Goal: Task Accomplishment & Management: Manage account settings

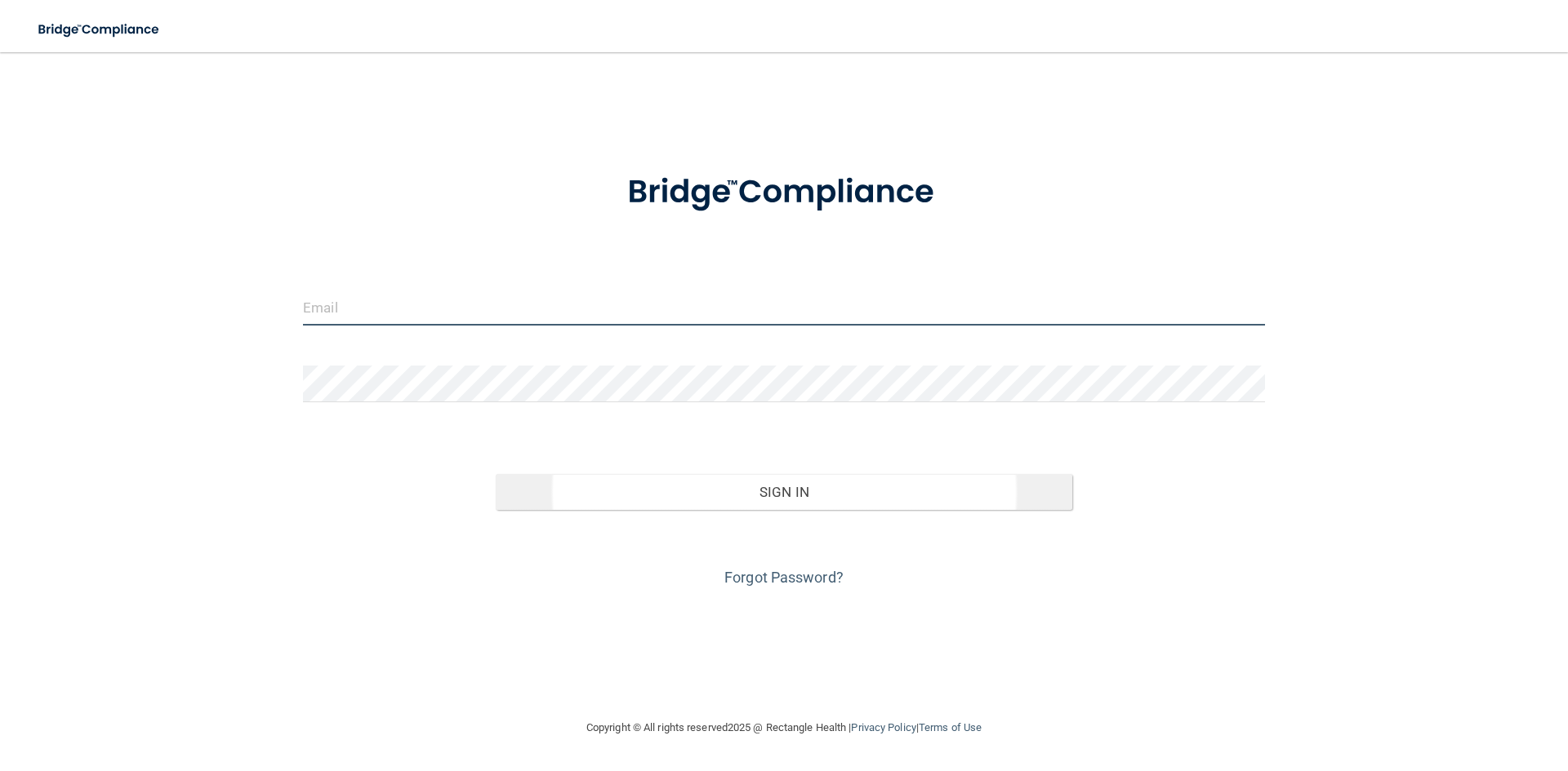
type input "[EMAIL_ADDRESS][DOMAIN_NAME]"
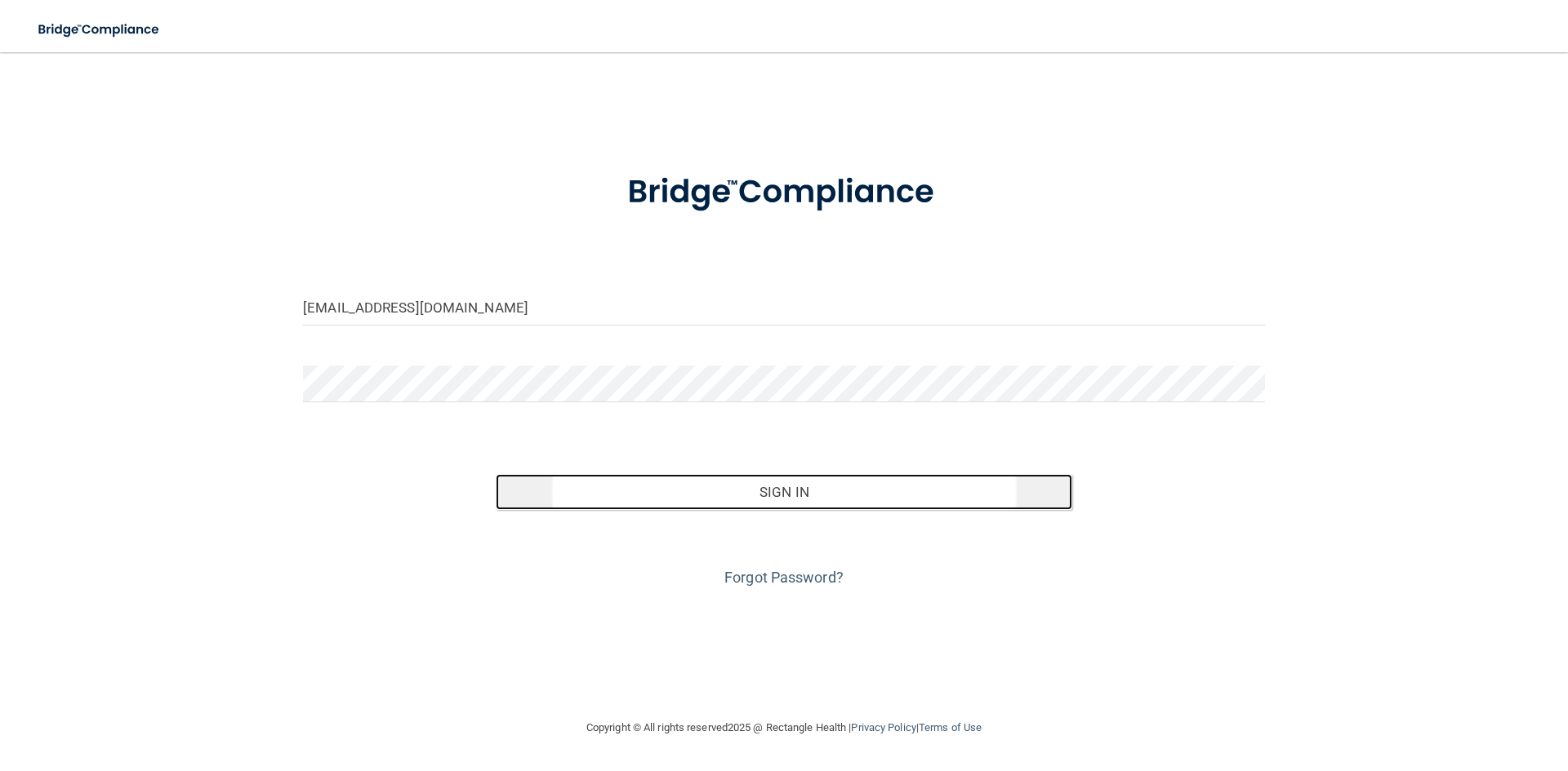
click at [747, 496] on button "Sign In" at bounding box center [784, 492] width 578 height 36
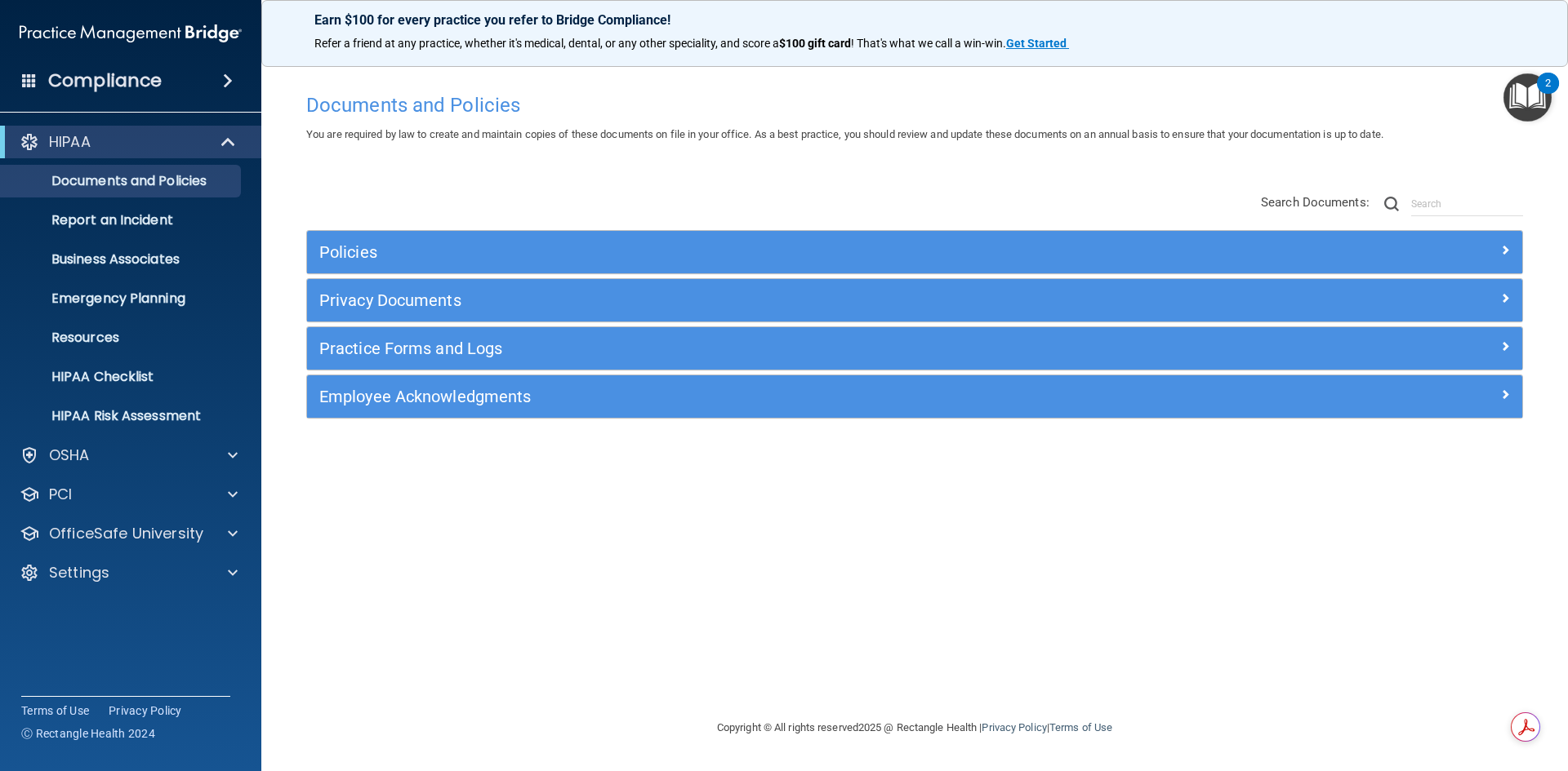
click at [32, 74] on span at bounding box center [29, 80] width 15 height 15
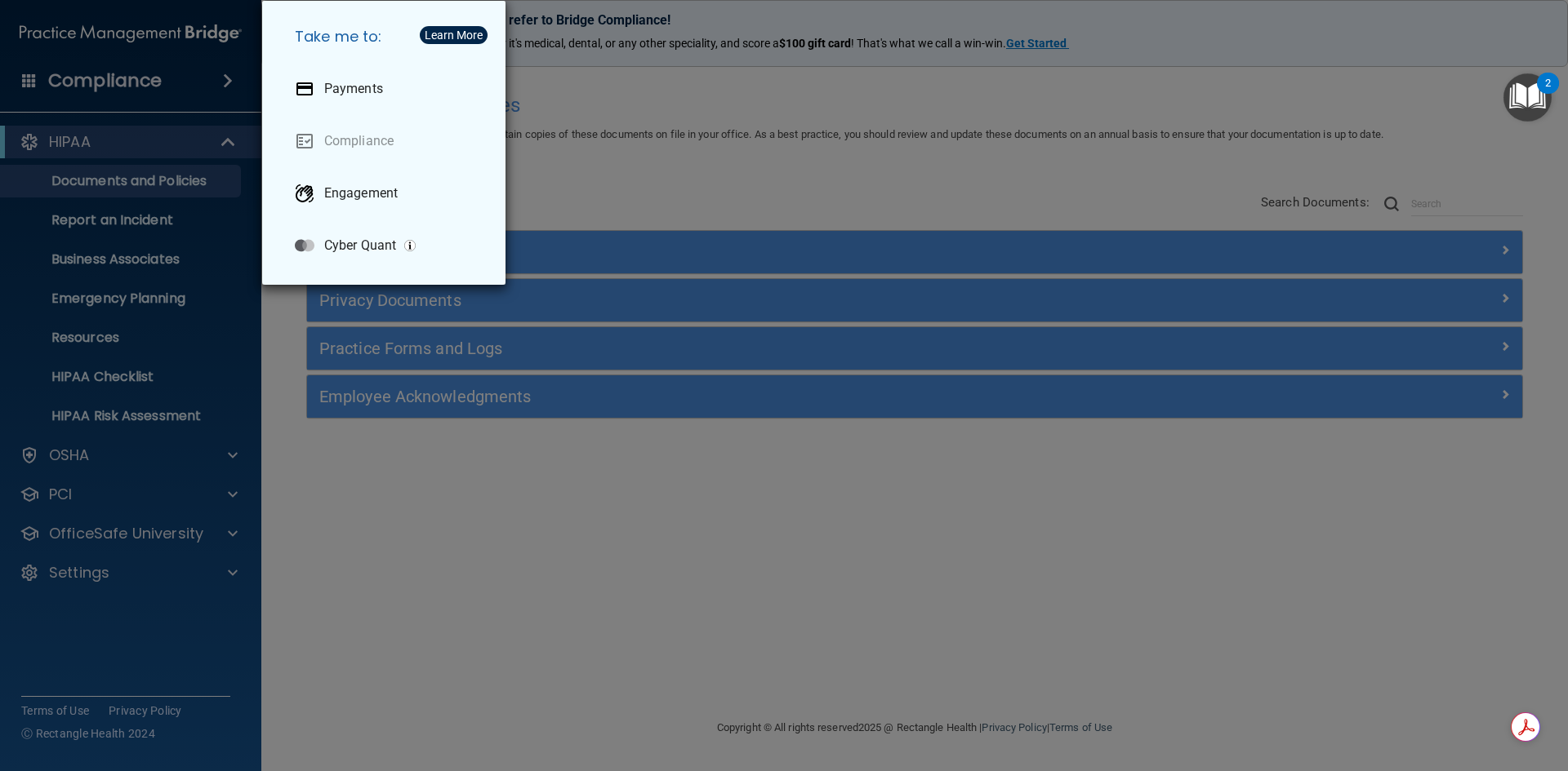
click at [464, 541] on div "Take me to: Payments Compliance Engagement Cyber Quant" at bounding box center [784, 386] width 1568 height 771
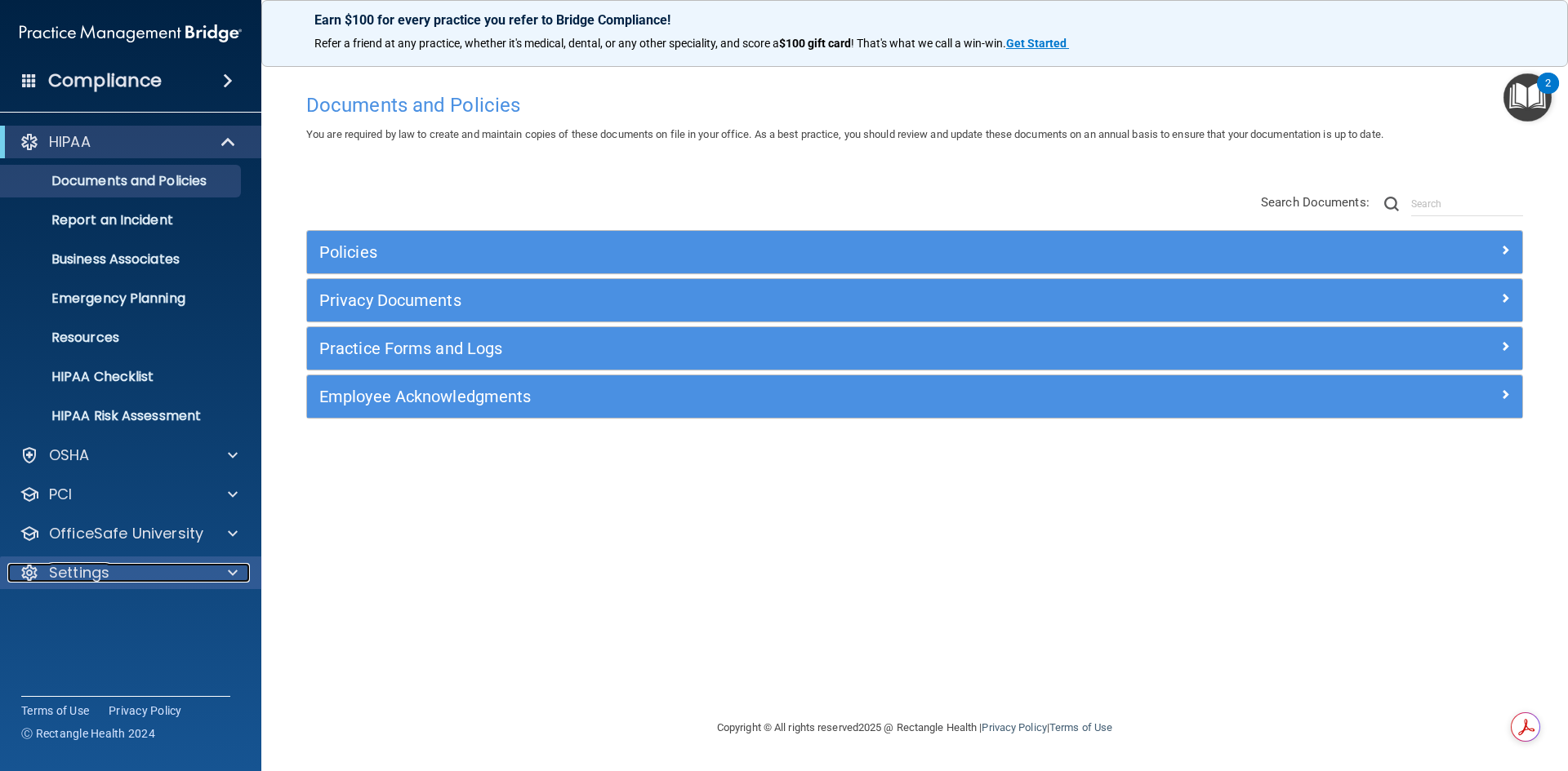
click at [179, 580] on div "Settings" at bounding box center [108, 573] width 202 height 19
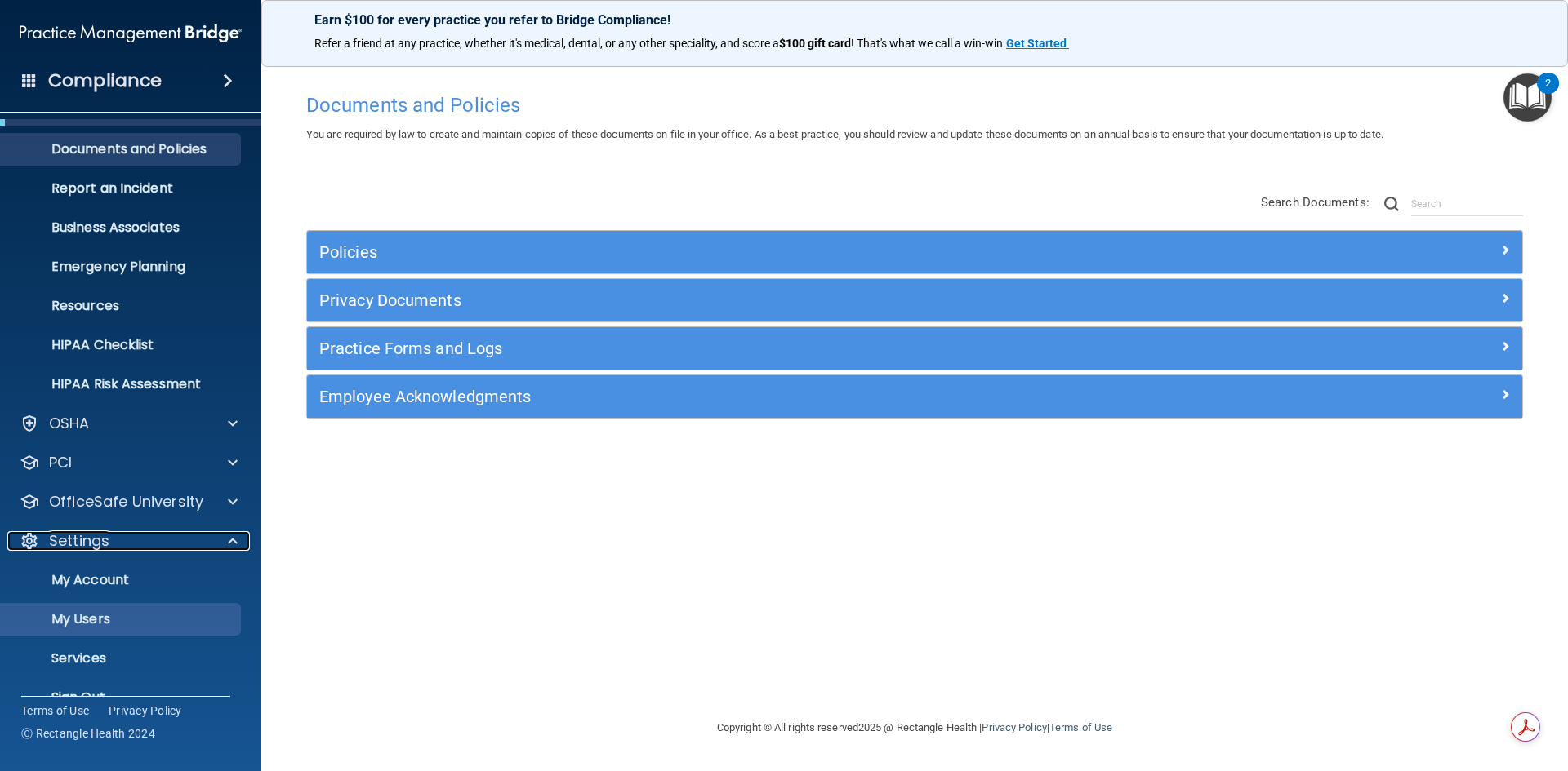
scroll to position [63, 0]
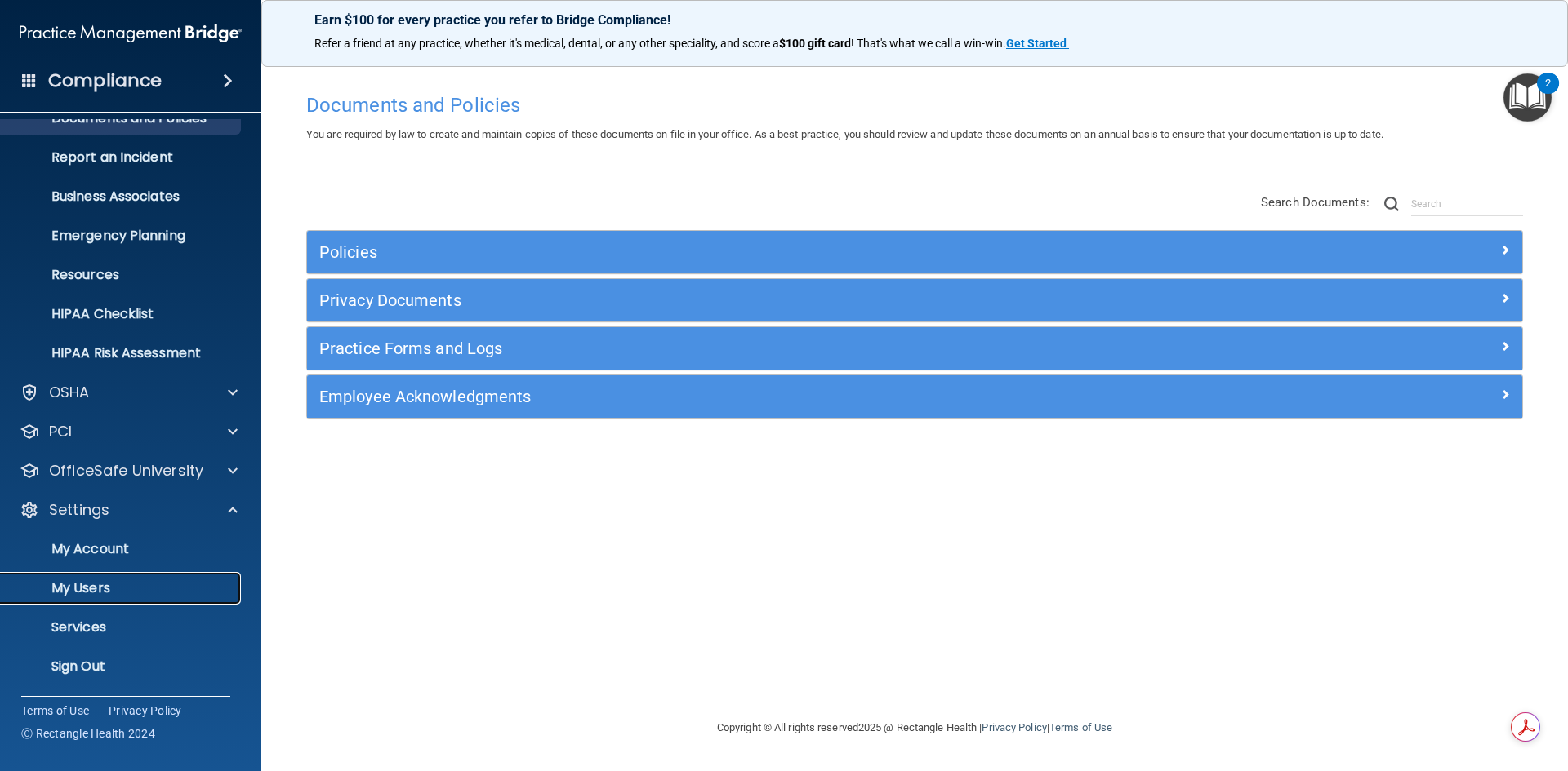
click at [118, 583] on p "My Users" at bounding box center [122, 588] width 223 height 17
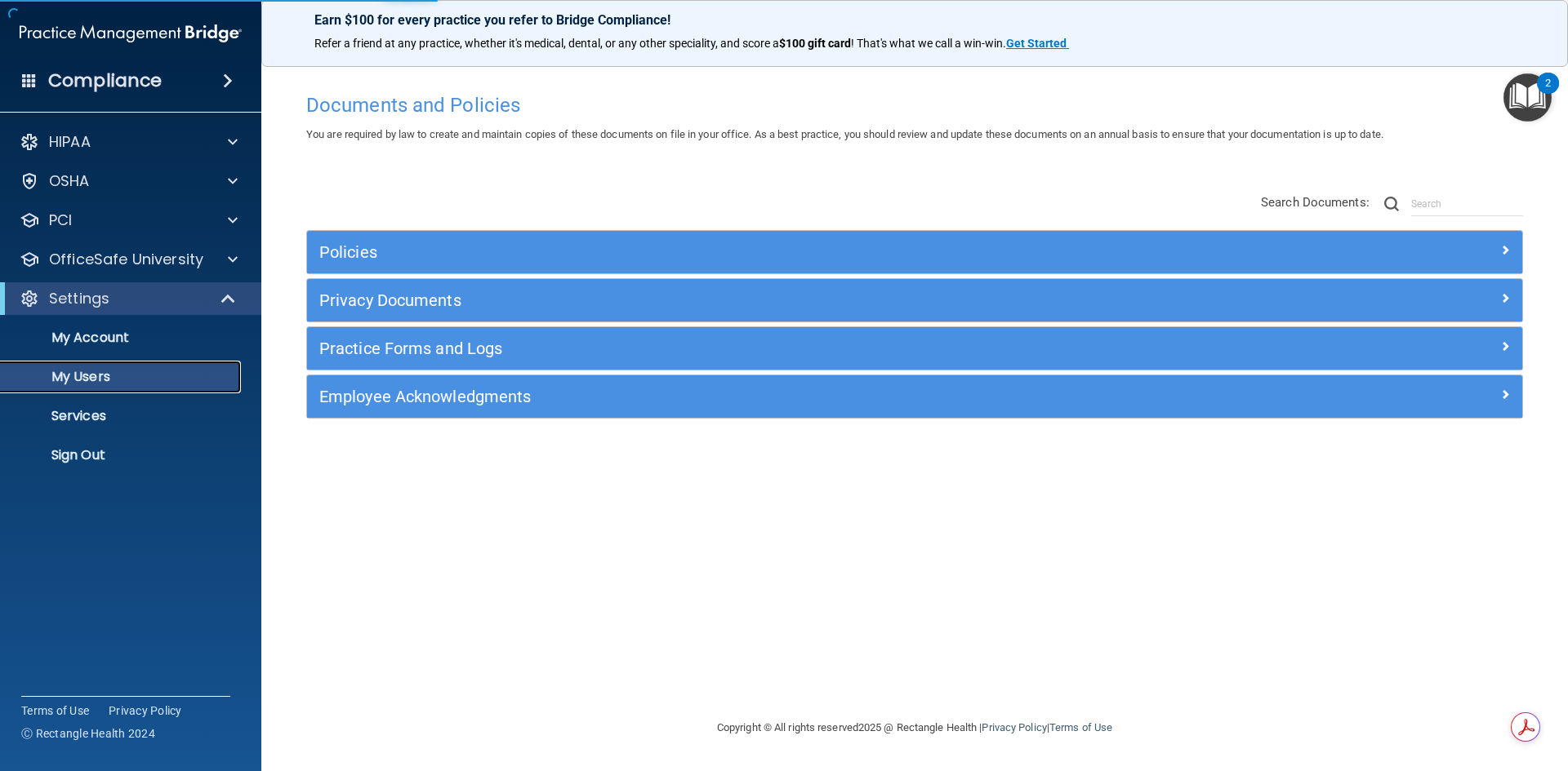
select select "20"
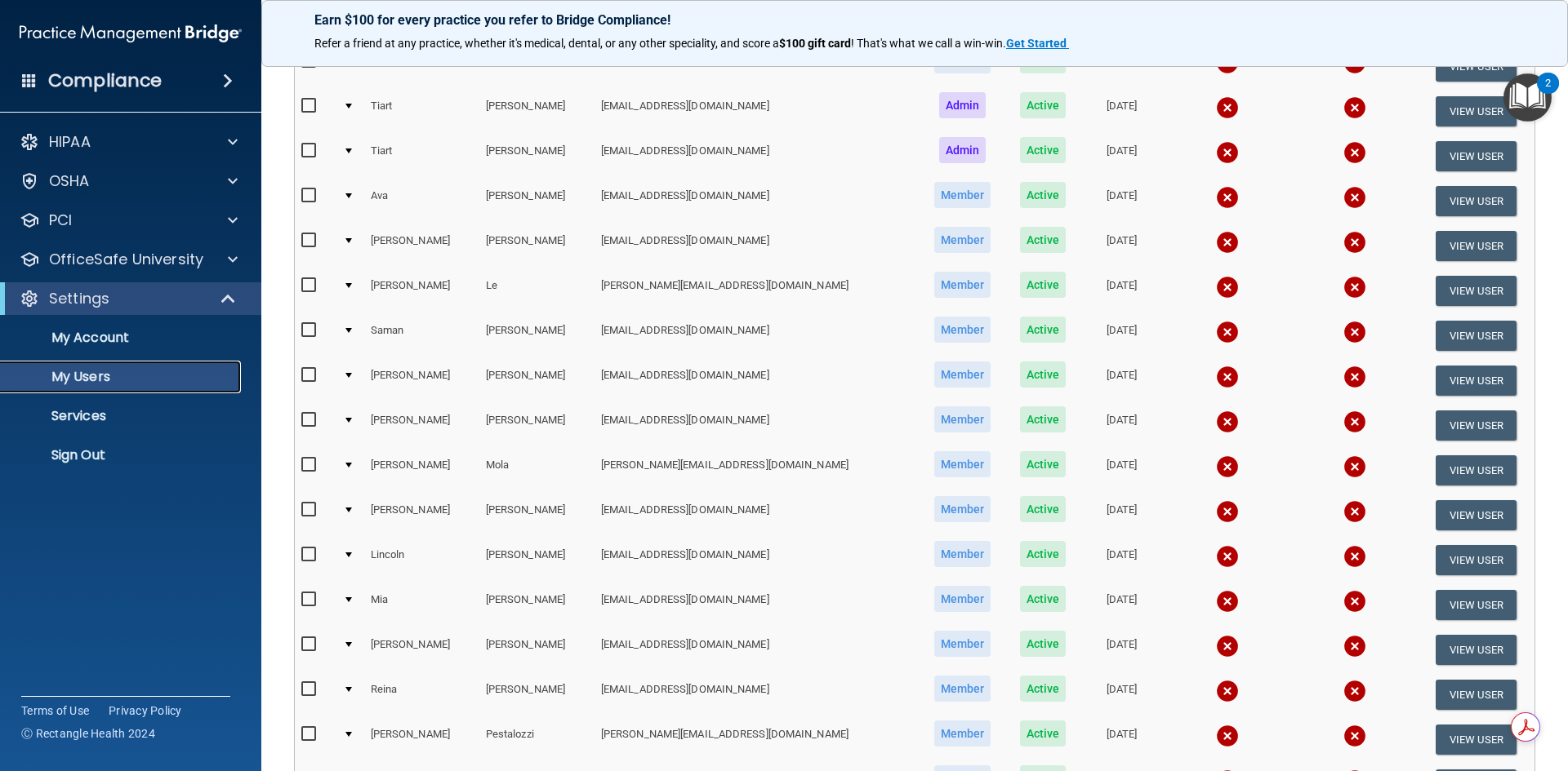
scroll to position [408, 0]
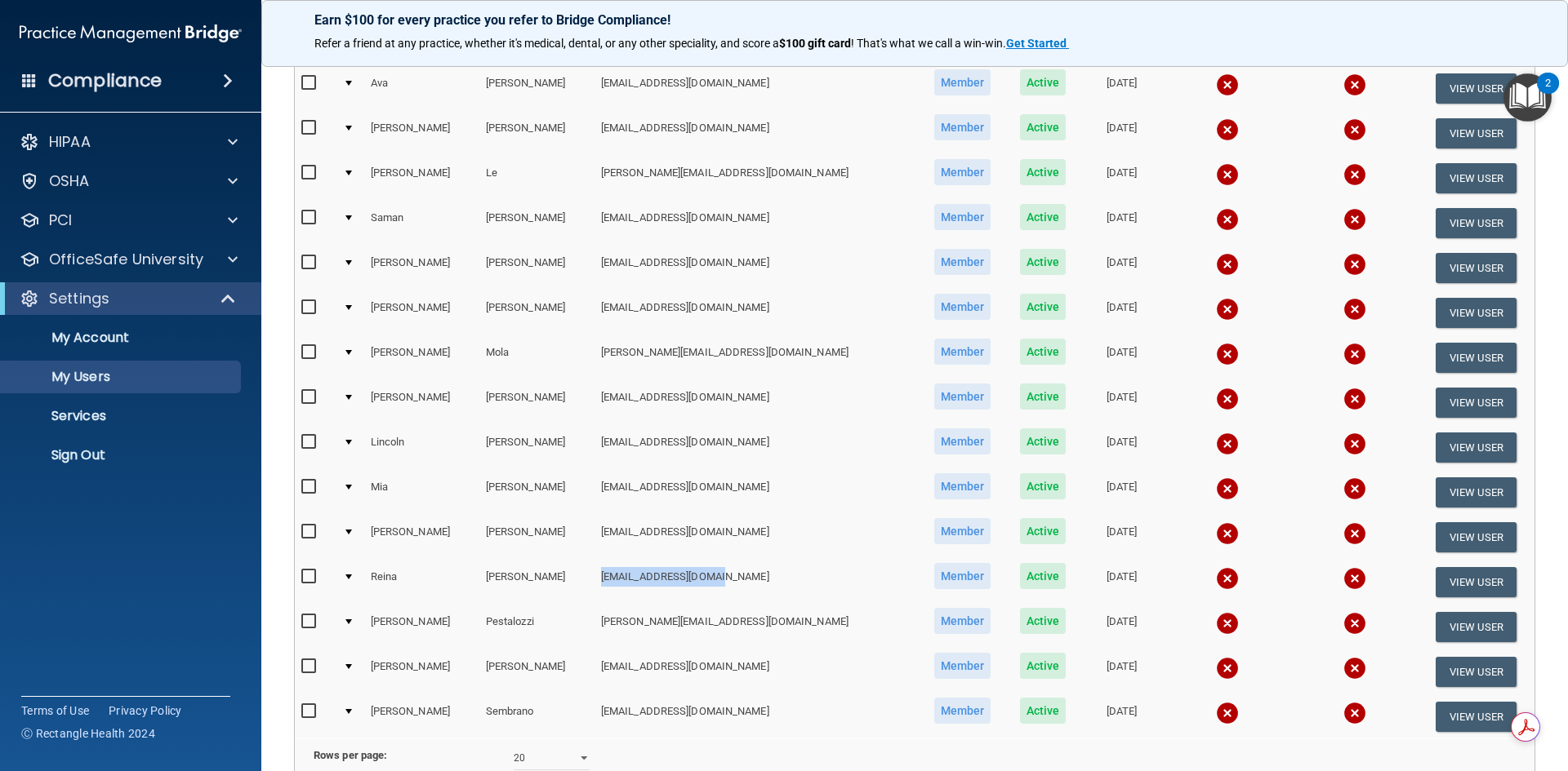
drag, startPoint x: 616, startPoint y: 579, endPoint x: 781, endPoint y: 580, distance: 165.0
click at [781, 580] on td "[EMAIL_ADDRESS][DOMAIN_NAME]" at bounding box center [756, 582] width 324 height 45
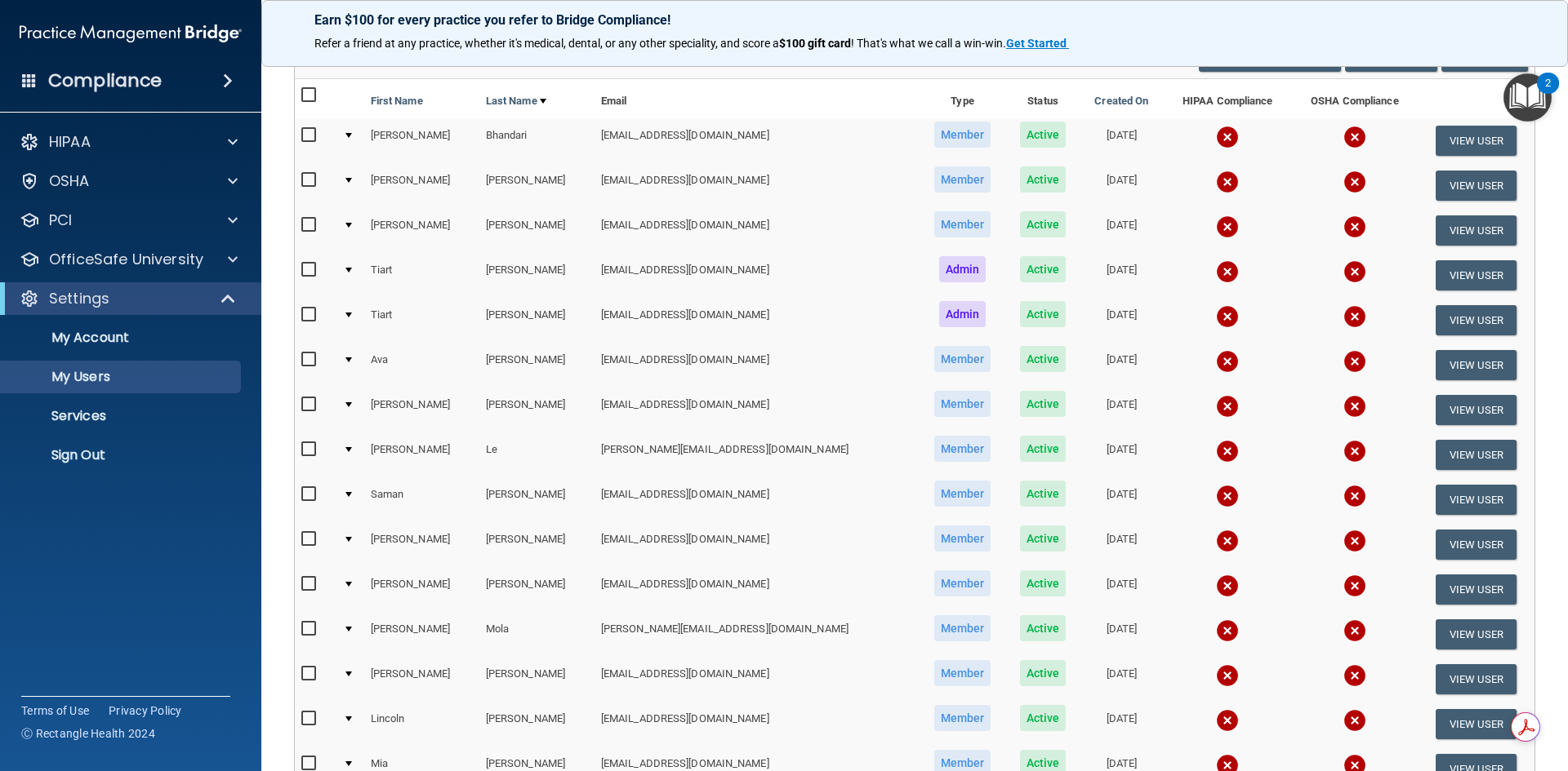
scroll to position [490, 0]
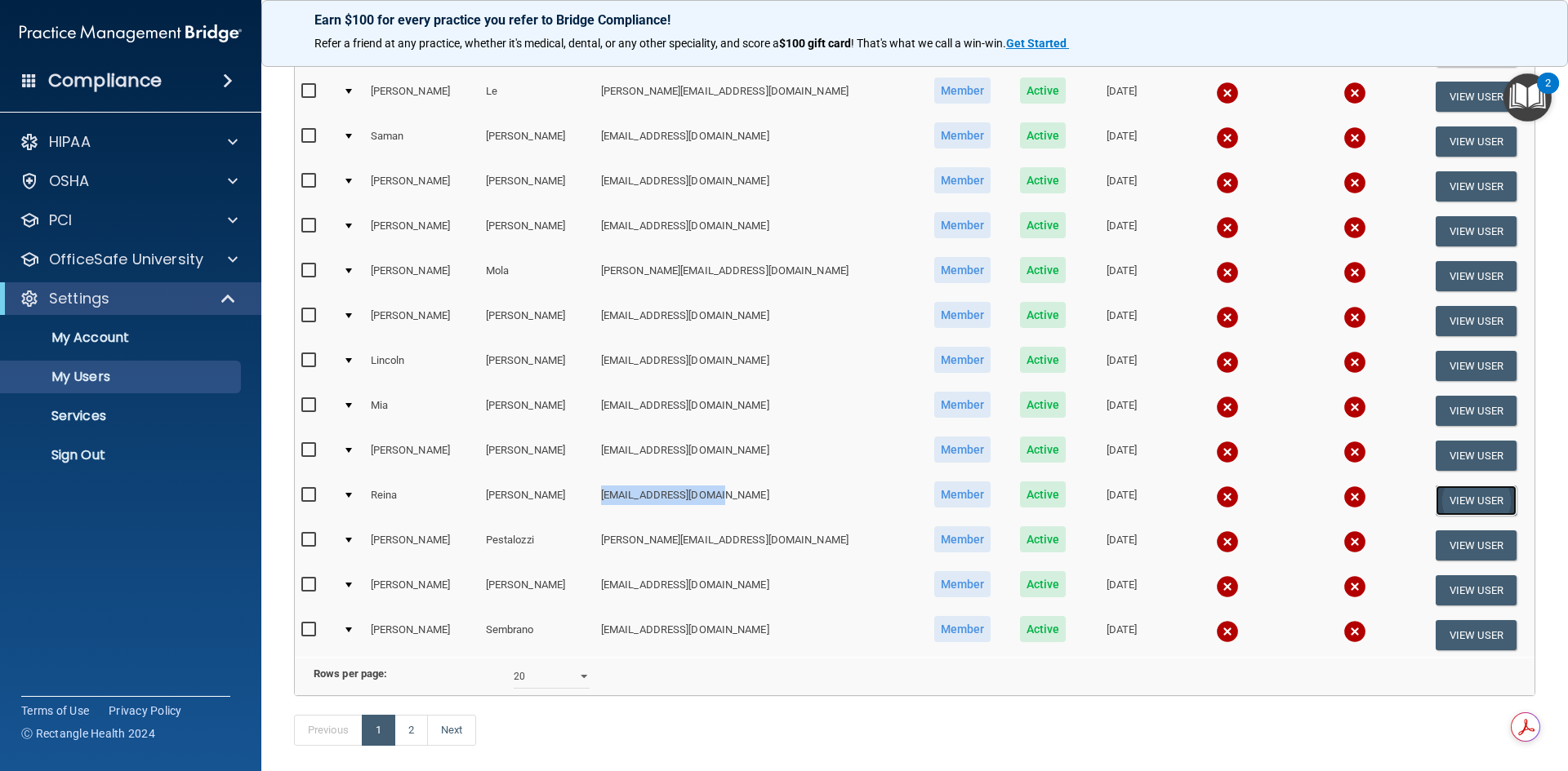
click at [1439, 500] on button "View User" at bounding box center [1476, 500] width 81 height 30
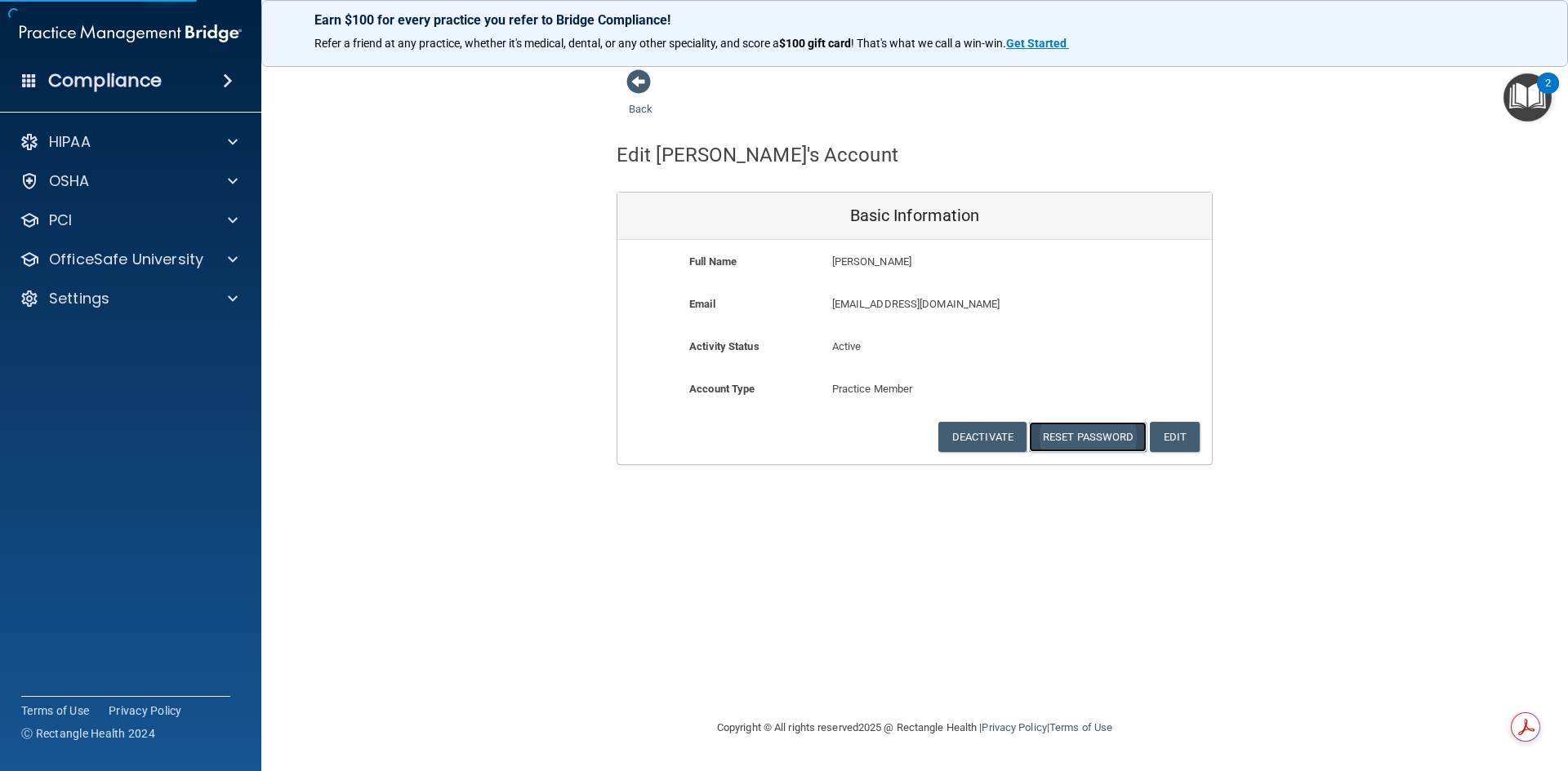
click at [1104, 440] on button "Reset Password" at bounding box center [1088, 437] width 117 height 30
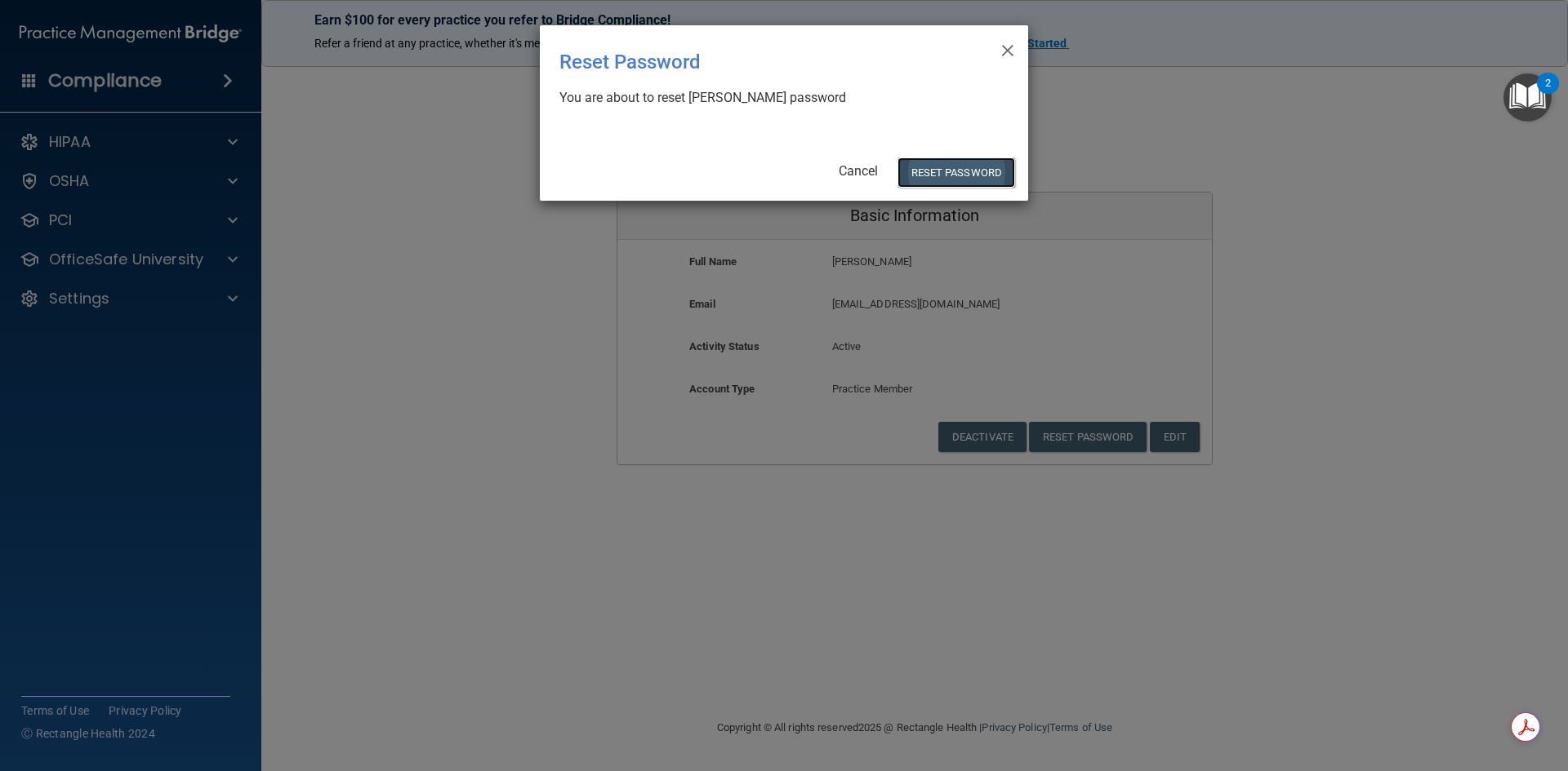
click at [958, 161] on button "Reset Password" at bounding box center [956, 173] width 117 height 30
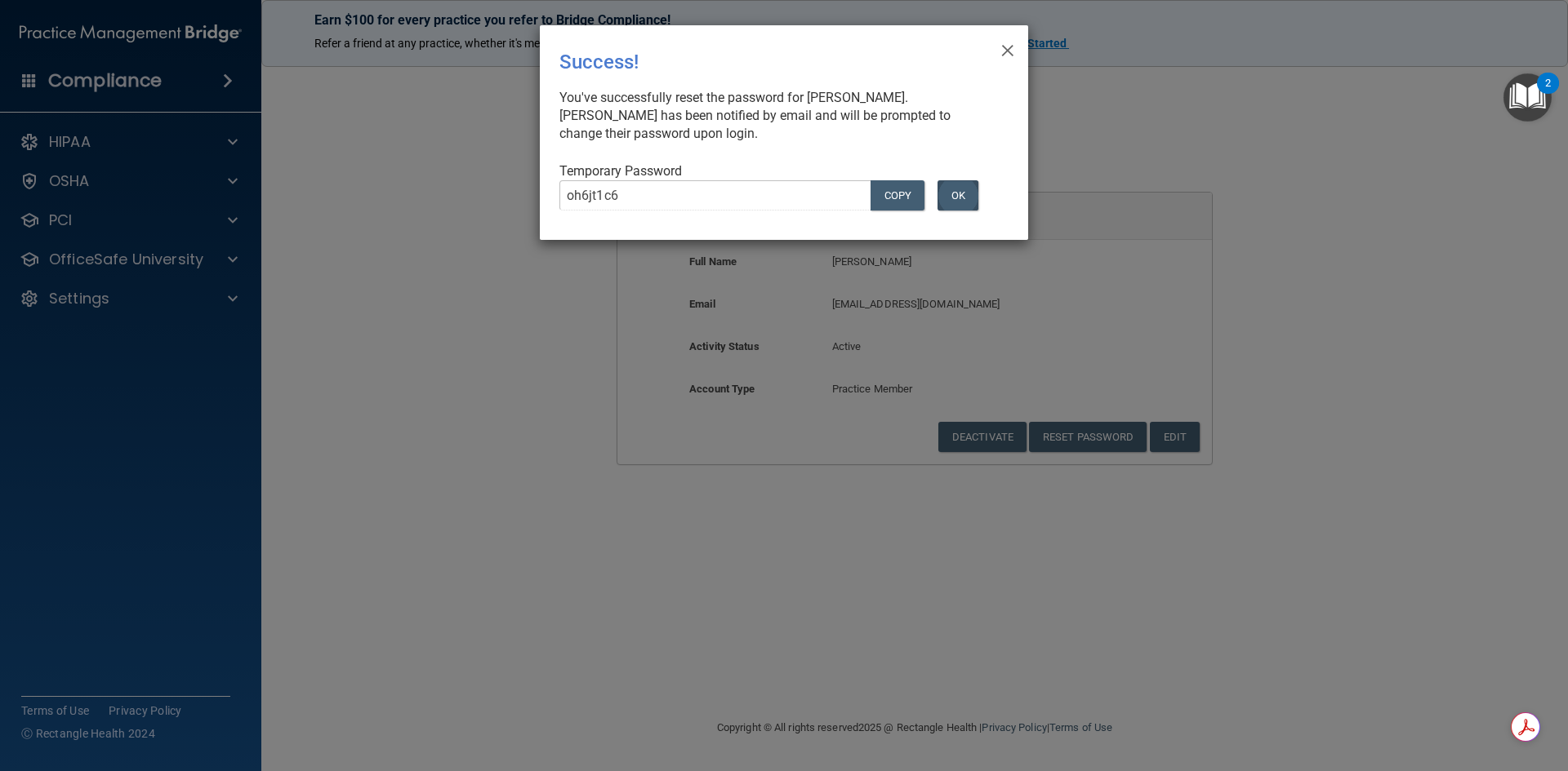
click at [966, 173] on div "Temporary Password oh6jt1c6 COPY OK" at bounding box center [777, 193] width 436 height 61
click at [1001, 42] on span "×" at bounding box center [1007, 47] width 15 height 32
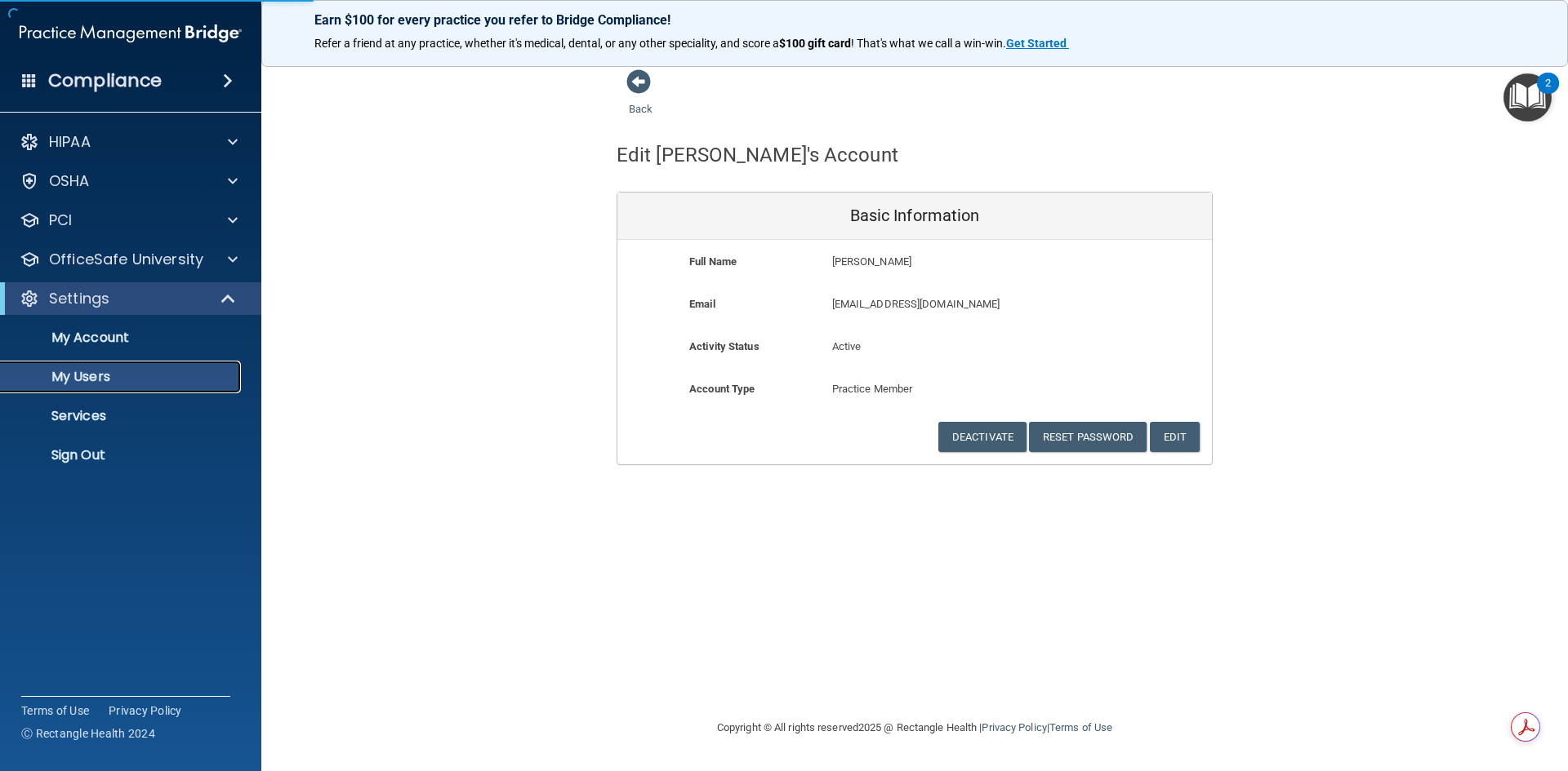
click at [107, 390] on link "My Users" at bounding box center [111, 377] width 257 height 32
select select "20"
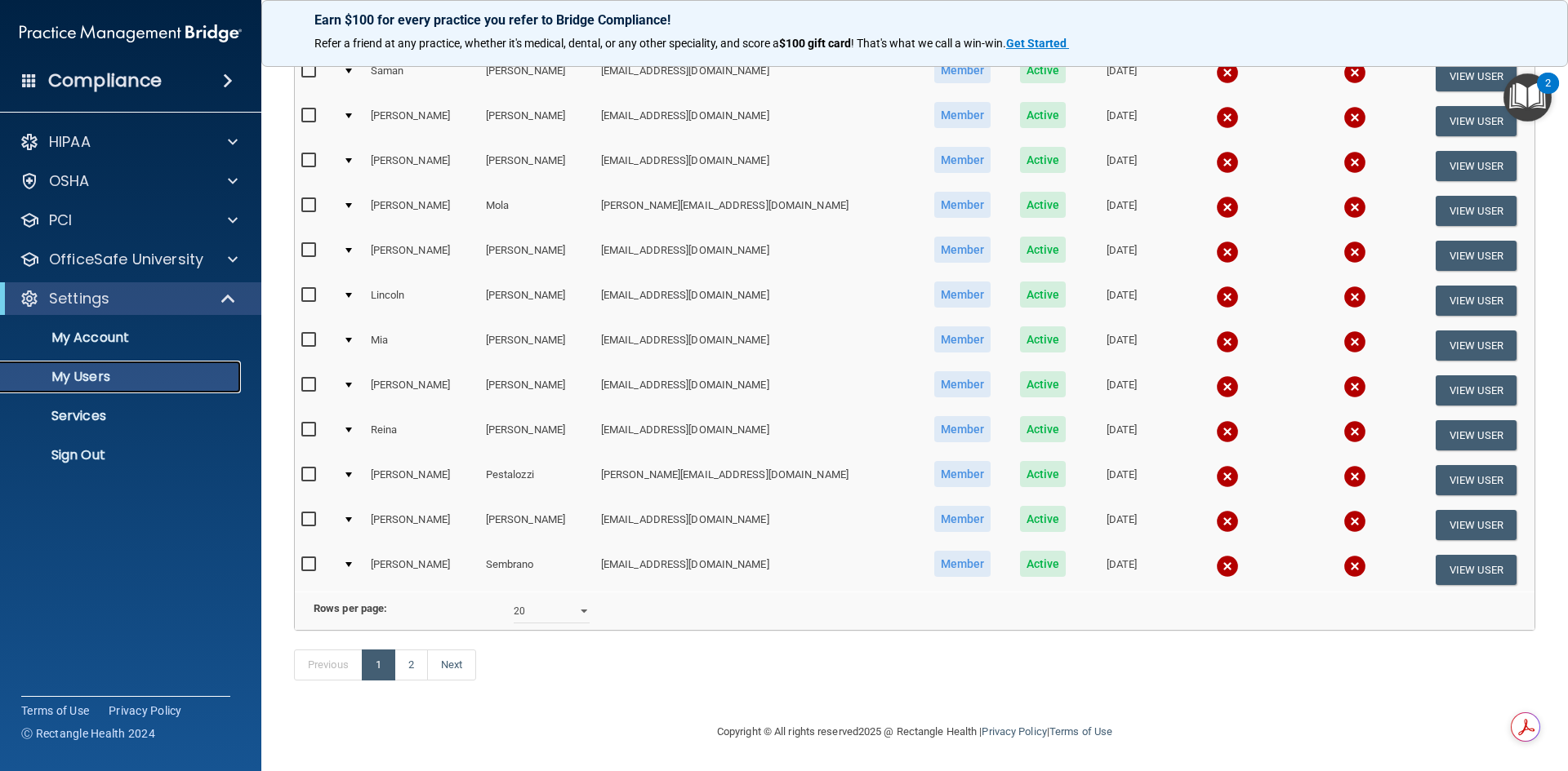
scroll to position [580, 0]
click at [426, 683] on div "Previous 1 2 Next" at bounding box center [914, 668] width 1266 height 75
click at [419, 671] on link "2" at bounding box center [411, 665] width 33 height 31
select select "20"
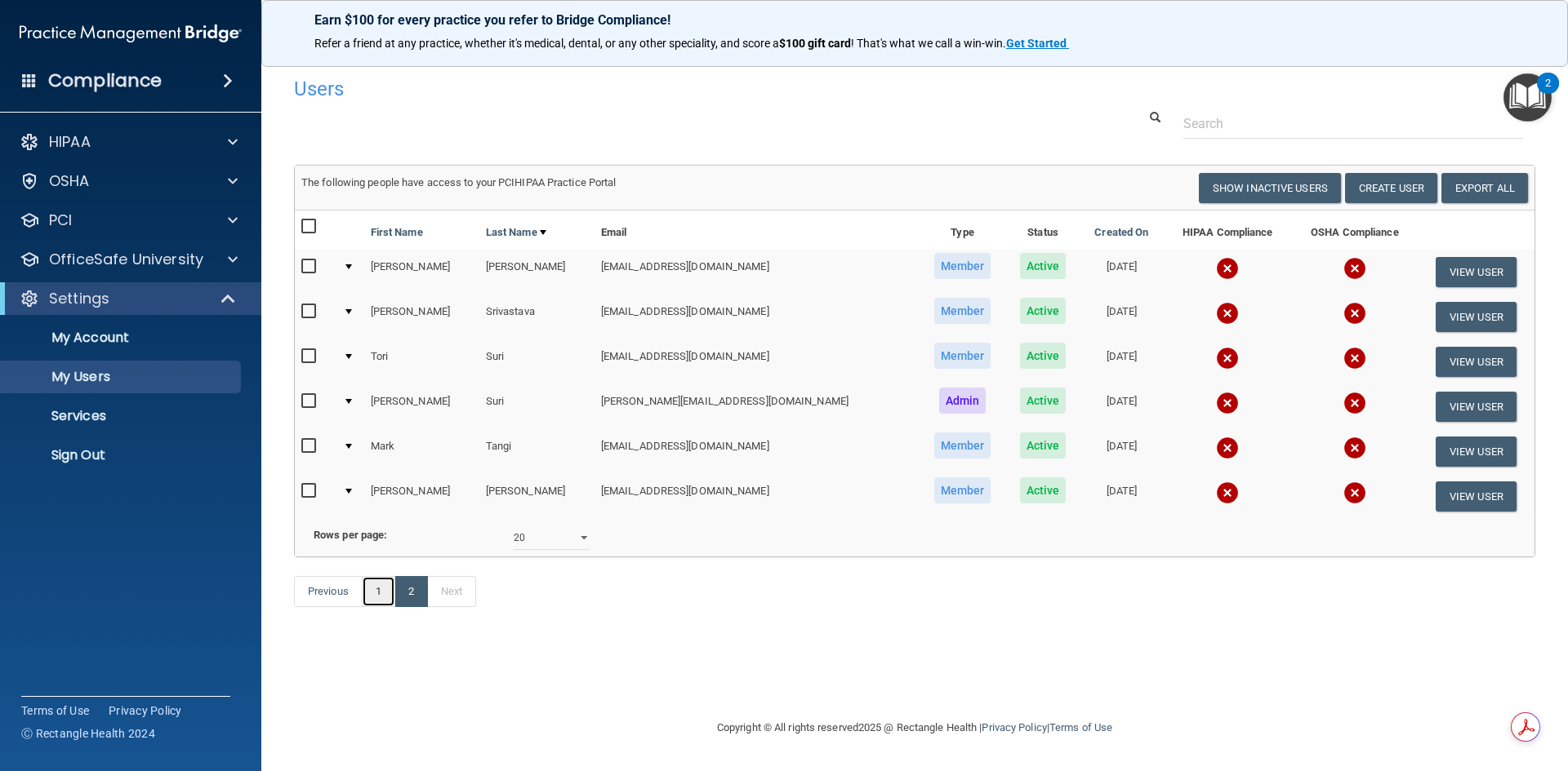
click at [384, 607] on link "1" at bounding box center [379, 591] width 33 height 31
select select "20"
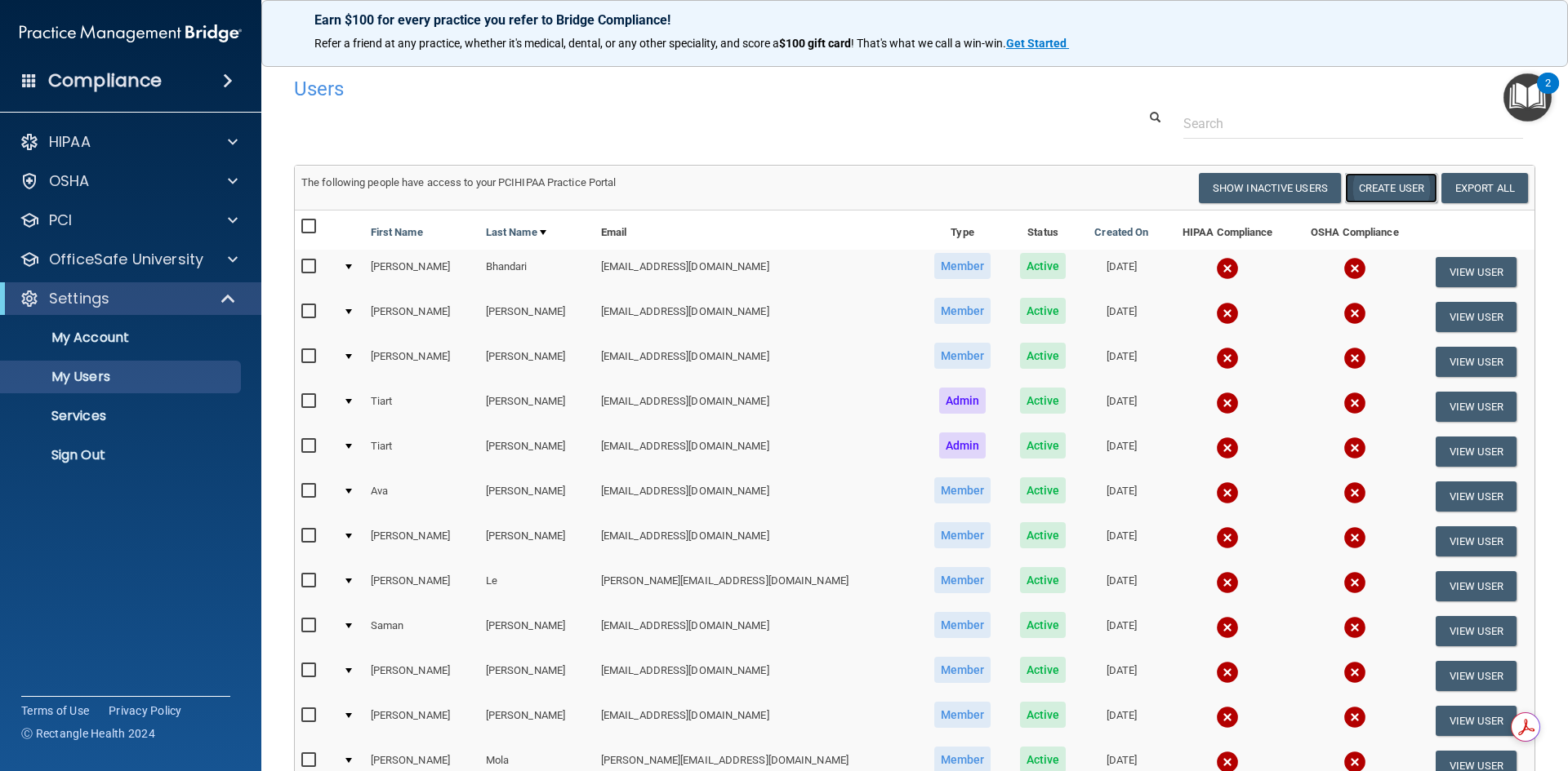
click at [1407, 186] on button "Create User" at bounding box center [1391, 188] width 92 height 30
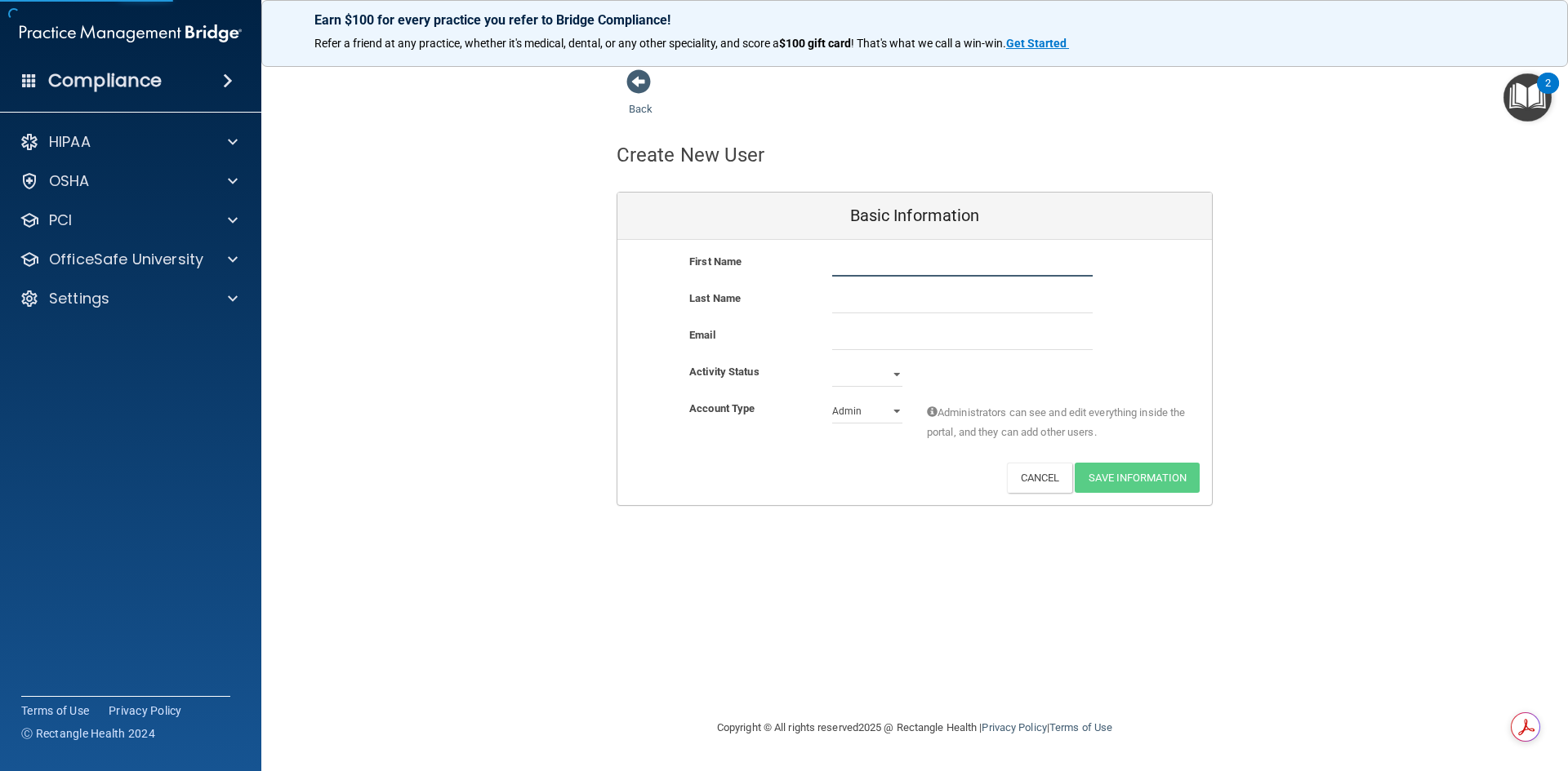
click at [922, 263] on input "text" at bounding box center [961, 265] width 260 height 25
type input "[PERSON_NAME]"
click at [923, 330] on input "email" at bounding box center [961, 338] width 260 height 25
paste input "[EMAIL_ADDRESS][DOMAIN_NAME]"
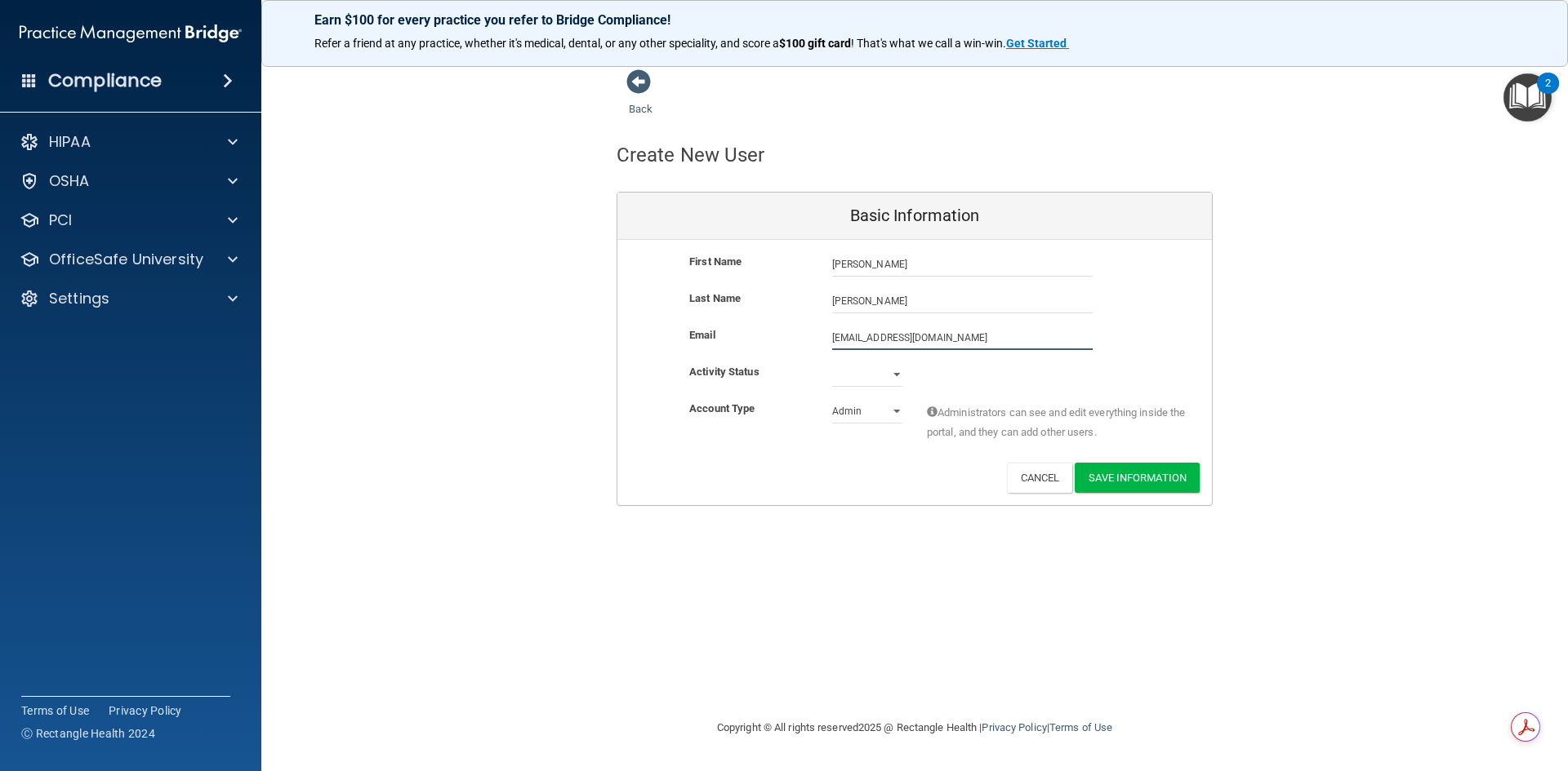
type input "[EMAIL_ADDRESS][DOMAIN_NAME]"
click at [881, 377] on select "Active Inactive" at bounding box center [867, 375] width 70 height 25
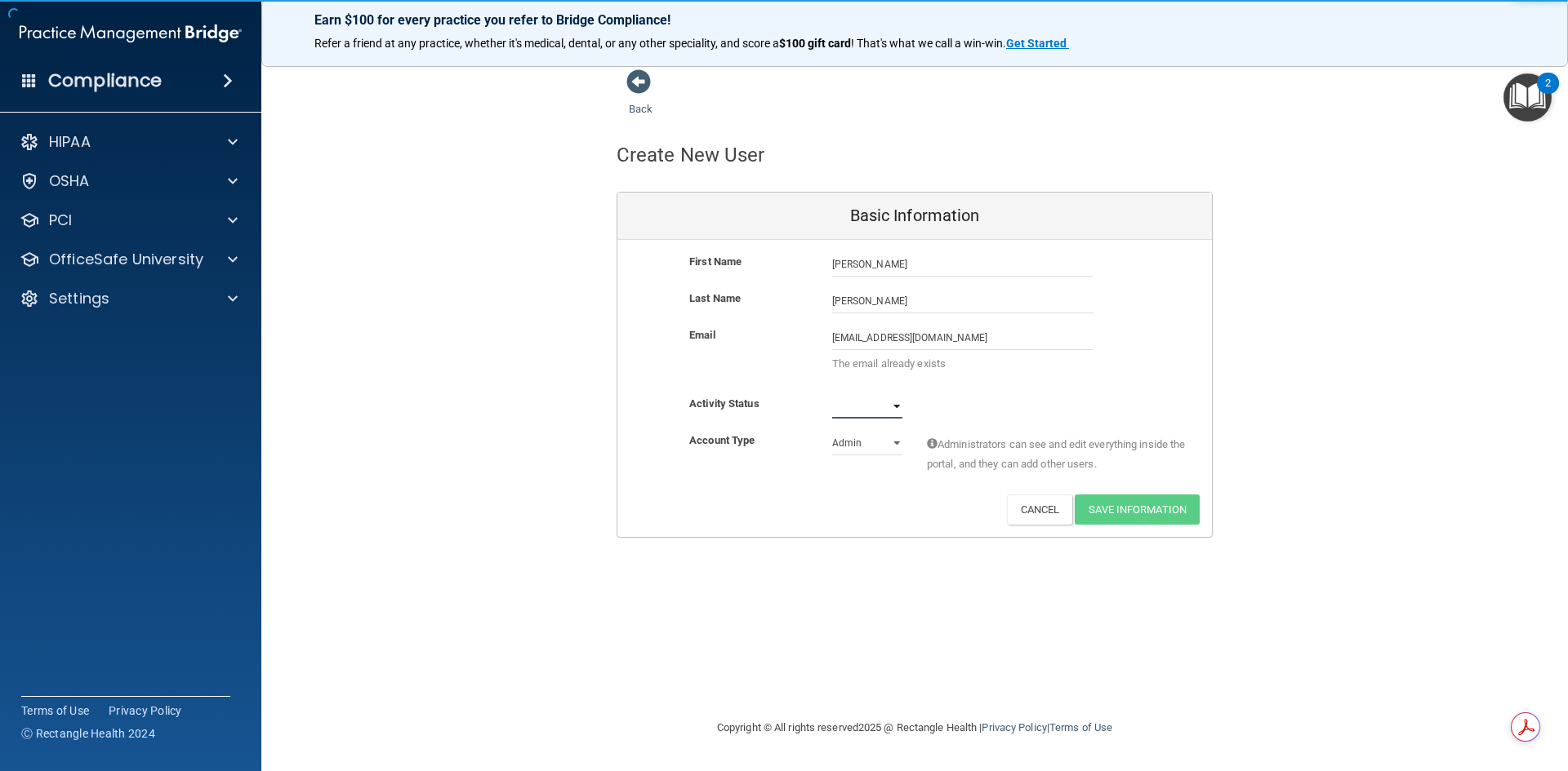
select select "active"
click at [832, 394] on select "Active Inactive" at bounding box center [867, 407] width 70 height 25
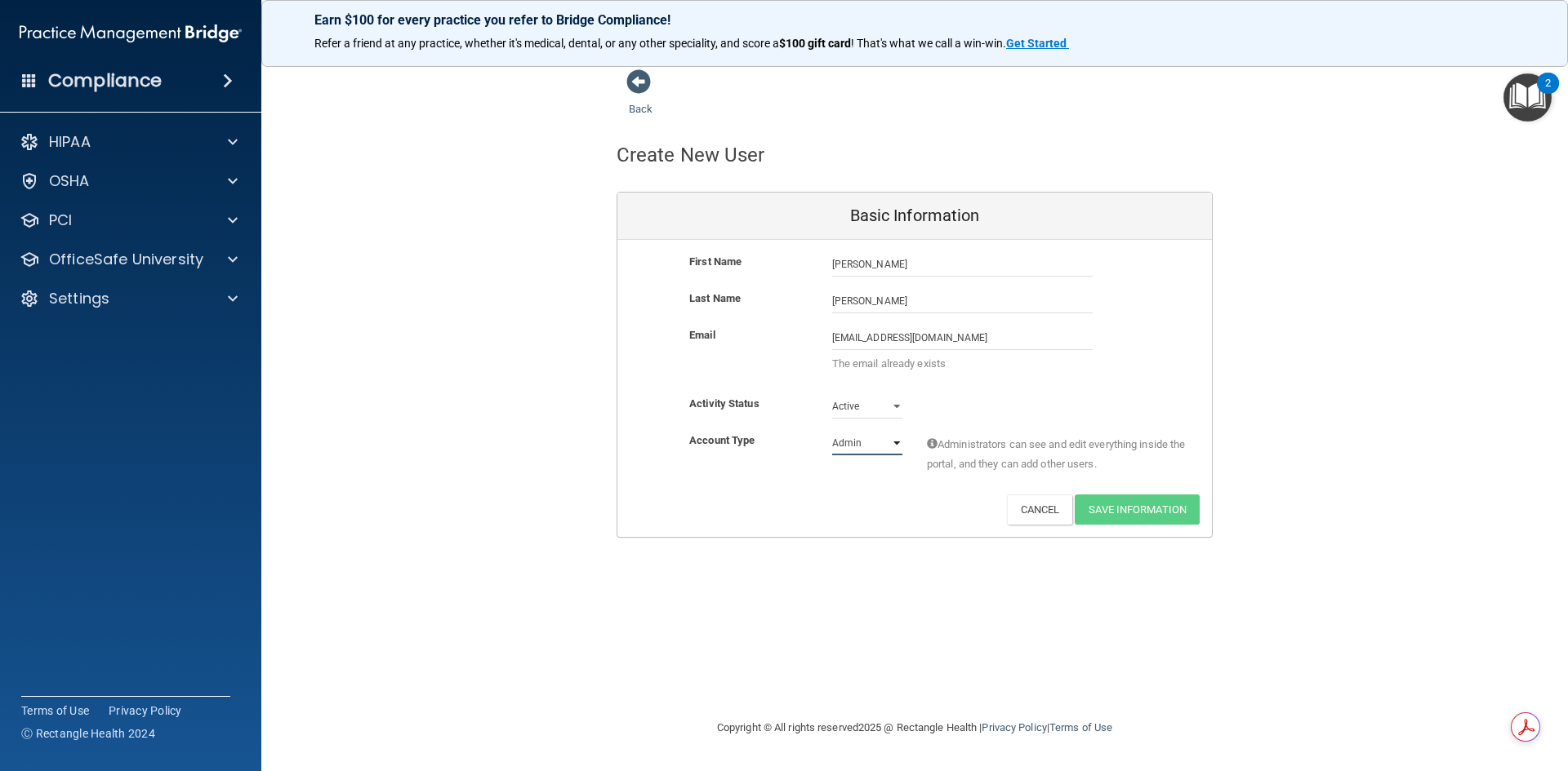
click at [869, 439] on select "Admin Member" at bounding box center [867, 443] width 70 height 25
select select "practice_member"
click at [832, 431] on select "Admin Member" at bounding box center [867, 443] width 70 height 25
click at [1285, 477] on div "Back Create New User Basic Information First Name [PERSON_NAME] [PERSON_NAME] L…" at bounding box center [914, 303] width 1241 height 470
click at [634, 98] on div "Back" at bounding box center [666, 94] width 100 height 51
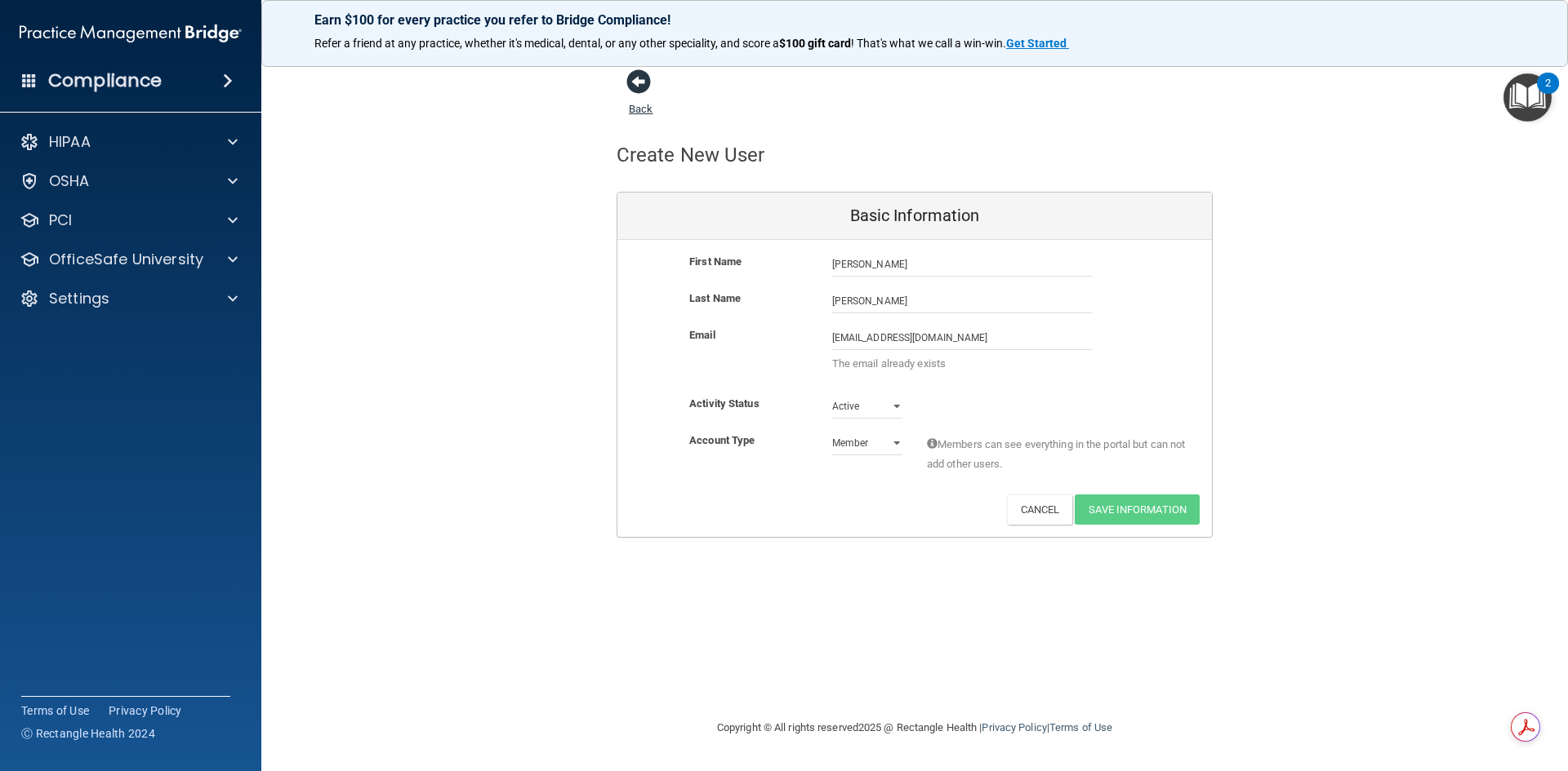
click at [640, 81] on span at bounding box center [639, 81] width 25 height 25
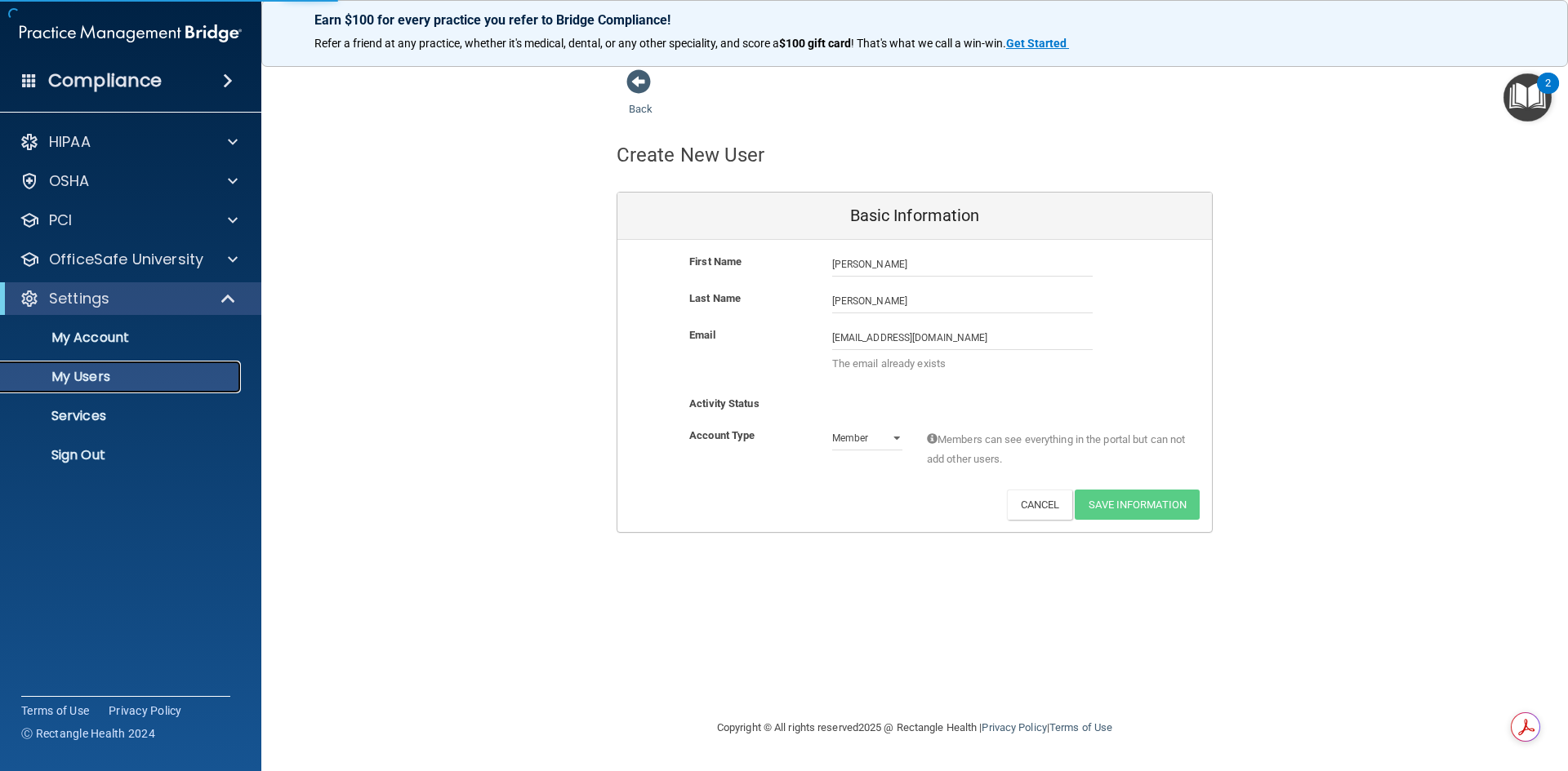
click at [150, 373] on p "My Users" at bounding box center [122, 377] width 223 height 17
select select "20"
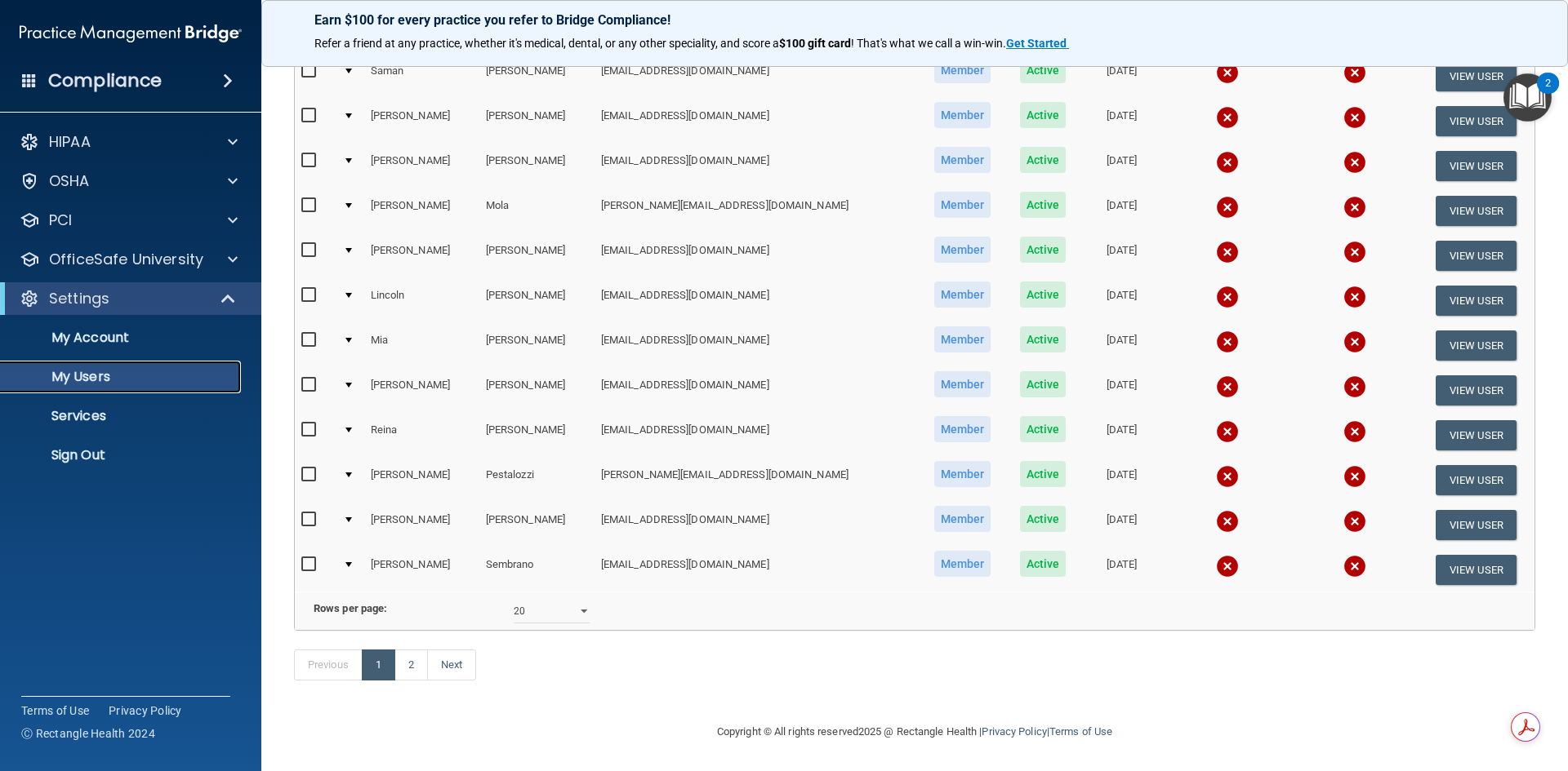
scroll to position [580, 0]
click at [425, 668] on link "2" at bounding box center [411, 665] width 33 height 31
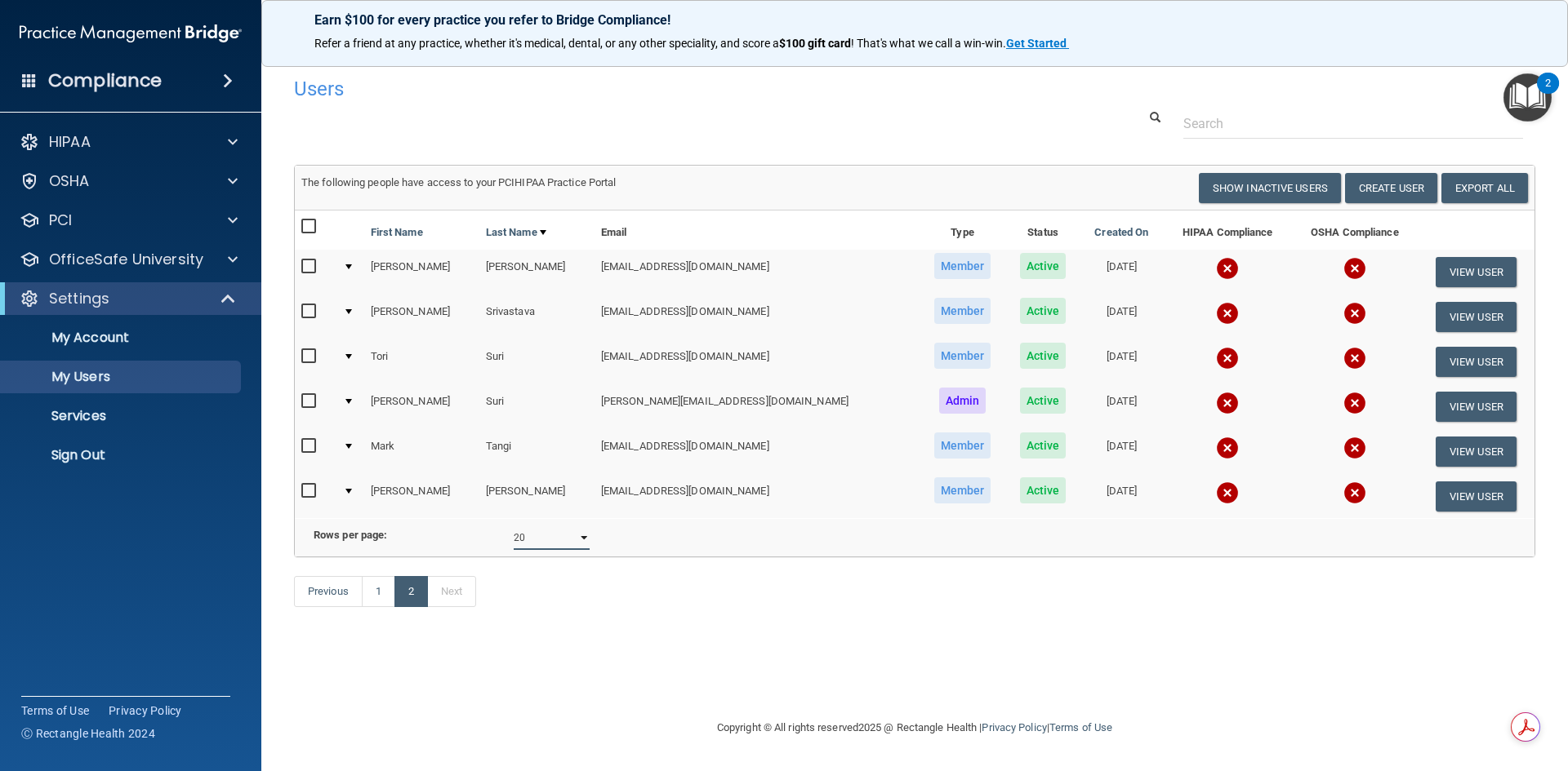
click at [531, 550] on select "10 20 30 40 all" at bounding box center [551, 538] width 76 height 25
select select "26"
click at [514, 538] on select "10 20 30 40 all" at bounding box center [551, 538] width 76 height 25
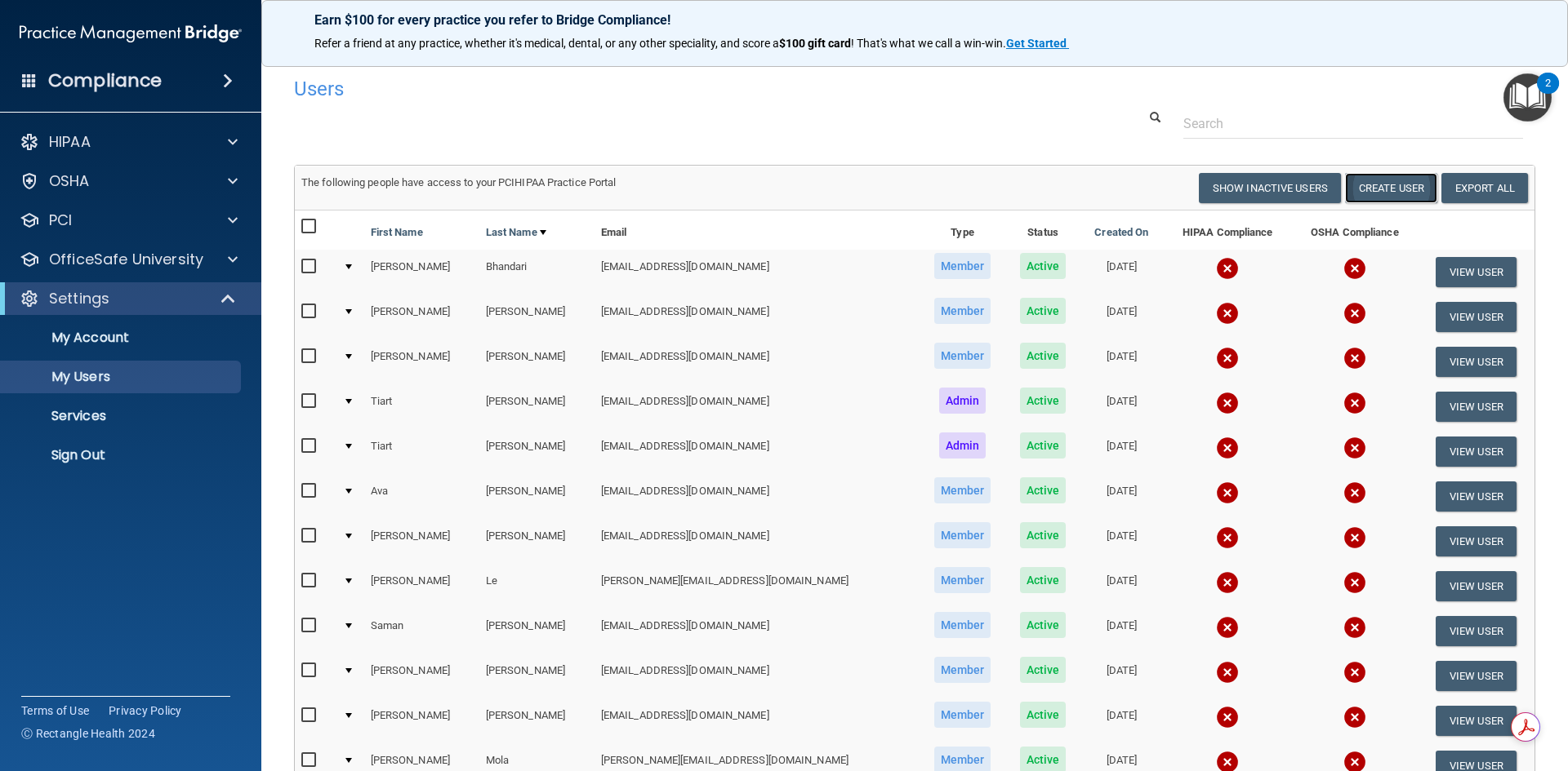
click at [1381, 196] on button "Create User" at bounding box center [1391, 188] width 92 height 30
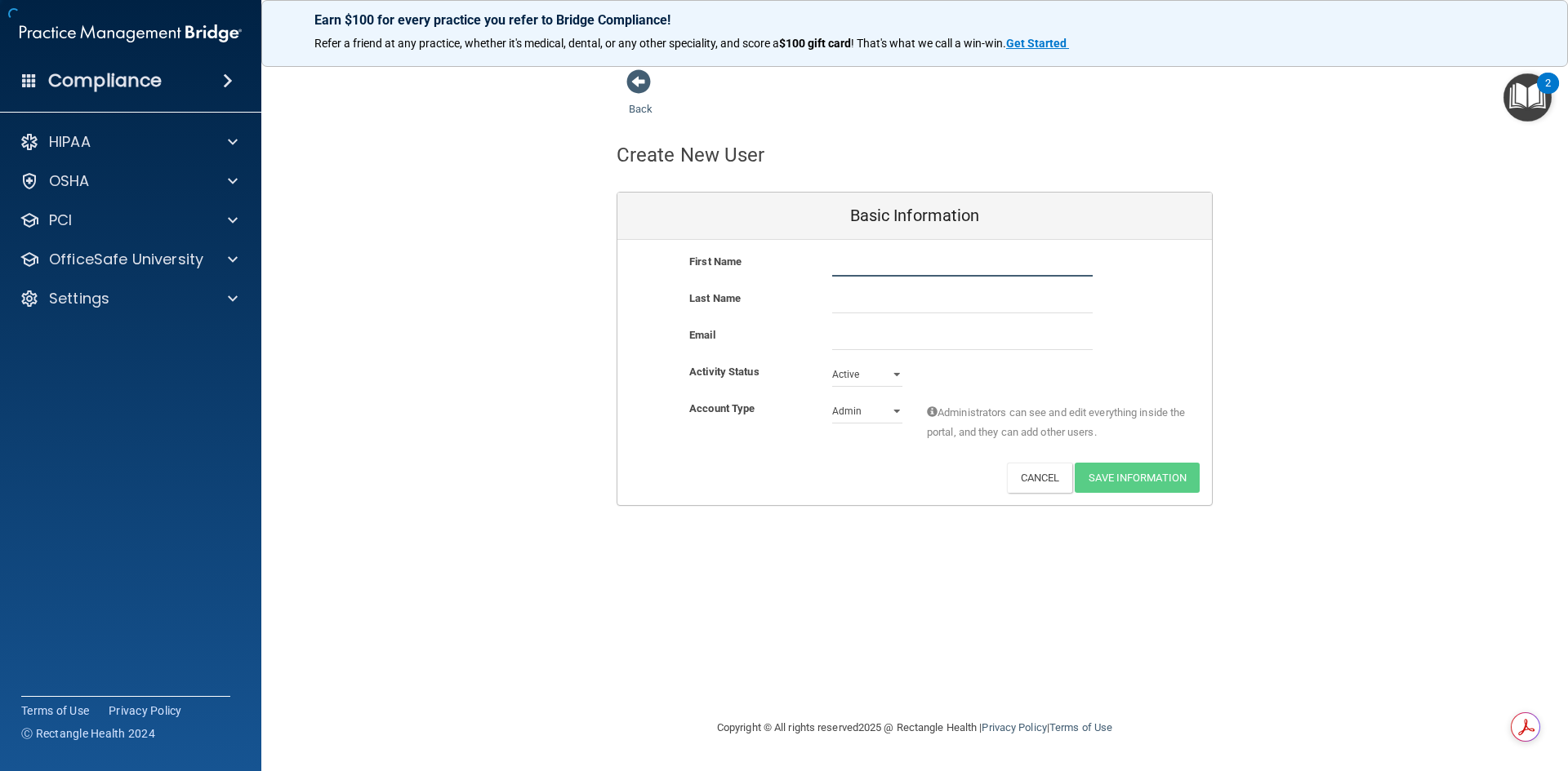
click at [862, 260] on input "text" at bounding box center [961, 265] width 260 height 25
type input "[PERSON_NAME]"
drag, startPoint x: 878, startPoint y: 408, endPoint x: 879, endPoint y: 418, distance: 10.0
click at [878, 408] on select "Admin Member" at bounding box center [867, 412] width 70 height 25
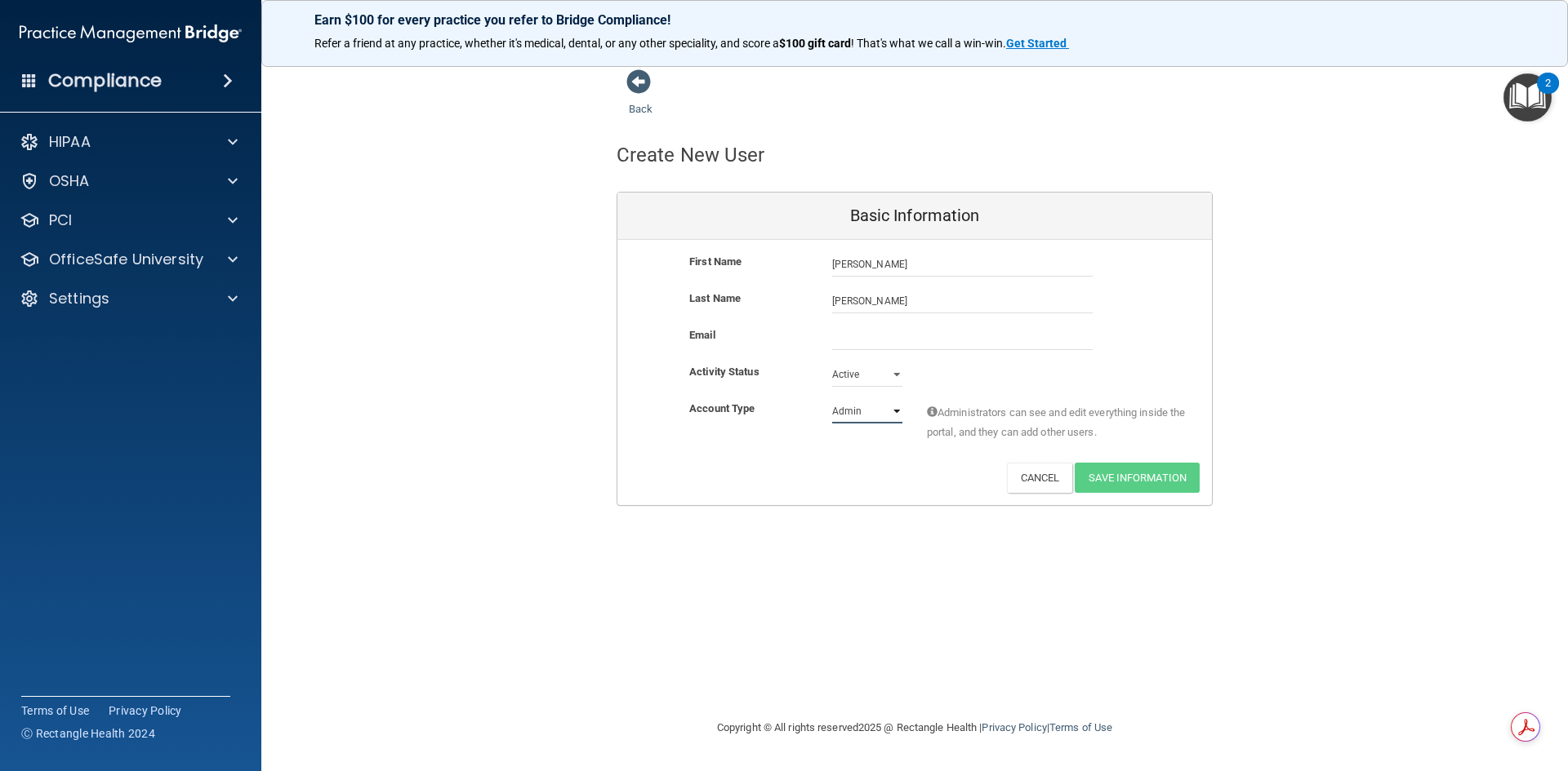
select select "practice_member"
click at [832, 400] on select "Admin Member" at bounding box center [867, 412] width 70 height 25
click at [892, 343] on input "email" at bounding box center [961, 338] width 260 height 25
type input "[EMAIL_ADDRESS][DOMAIN_NAME]"
click at [1116, 477] on button "Save Information" at bounding box center [1137, 481] width 125 height 30
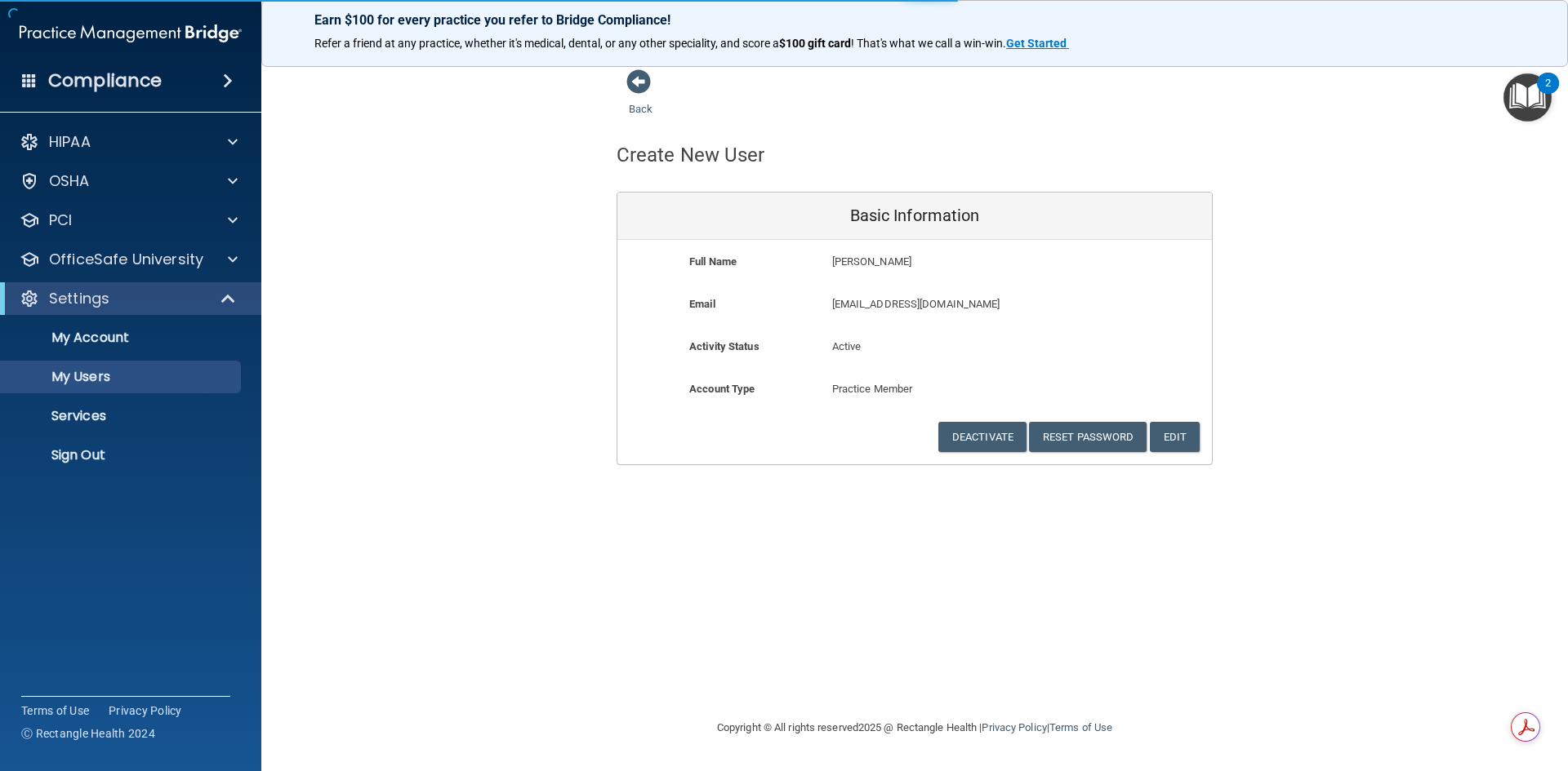
select select "20"
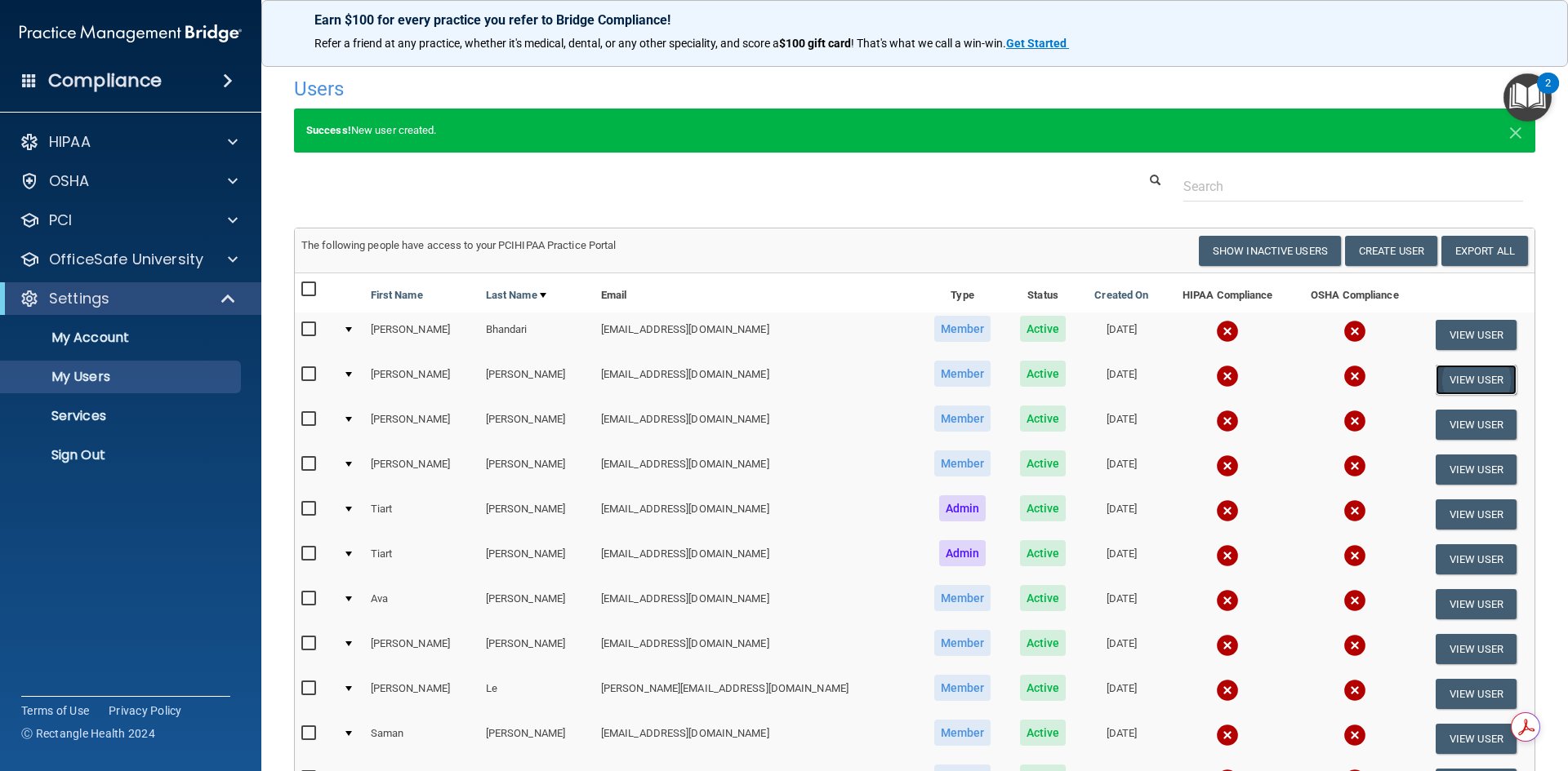
click at [1436, 382] on button "View User" at bounding box center [1476, 379] width 81 height 30
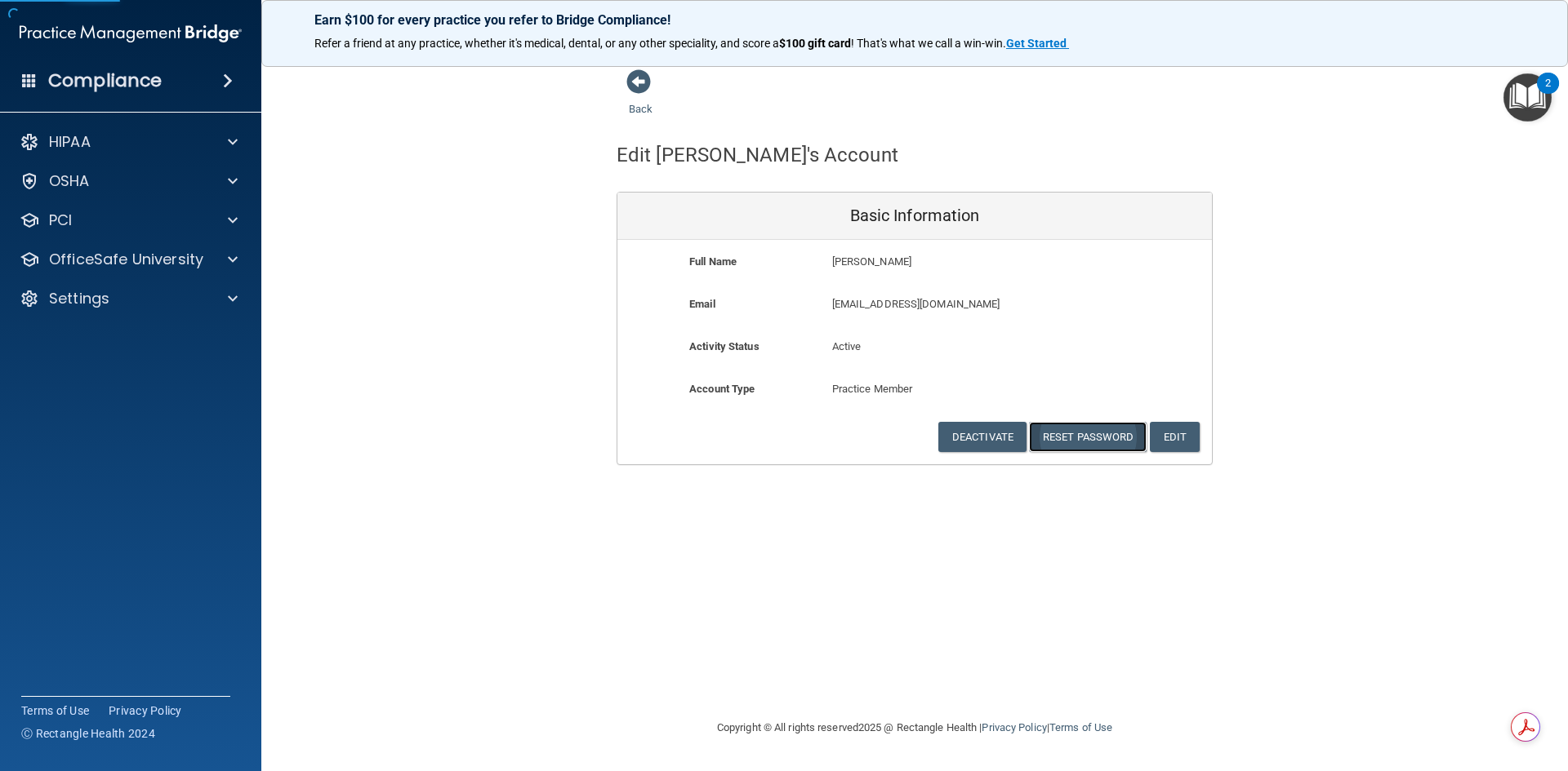
click at [1112, 435] on button "Reset Password" at bounding box center [1088, 437] width 117 height 30
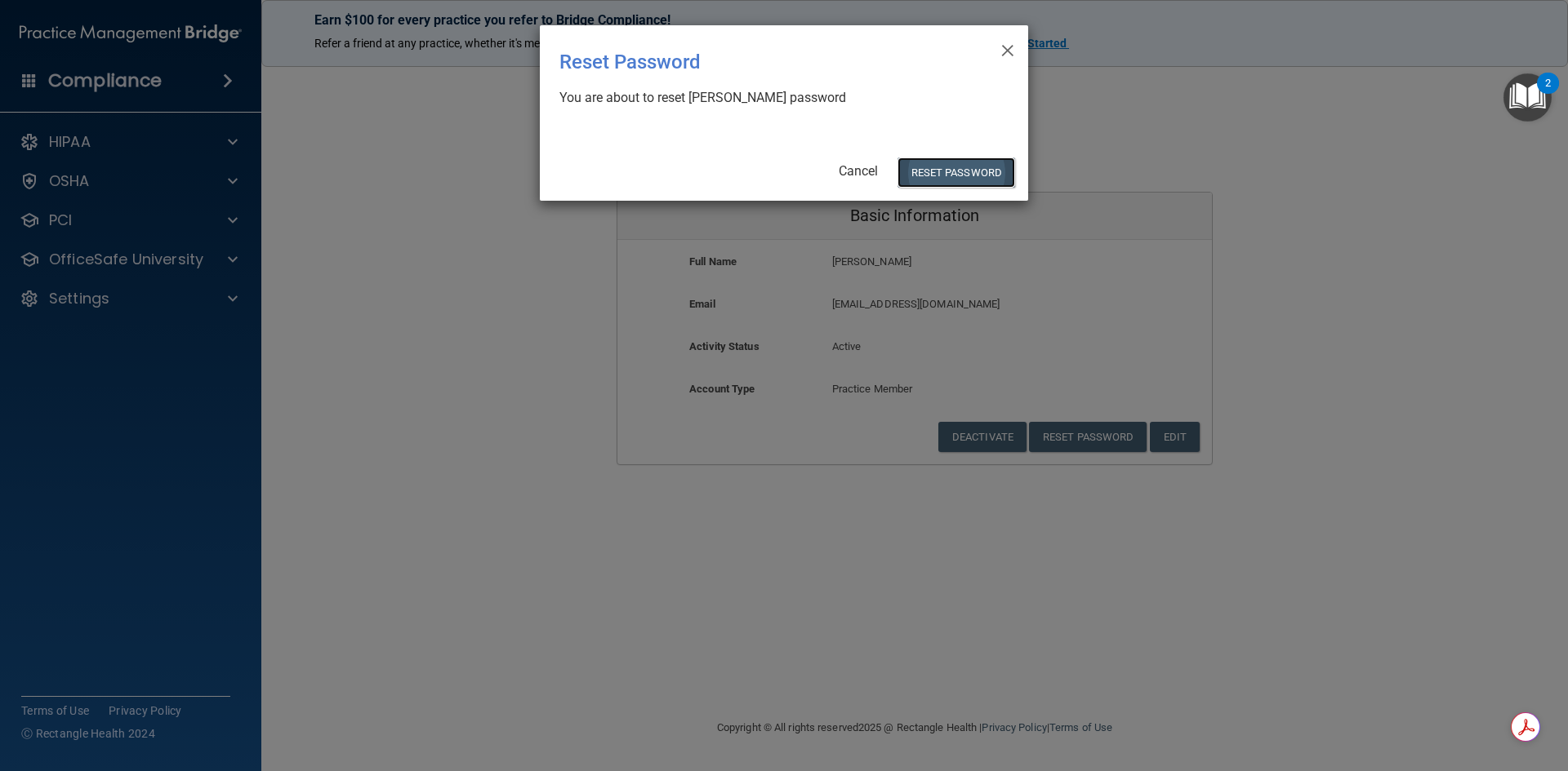
click at [915, 165] on button "Reset Password" at bounding box center [956, 173] width 117 height 30
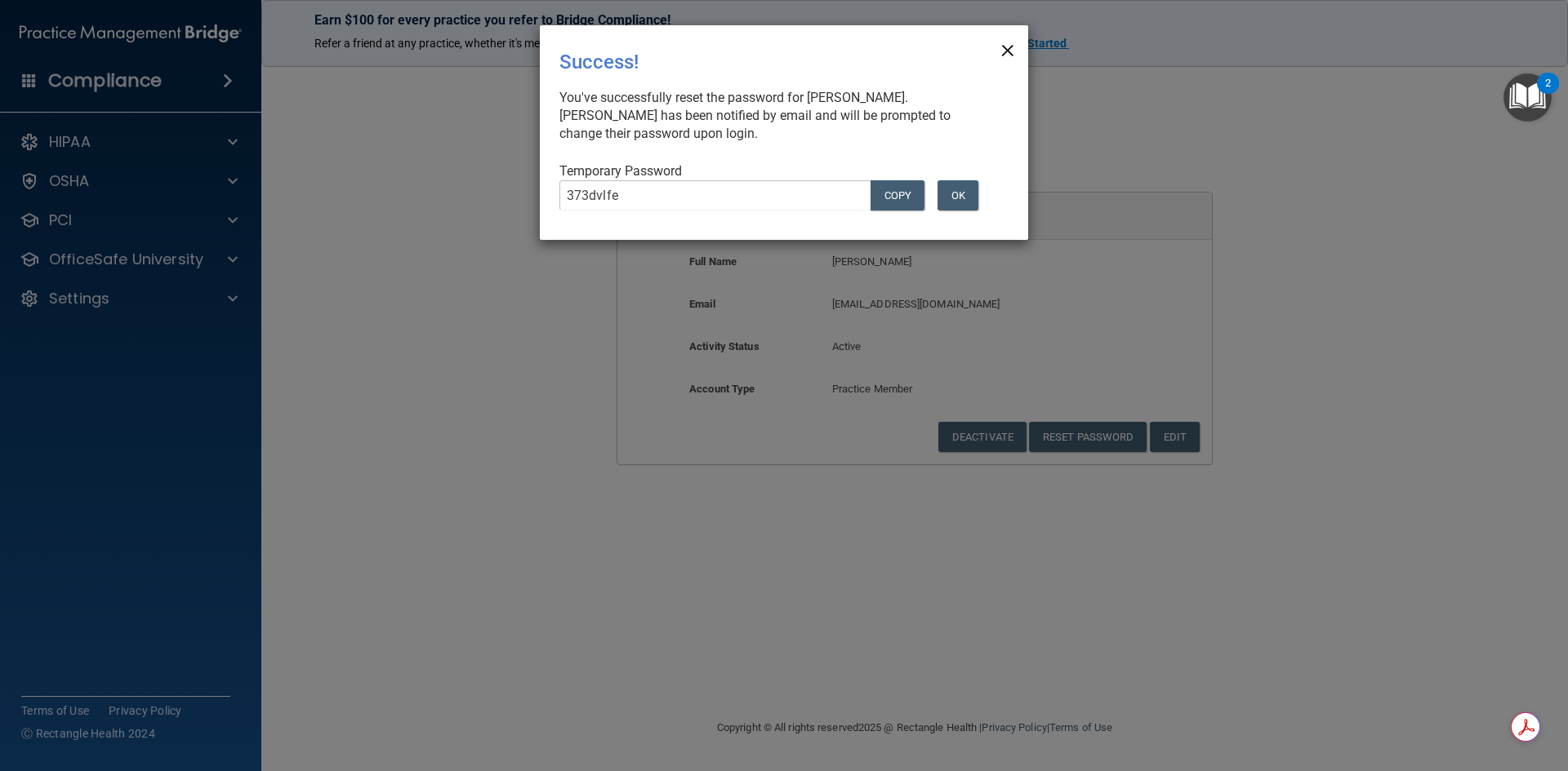
click at [1011, 53] on span "×" at bounding box center [1007, 47] width 15 height 32
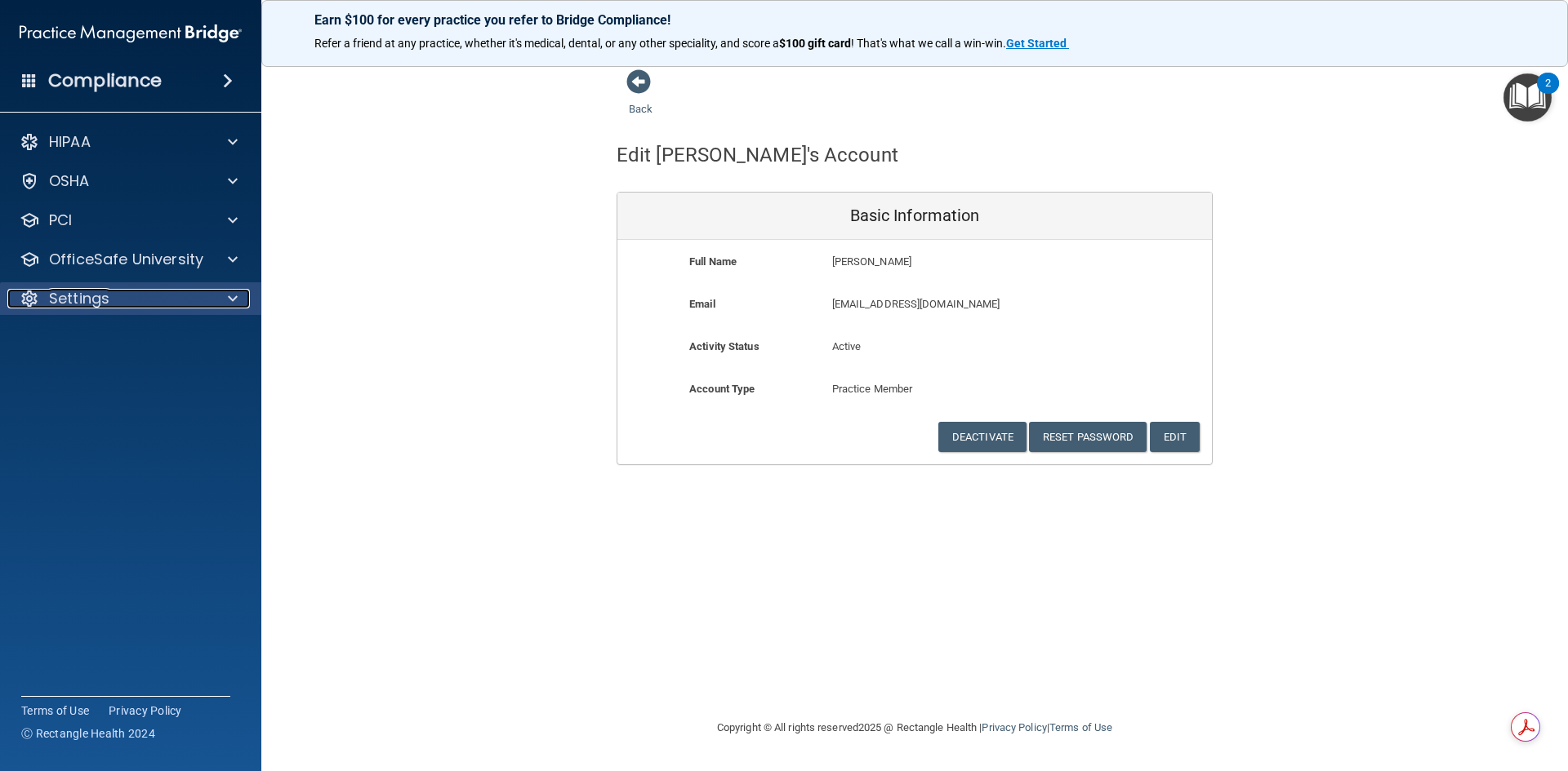
click at [206, 304] on div "Settings" at bounding box center [108, 299] width 202 height 19
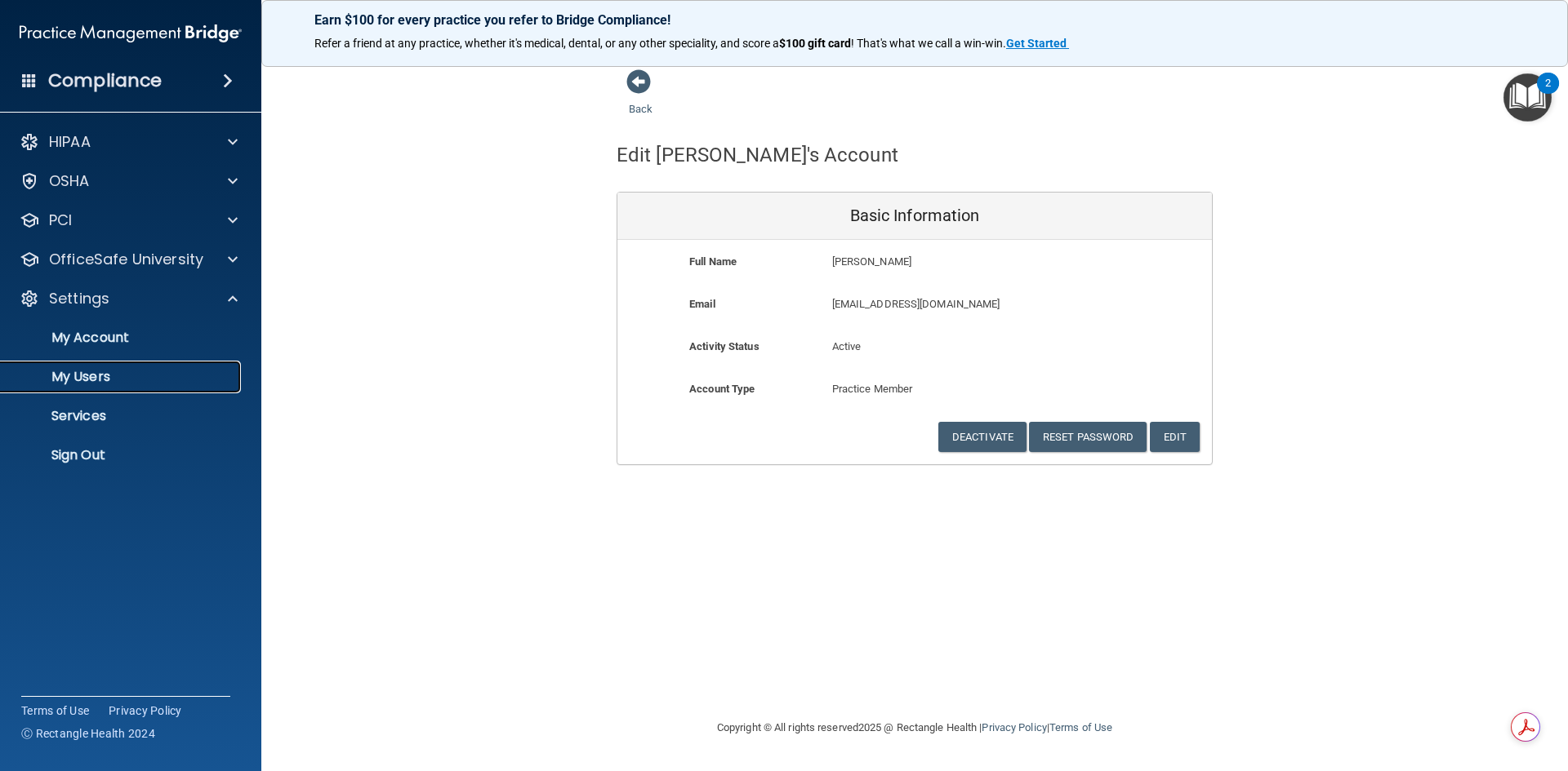
click at [129, 383] on p "My Users" at bounding box center [122, 377] width 223 height 17
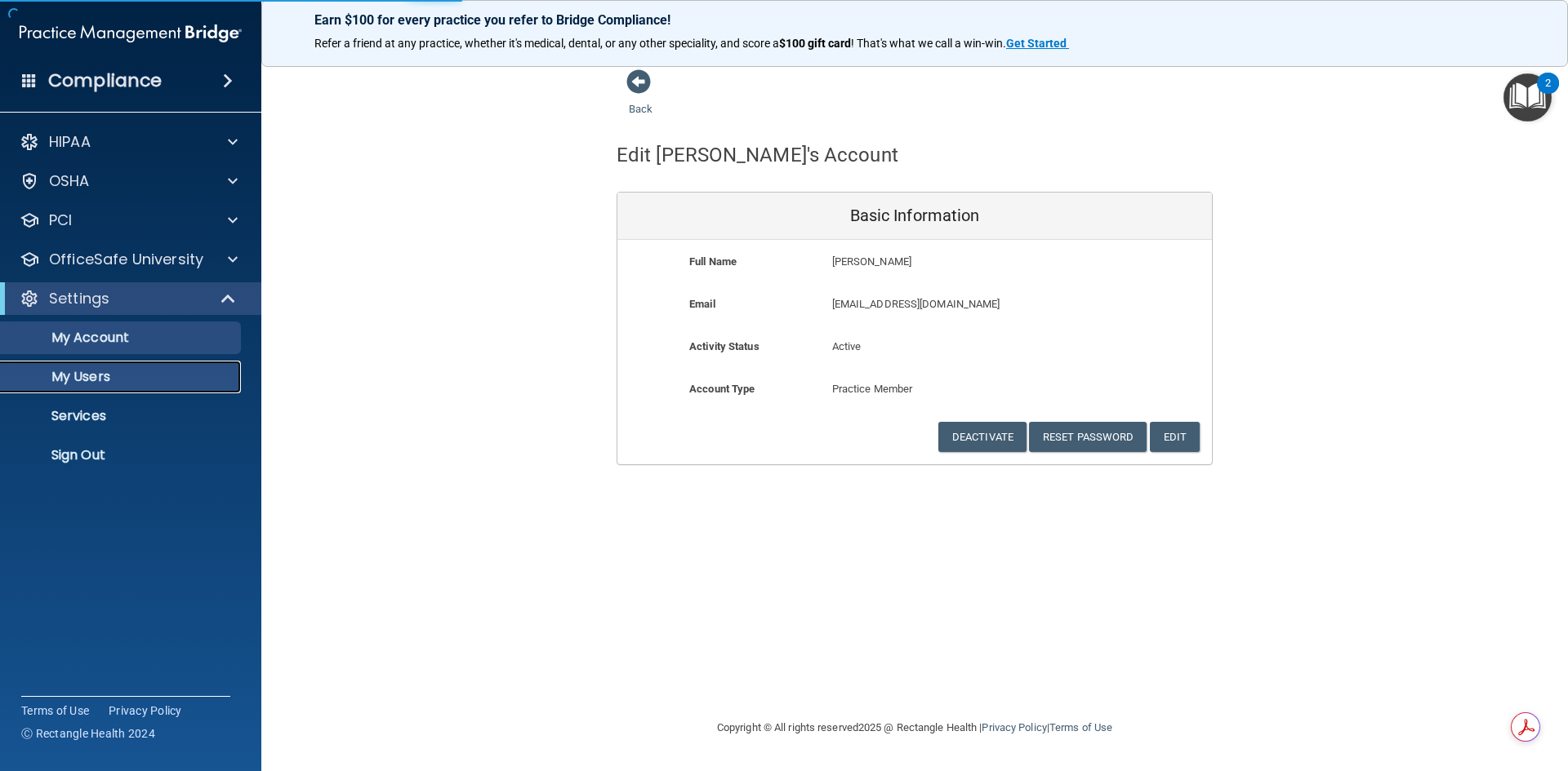
select select "20"
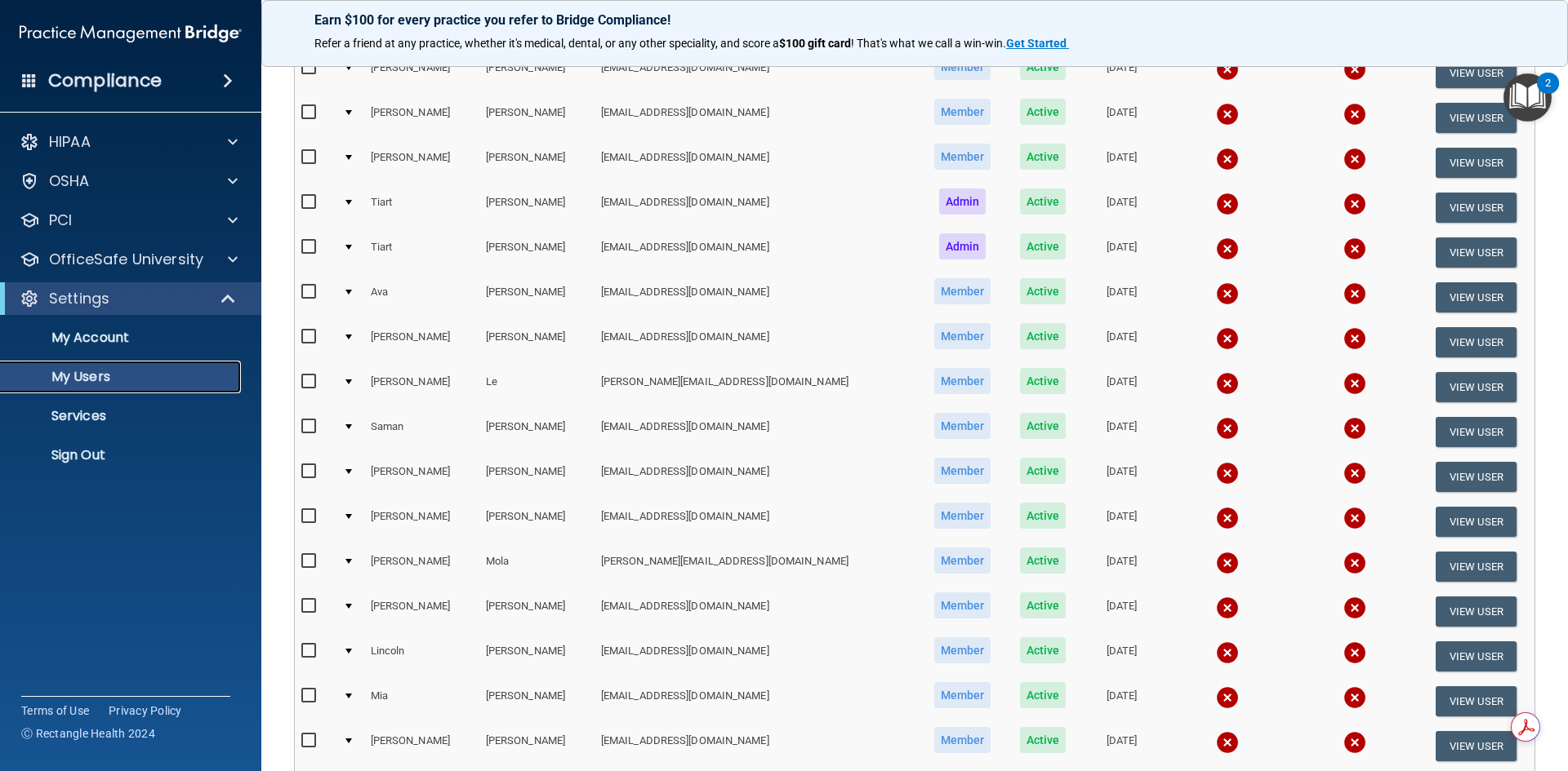
scroll to position [245, 0]
click at [1457, 341] on button "View User" at bounding box center [1476, 342] width 81 height 30
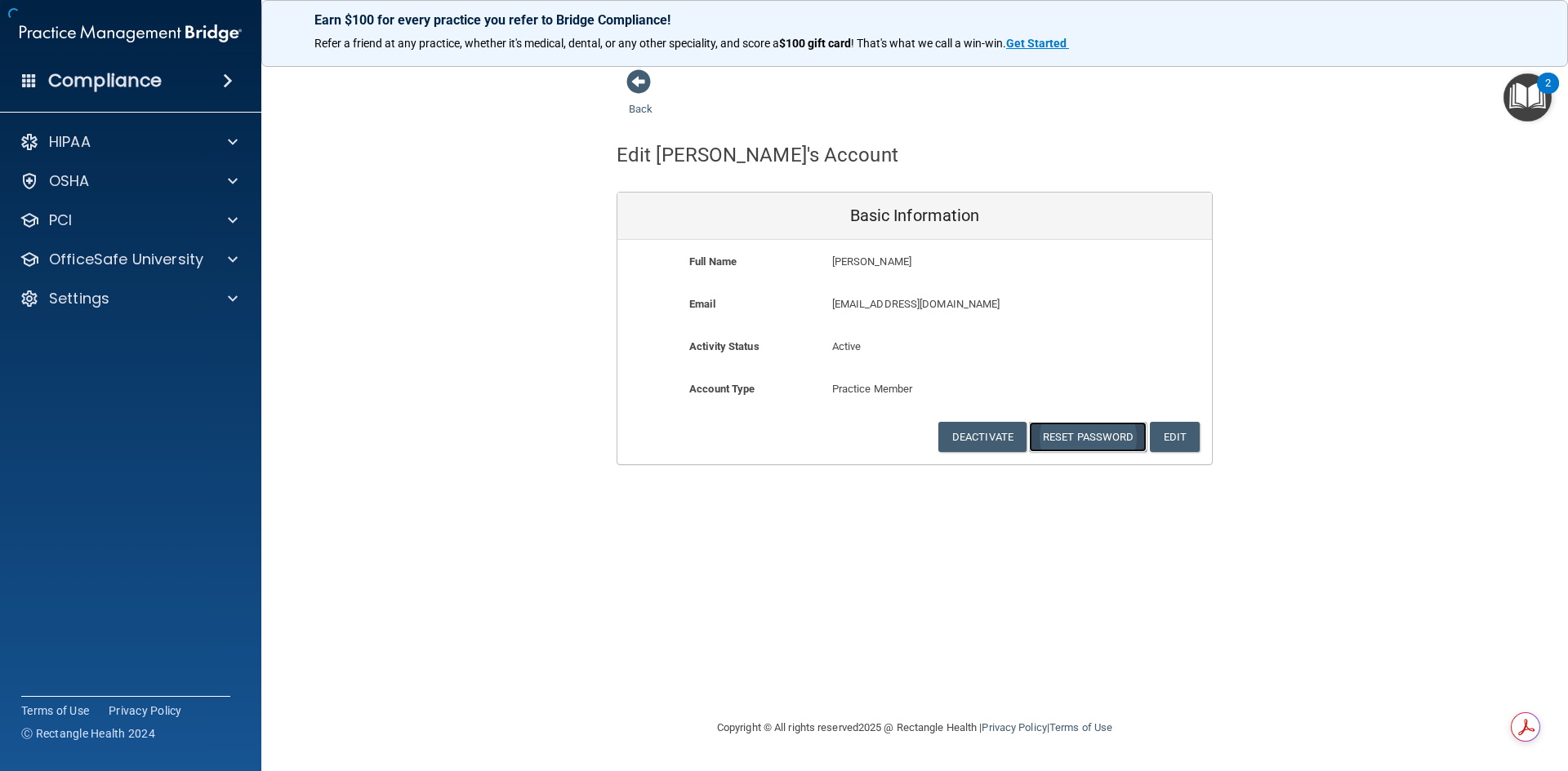
click at [1106, 440] on button "Reset Password" at bounding box center [1088, 437] width 117 height 30
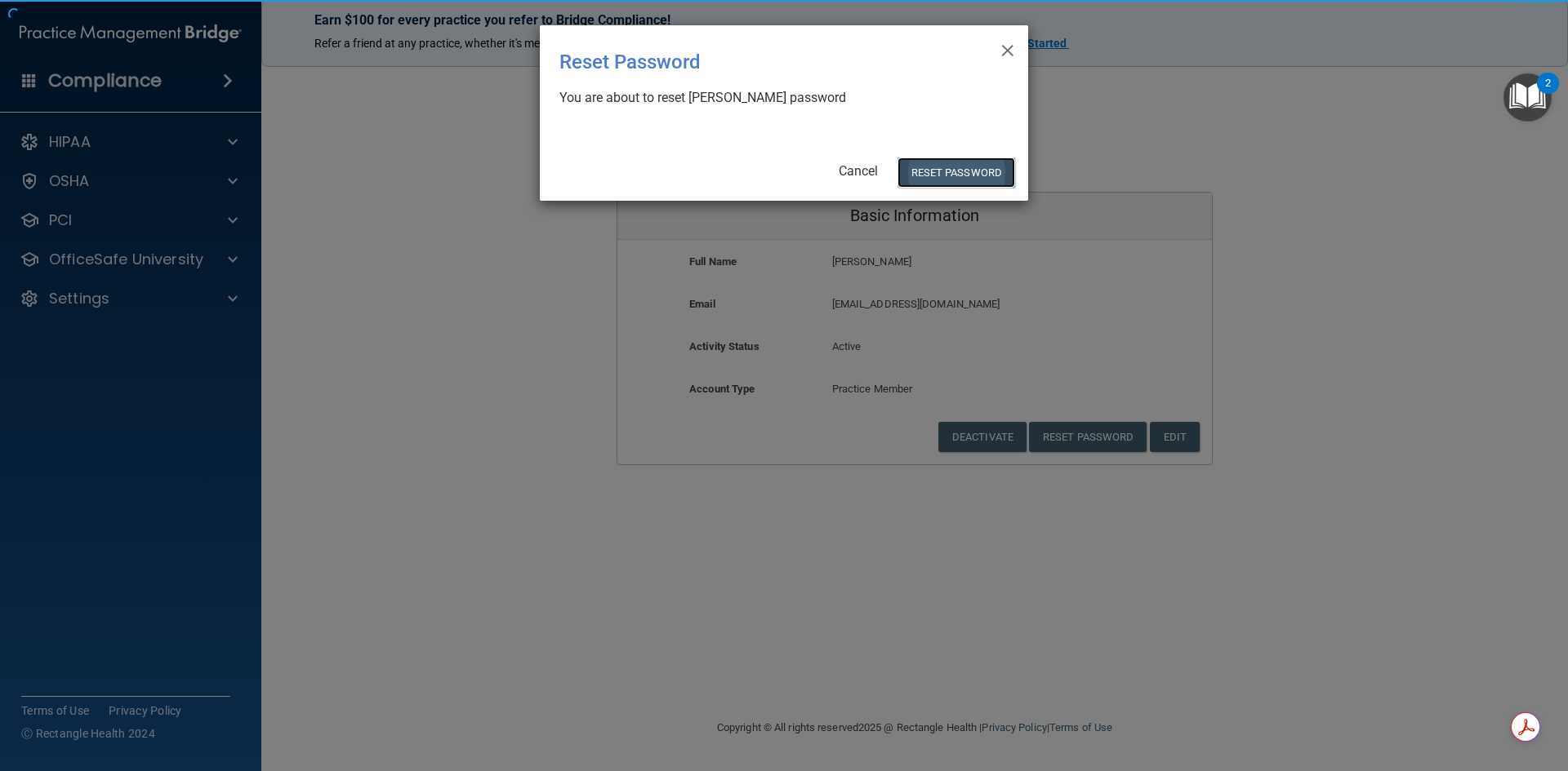
click at [993, 167] on button "Reset Password" at bounding box center [956, 173] width 117 height 30
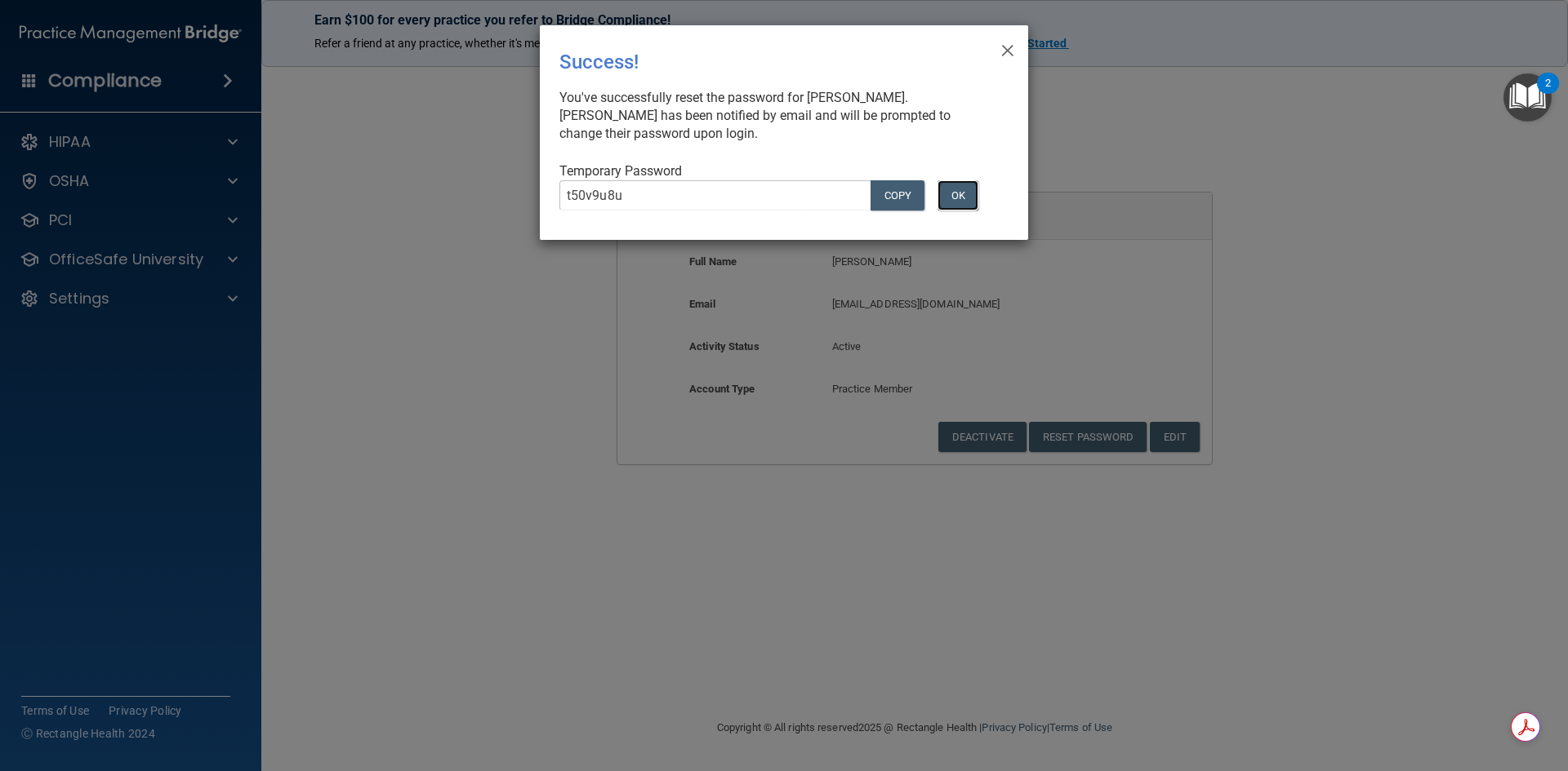
click at [956, 203] on button "OK" at bounding box center [958, 195] width 41 height 30
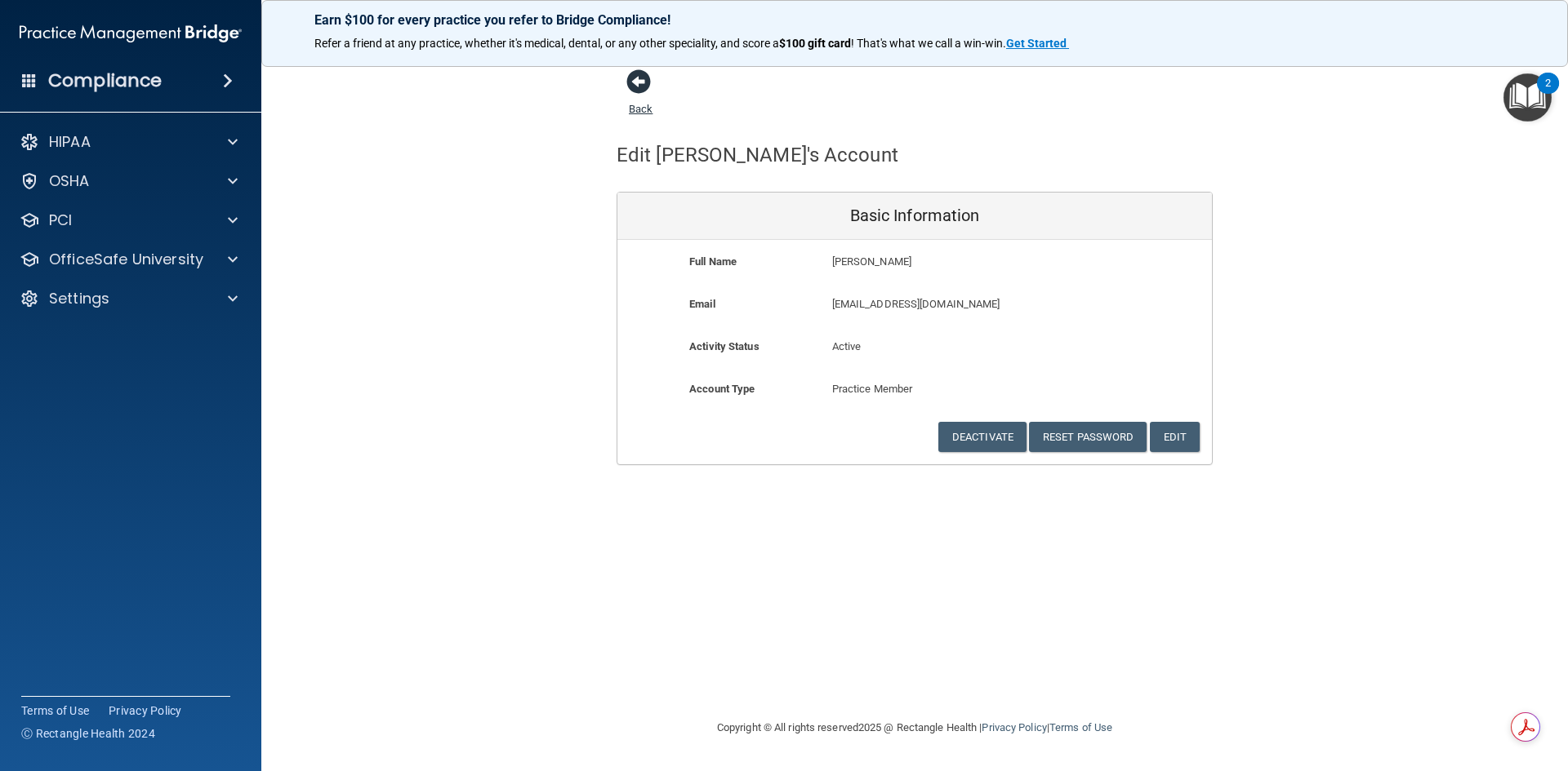
click at [638, 94] on span at bounding box center [639, 81] width 25 height 25
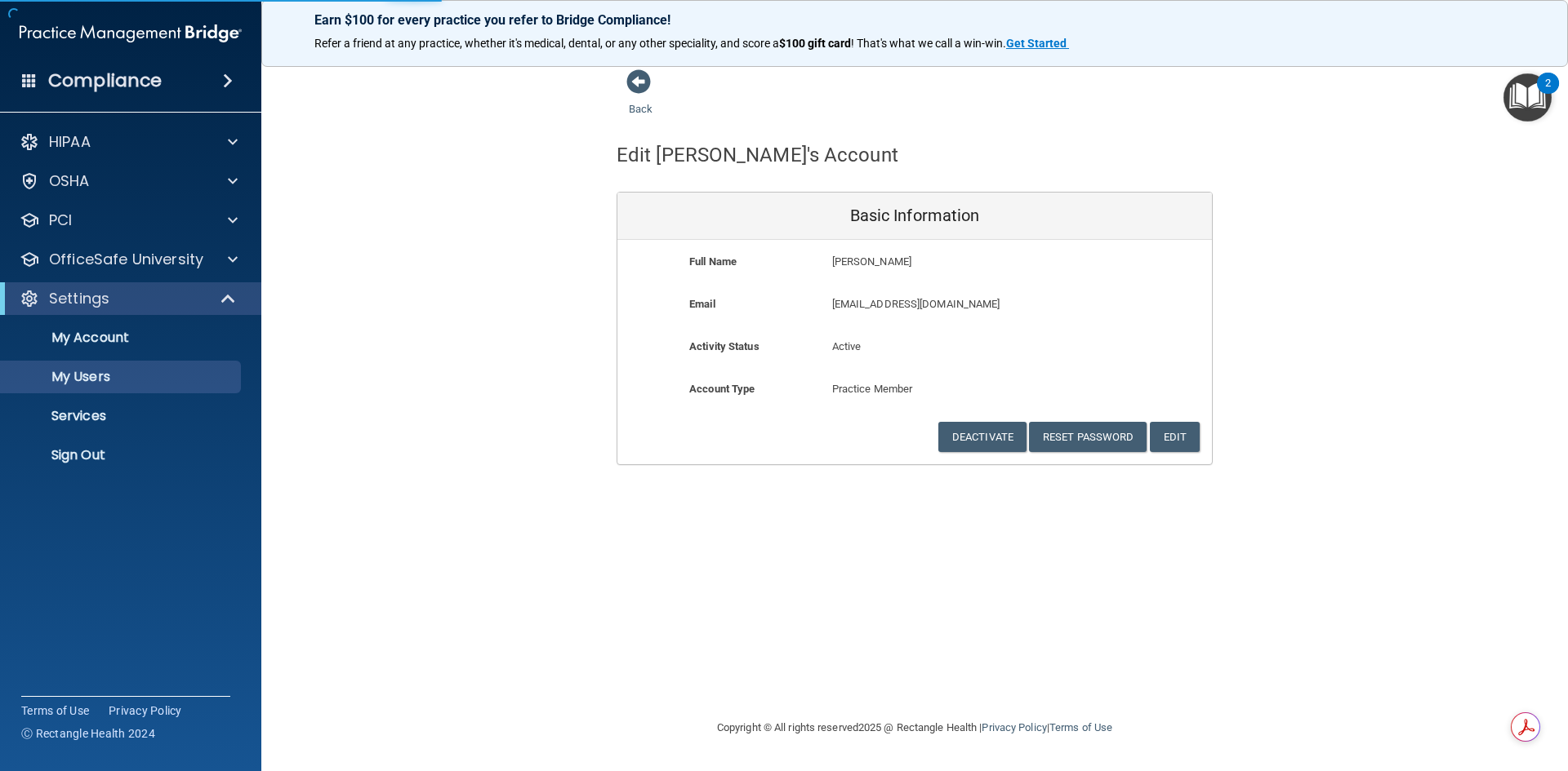
select select "20"
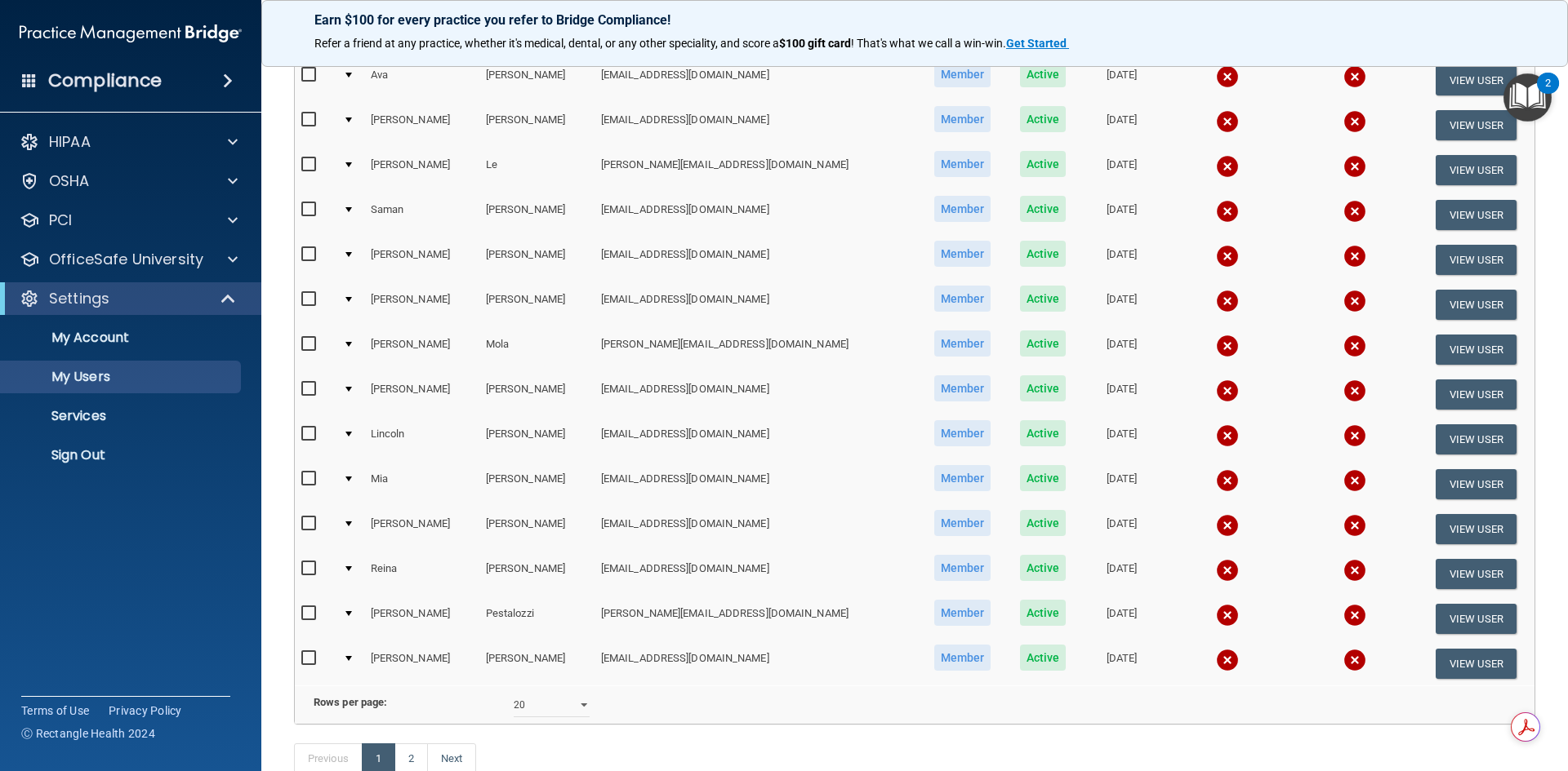
scroll to position [490, 0]
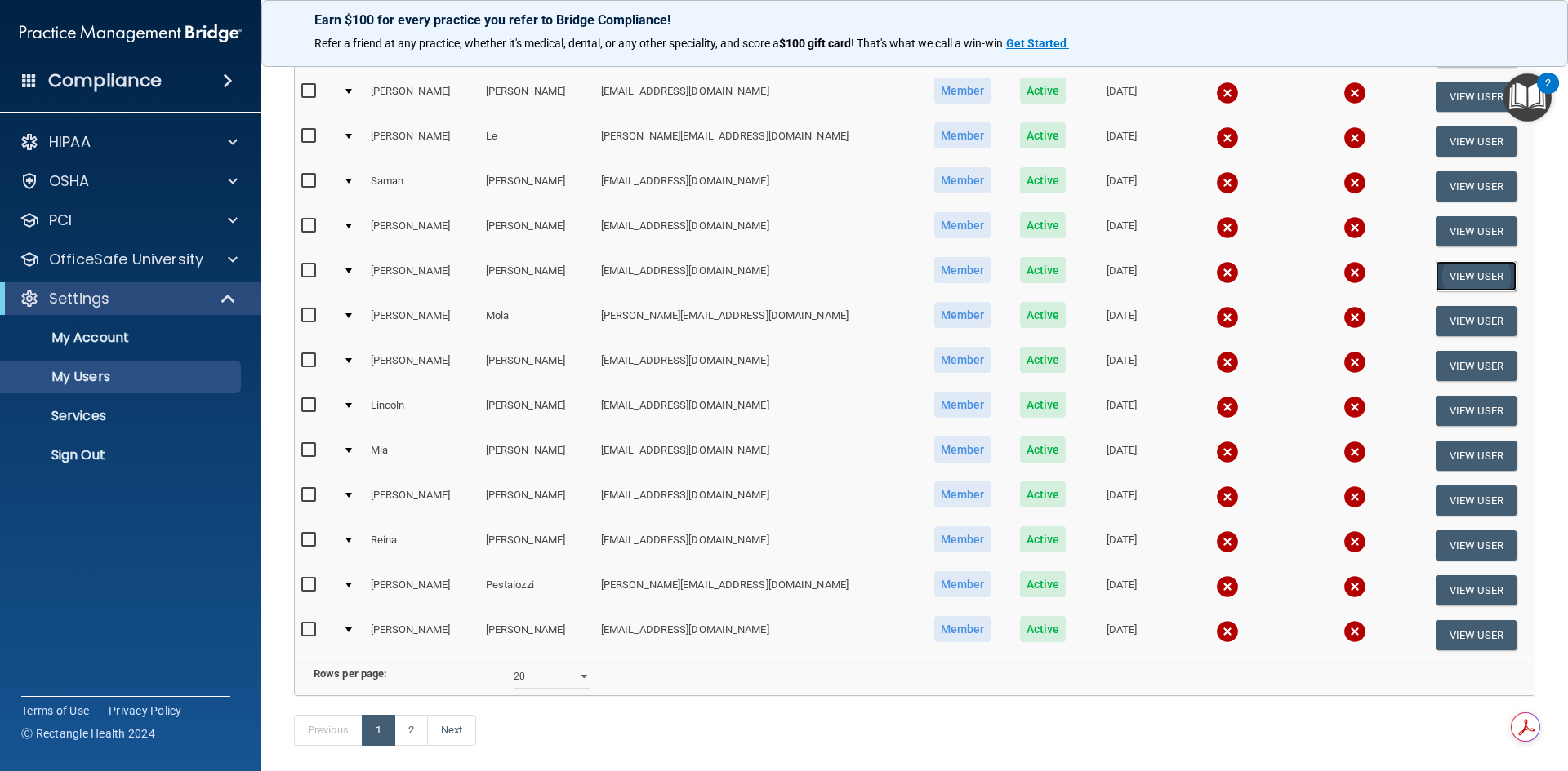
click at [1473, 281] on button "View User" at bounding box center [1476, 276] width 81 height 30
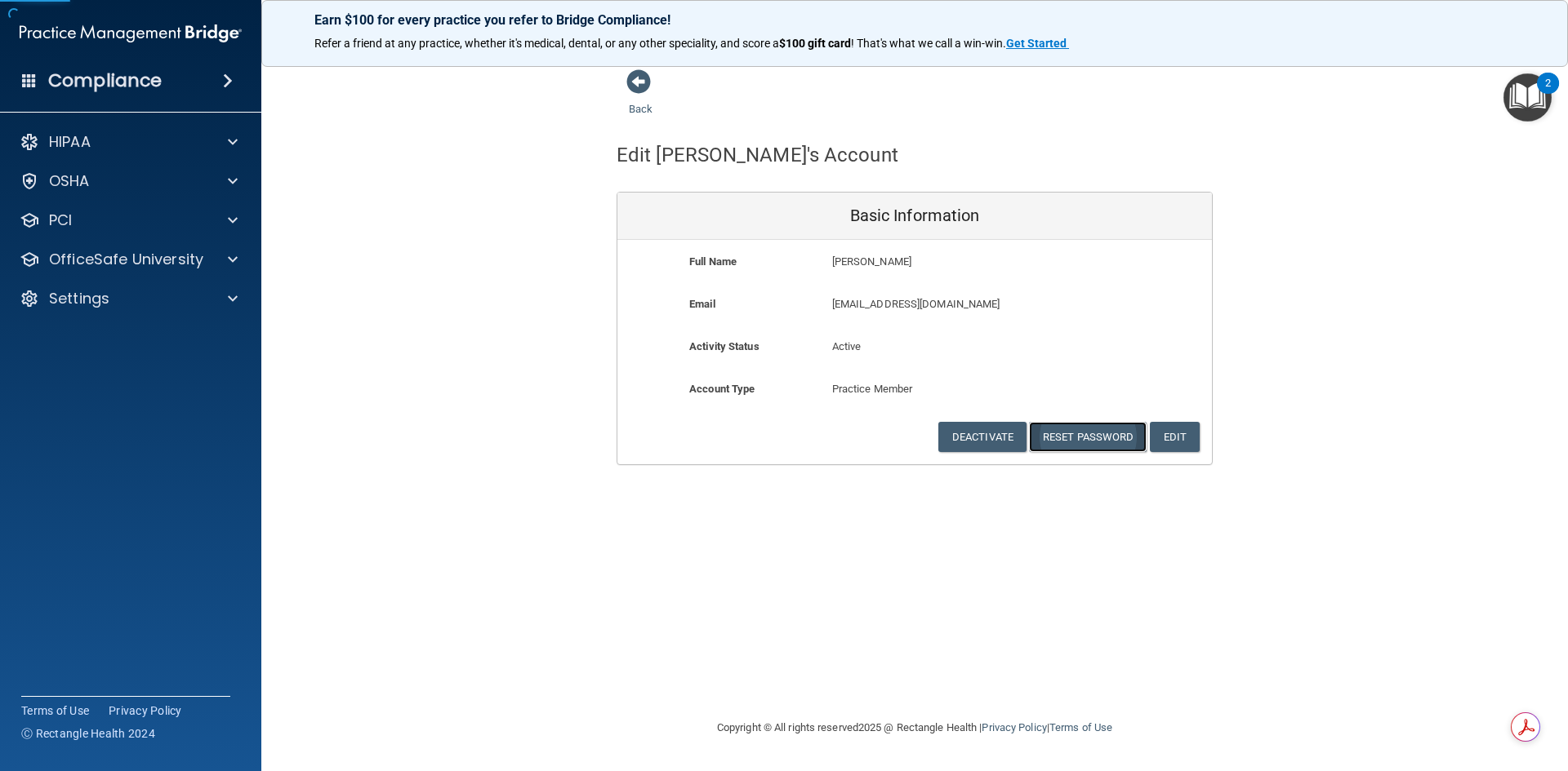
click at [1083, 449] on button "Reset Password" at bounding box center [1088, 437] width 117 height 30
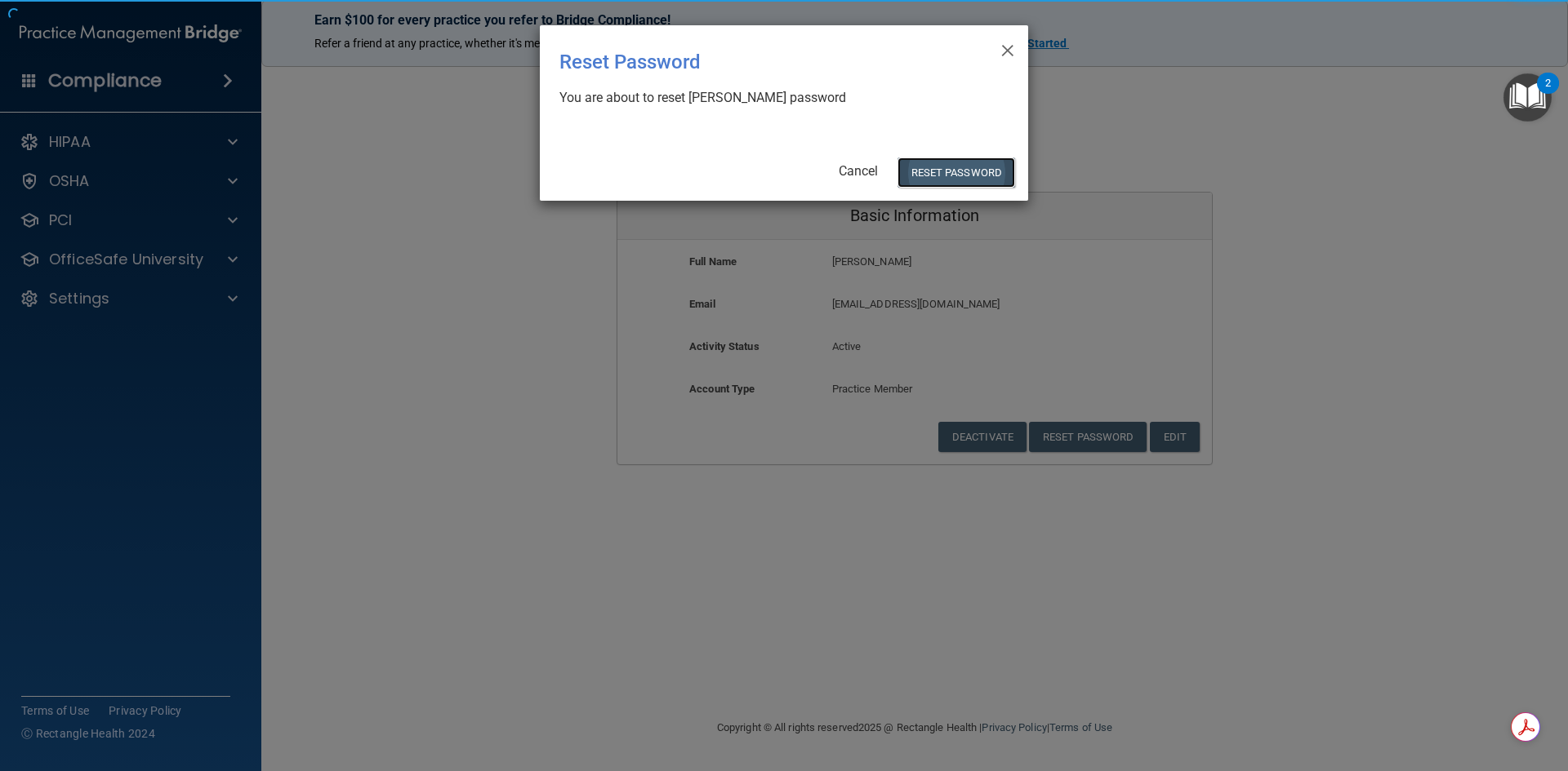
click at [973, 180] on button "Reset Password" at bounding box center [956, 173] width 117 height 30
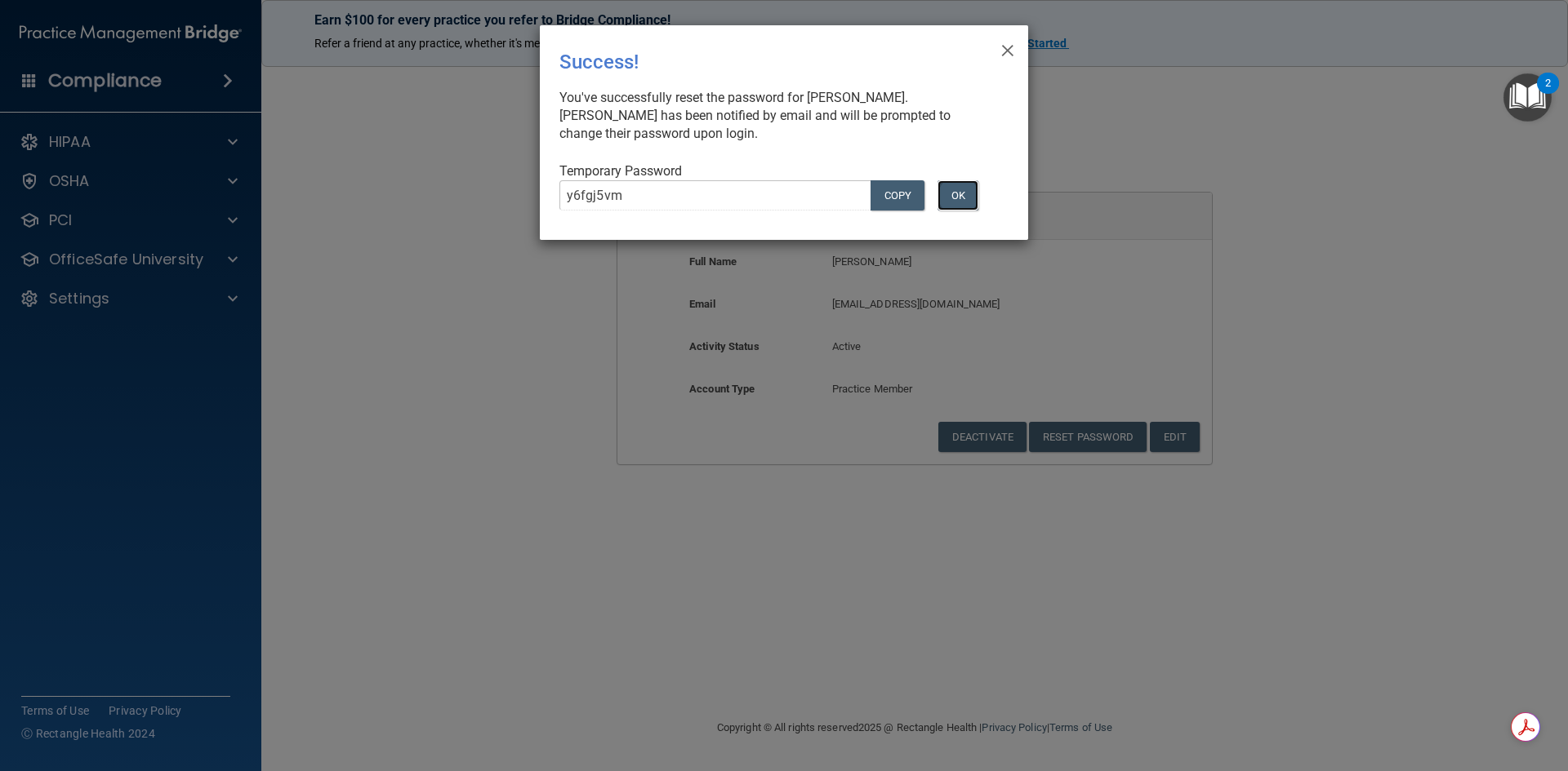
click at [958, 200] on button "OK" at bounding box center [958, 195] width 41 height 30
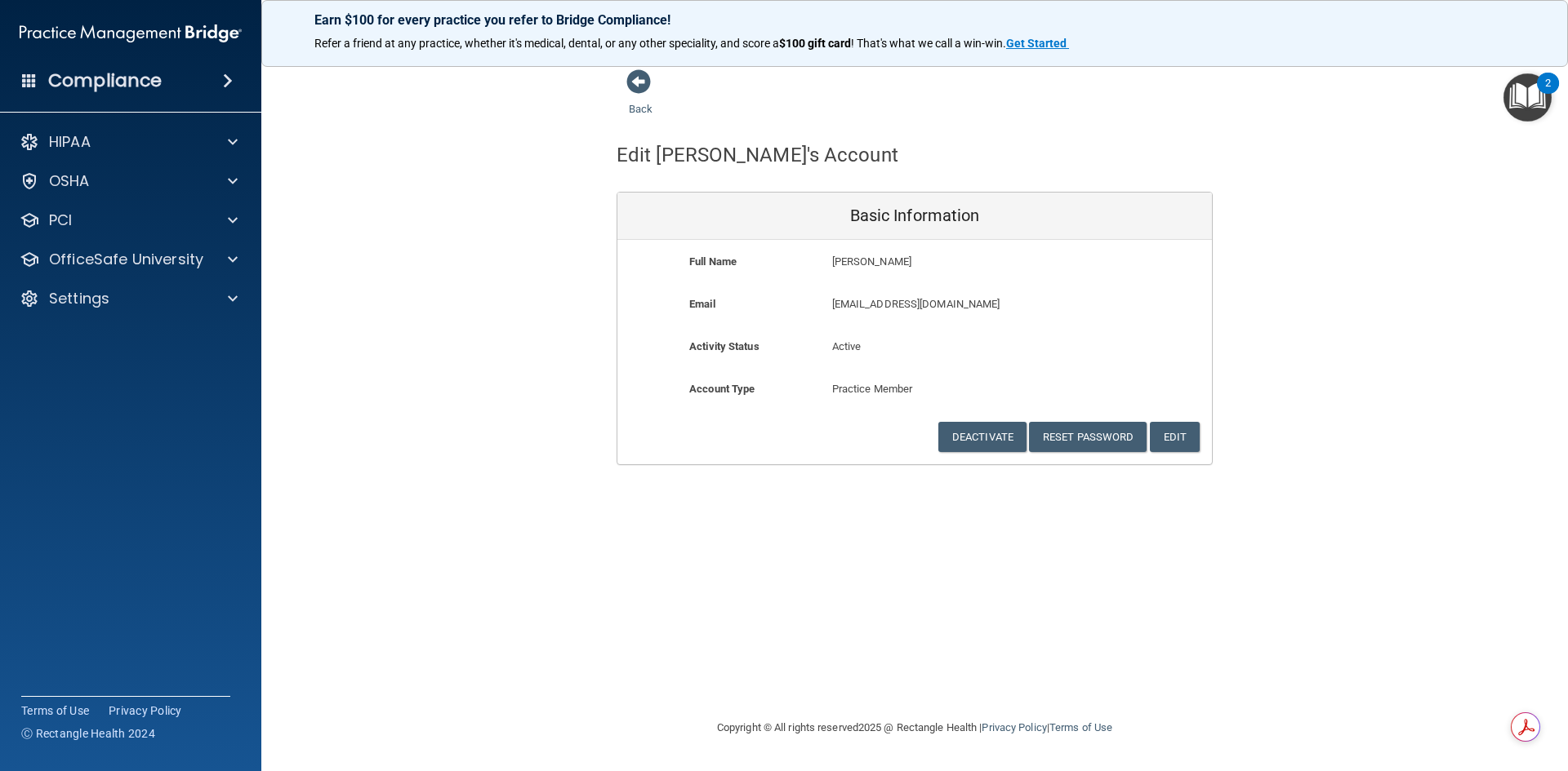
click at [653, 92] on div "Back" at bounding box center [666, 94] width 100 height 51
click at [628, 97] on div "Back" at bounding box center [666, 94] width 100 height 51
click at [628, 92] on span at bounding box center [639, 81] width 25 height 25
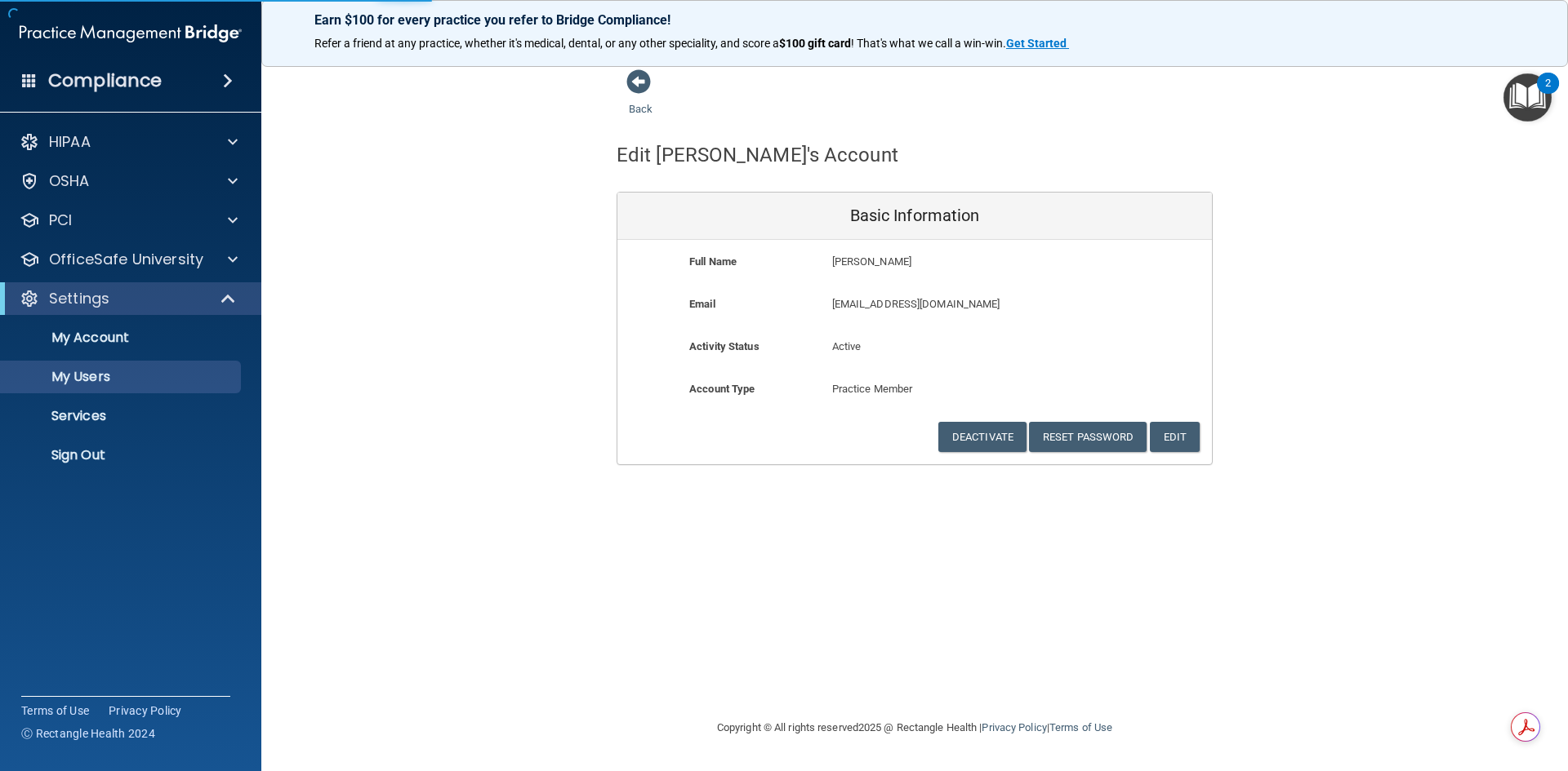
select select "20"
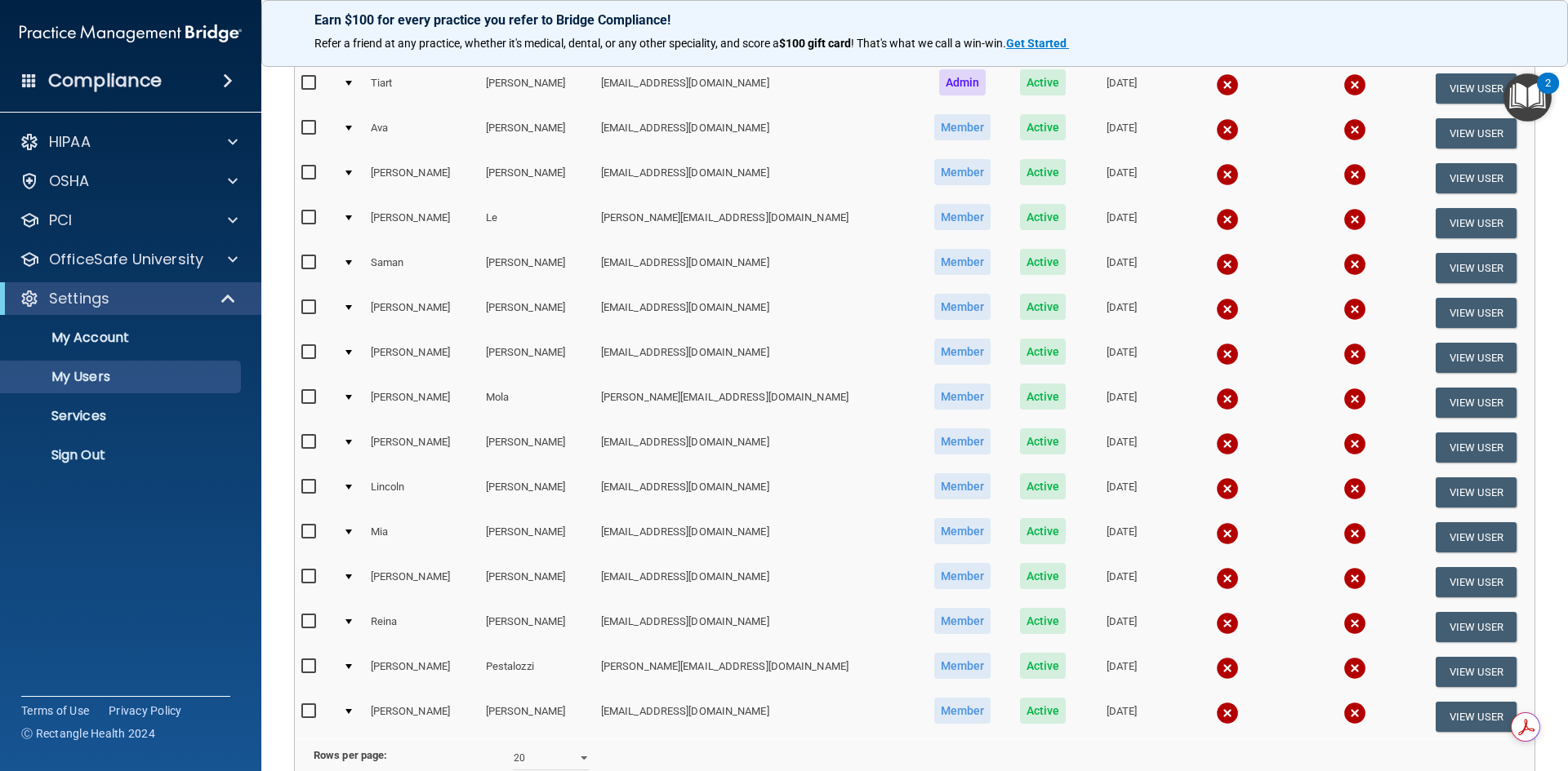
scroll to position [490, 0]
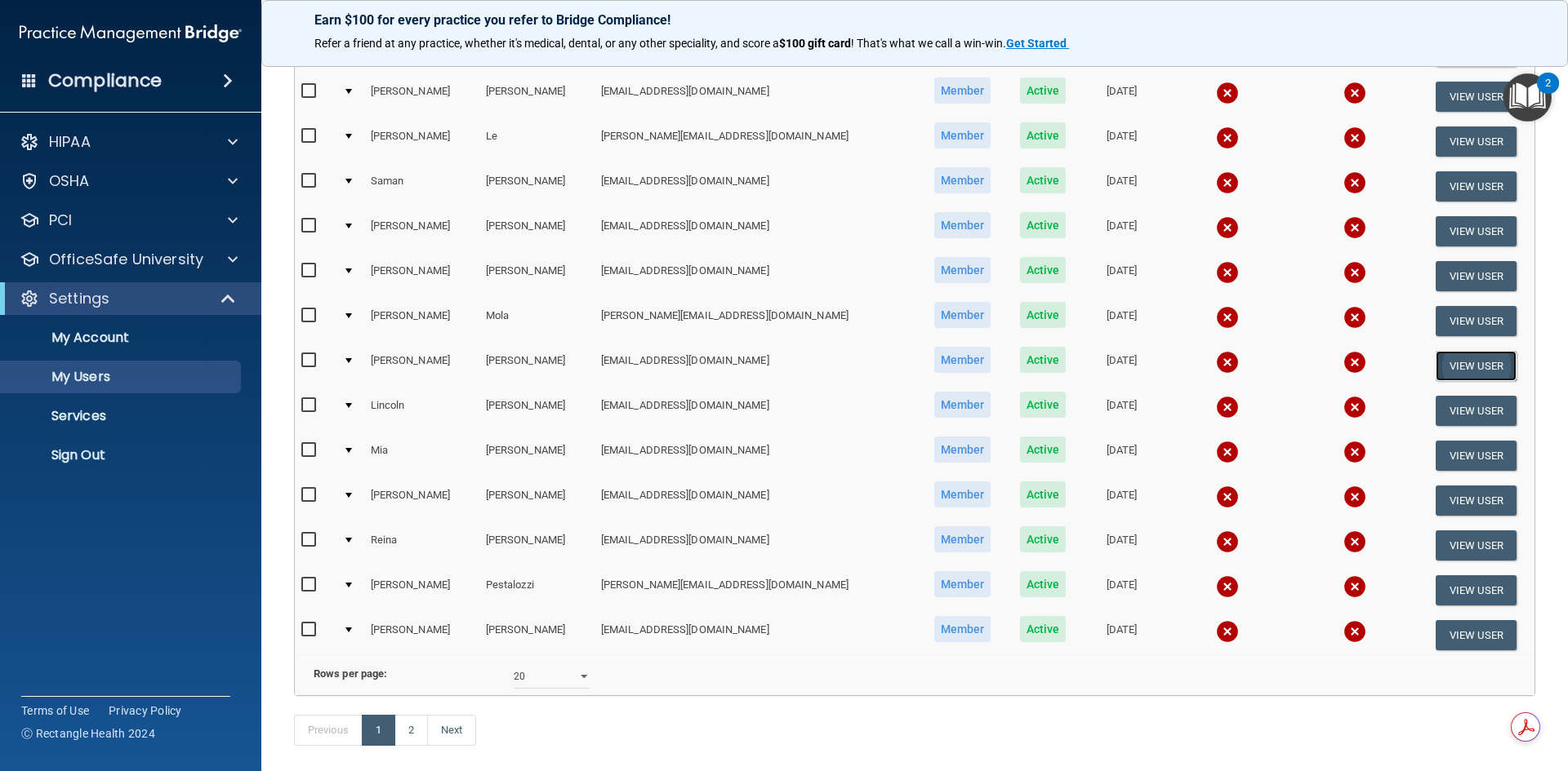
click at [1446, 364] on button "View User" at bounding box center [1476, 366] width 81 height 30
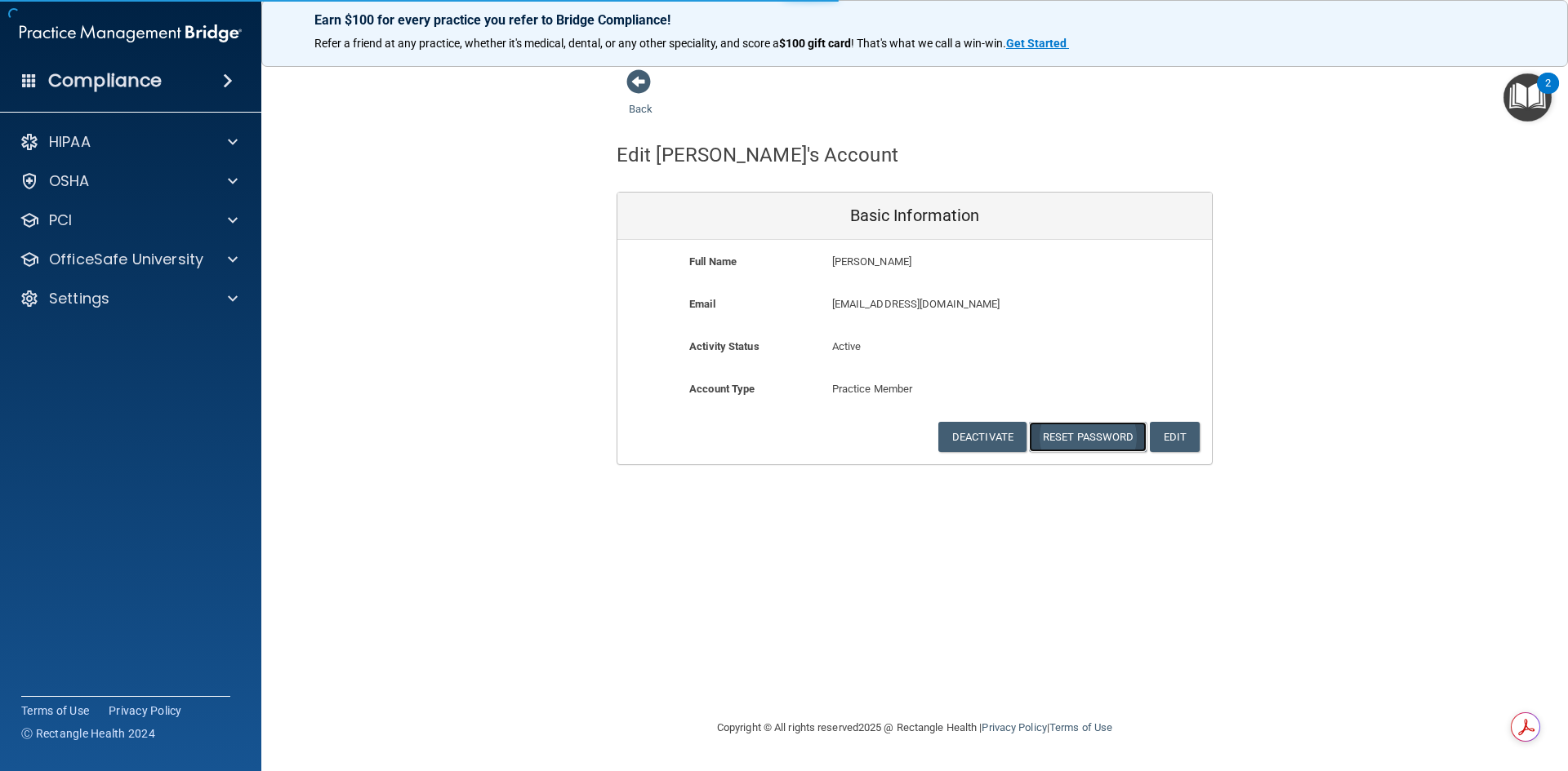
click at [1106, 431] on button "Reset Password" at bounding box center [1088, 437] width 117 height 30
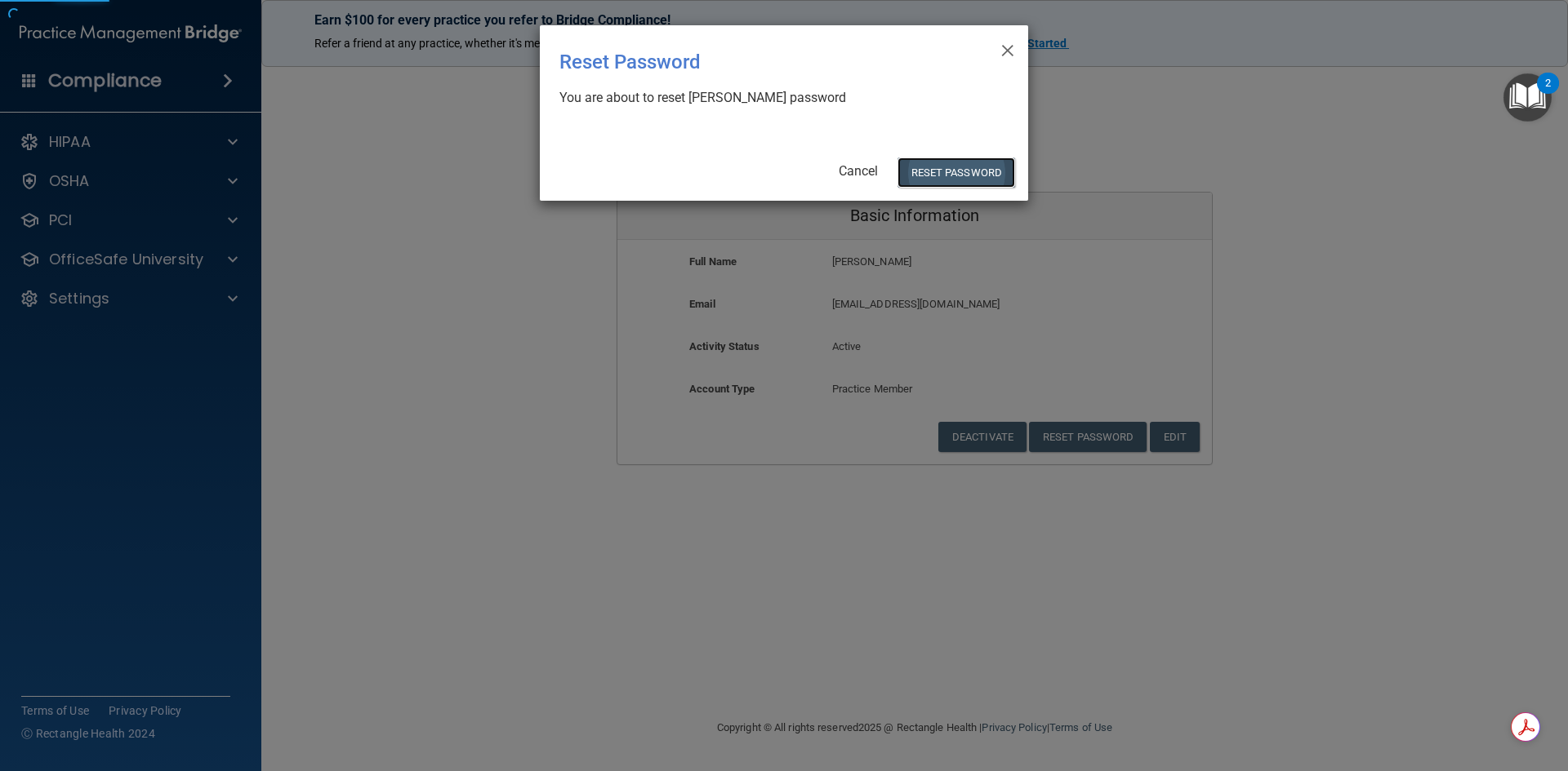
click at [957, 173] on button "Reset Password" at bounding box center [956, 173] width 117 height 30
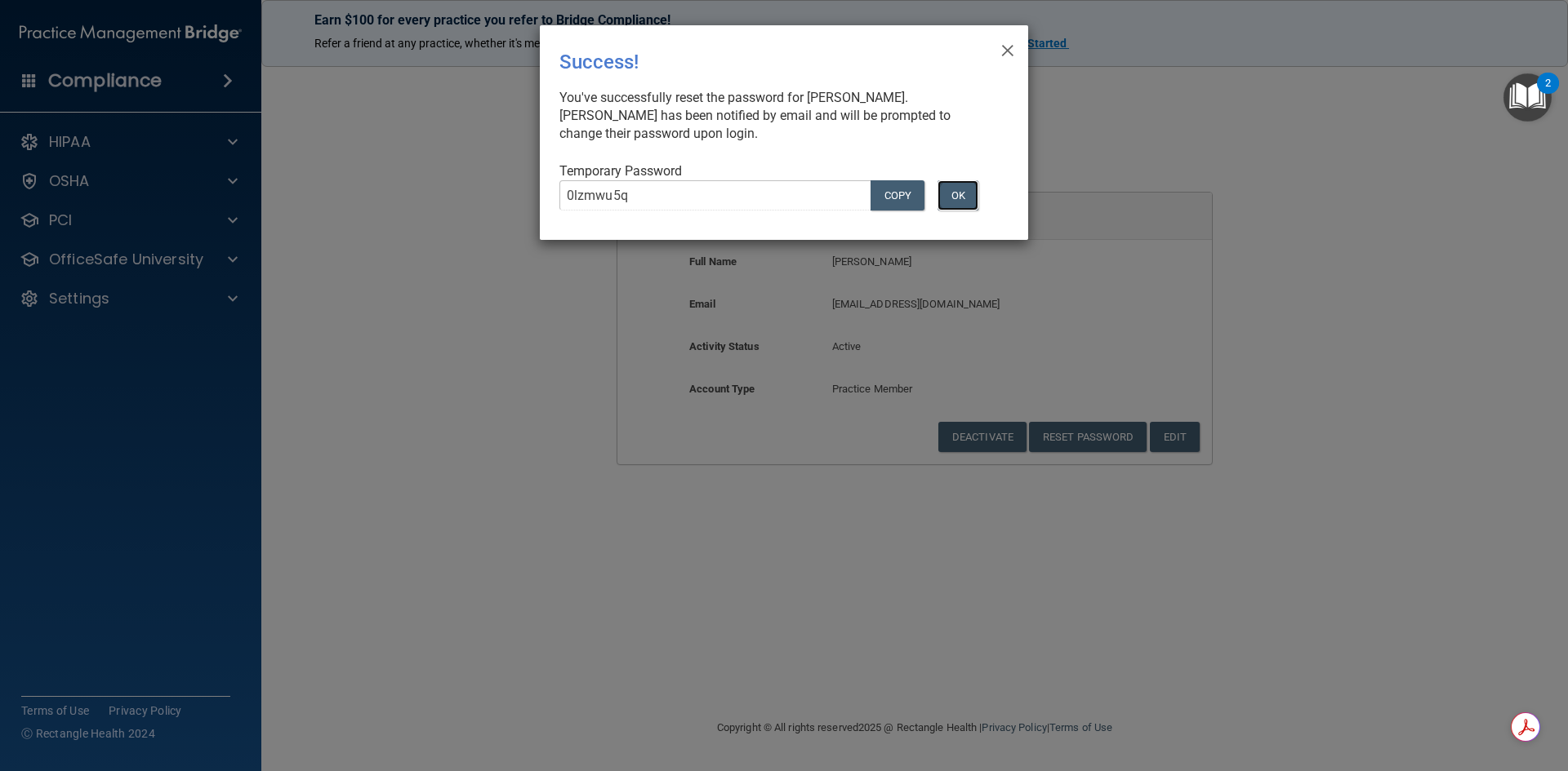
click at [975, 191] on button "OK" at bounding box center [958, 195] width 41 height 30
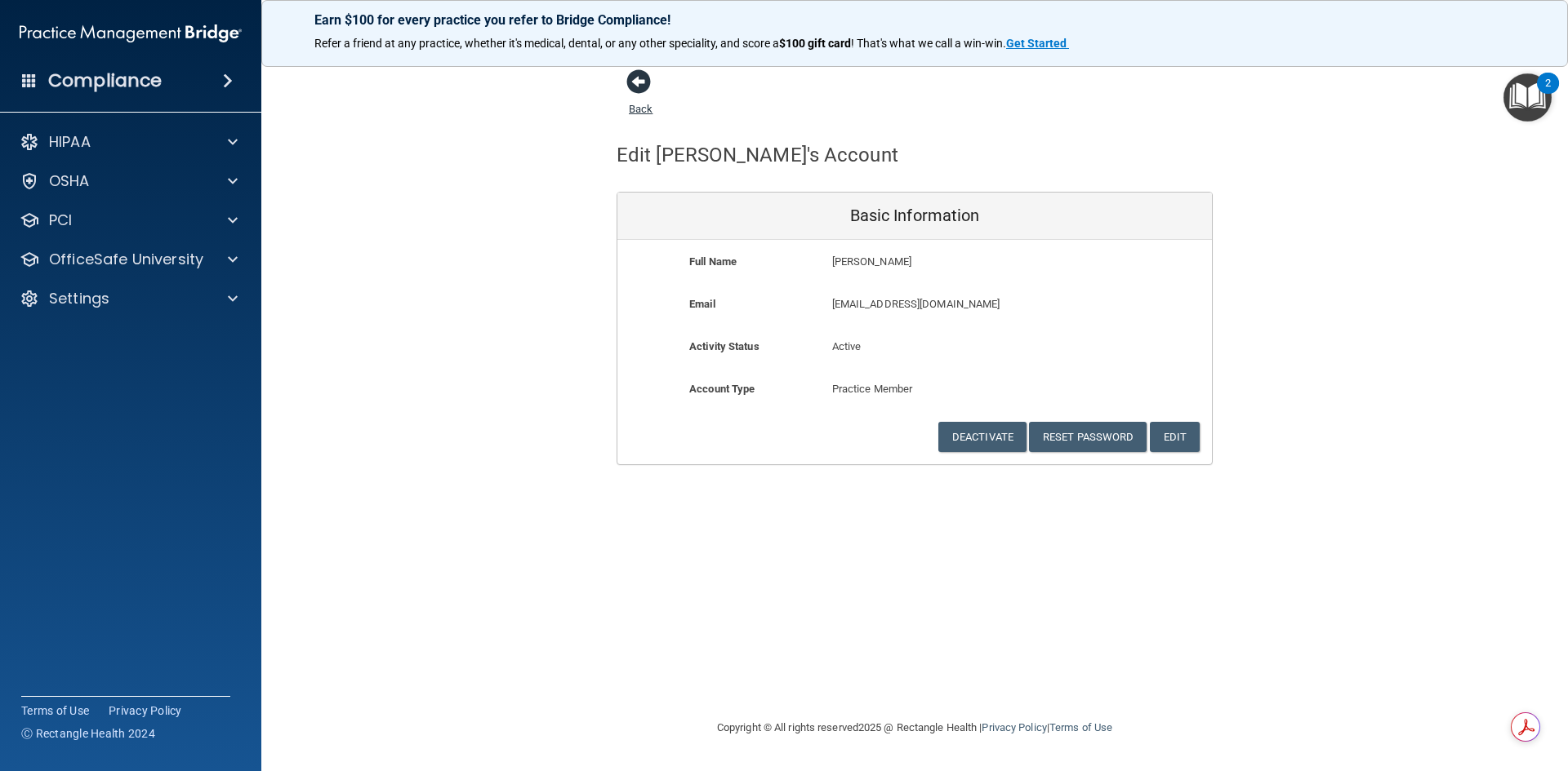
click at [651, 88] on span at bounding box center [639, 81] width 25 height 25
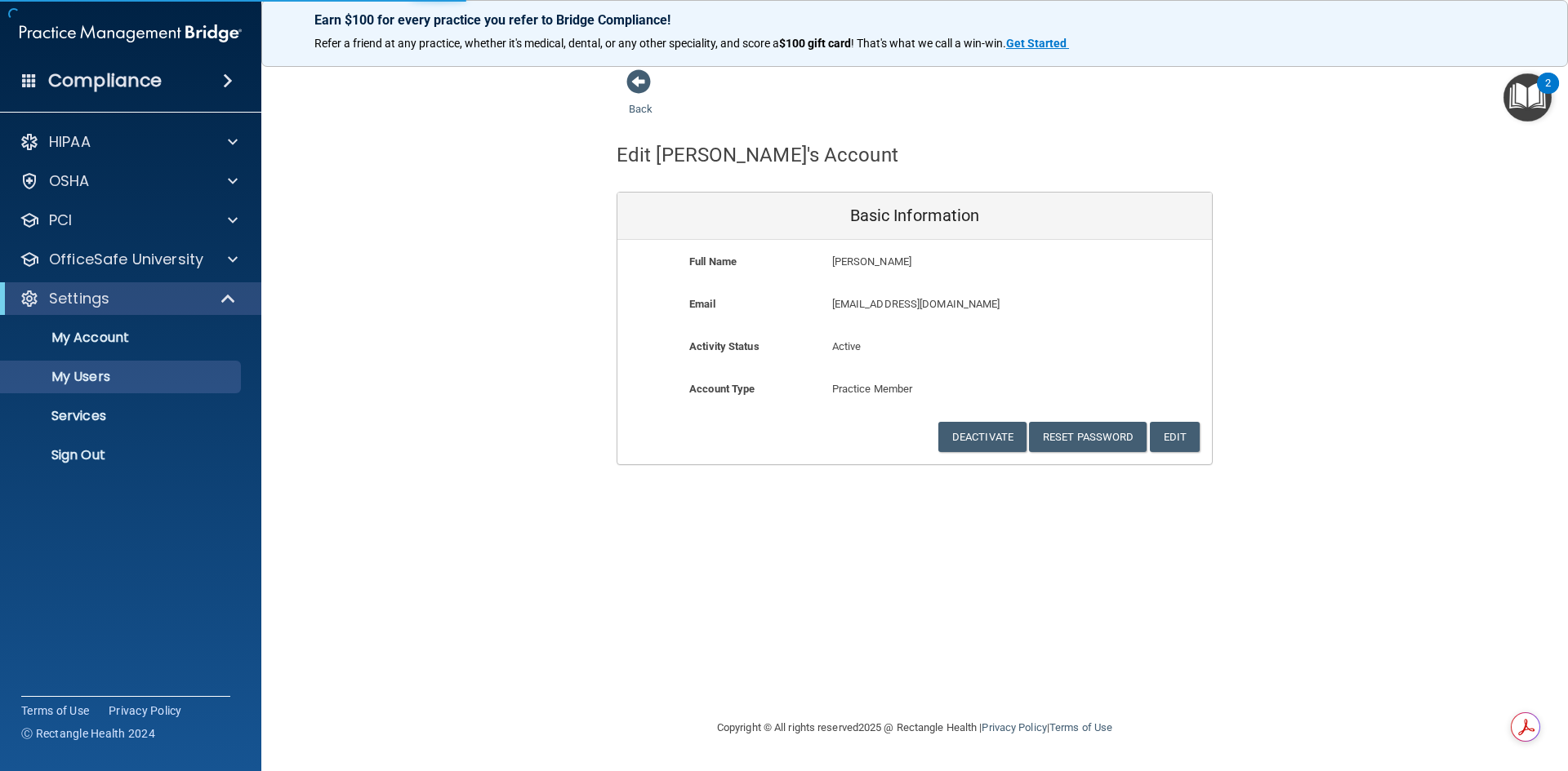
select select "20"
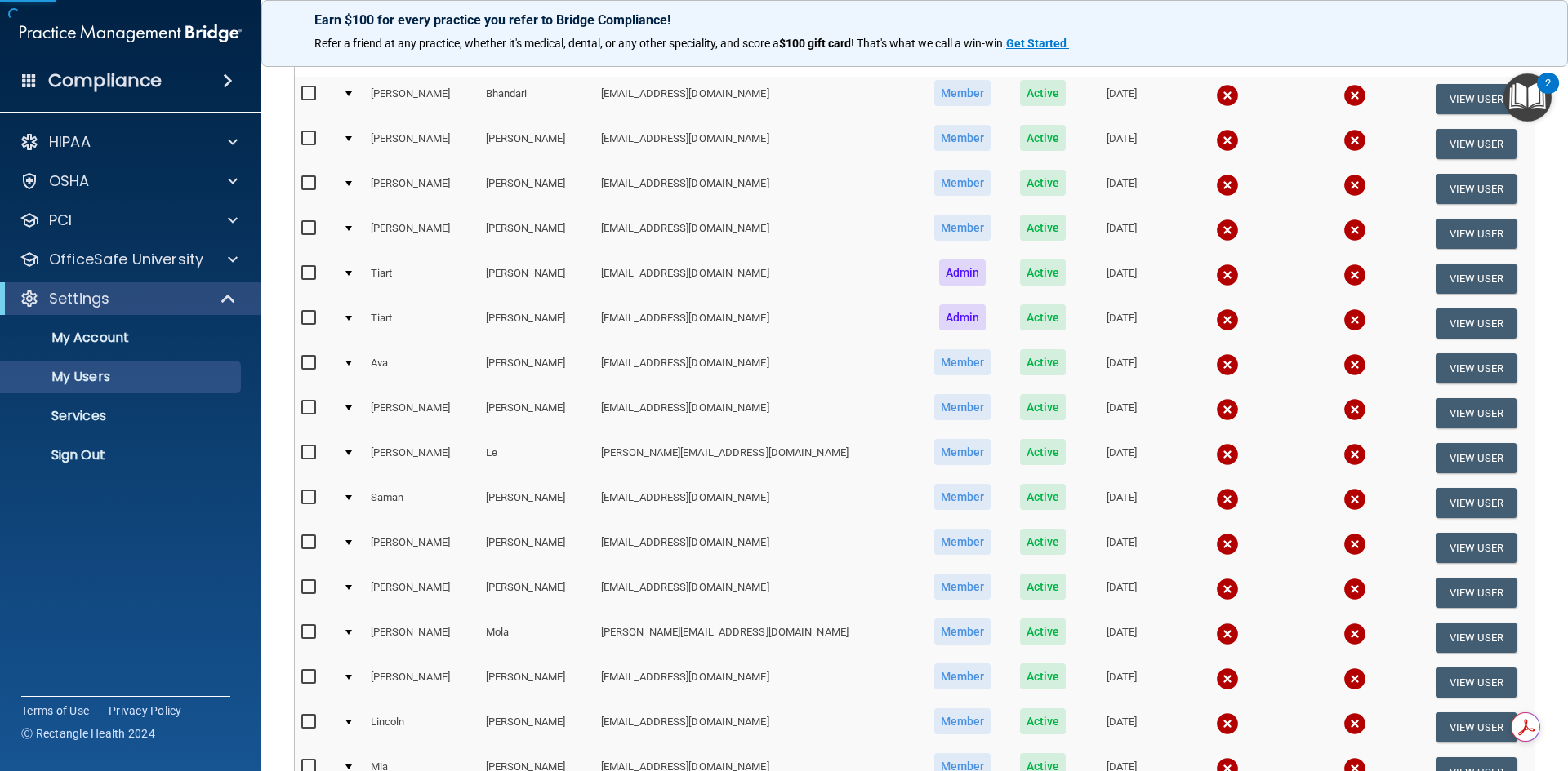
scroll to position [408, 0]
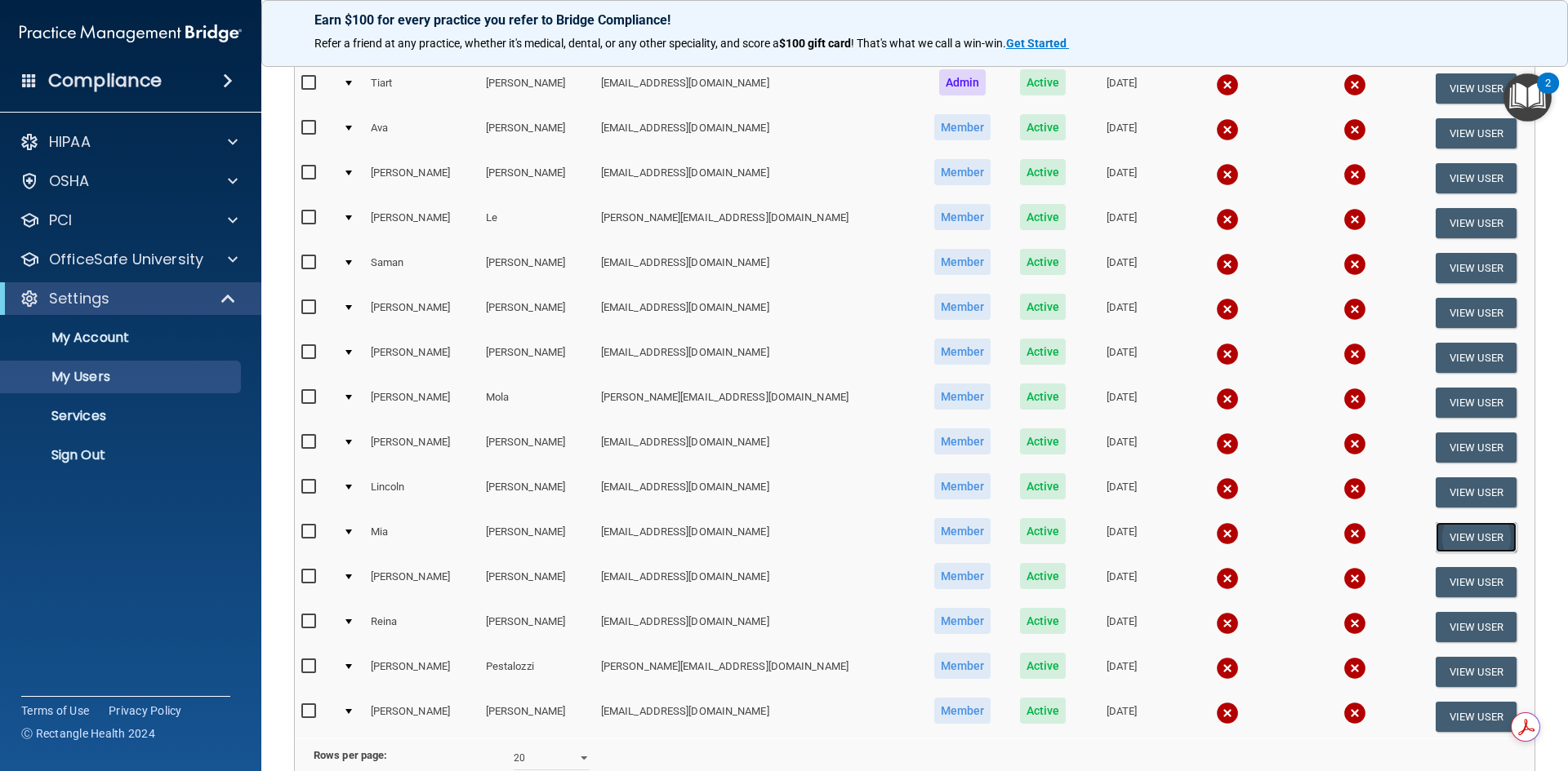
click at [1436, 534] on button "View User" at bounding box center [1476, 537] width 81 height 30
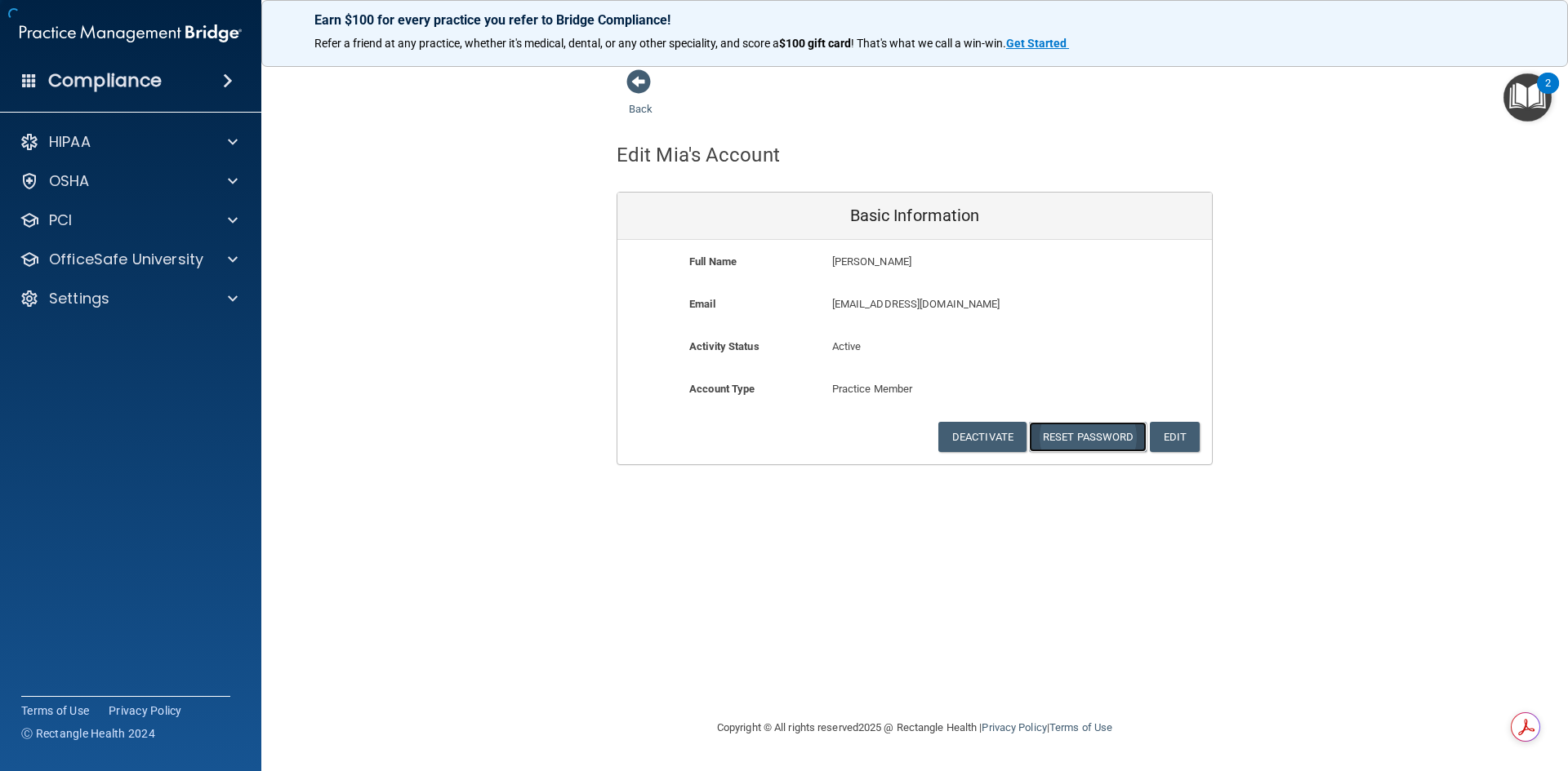
click at [1115, 436] on button "Reset Password" at bounding box center [1088, 437] width 117 height 30
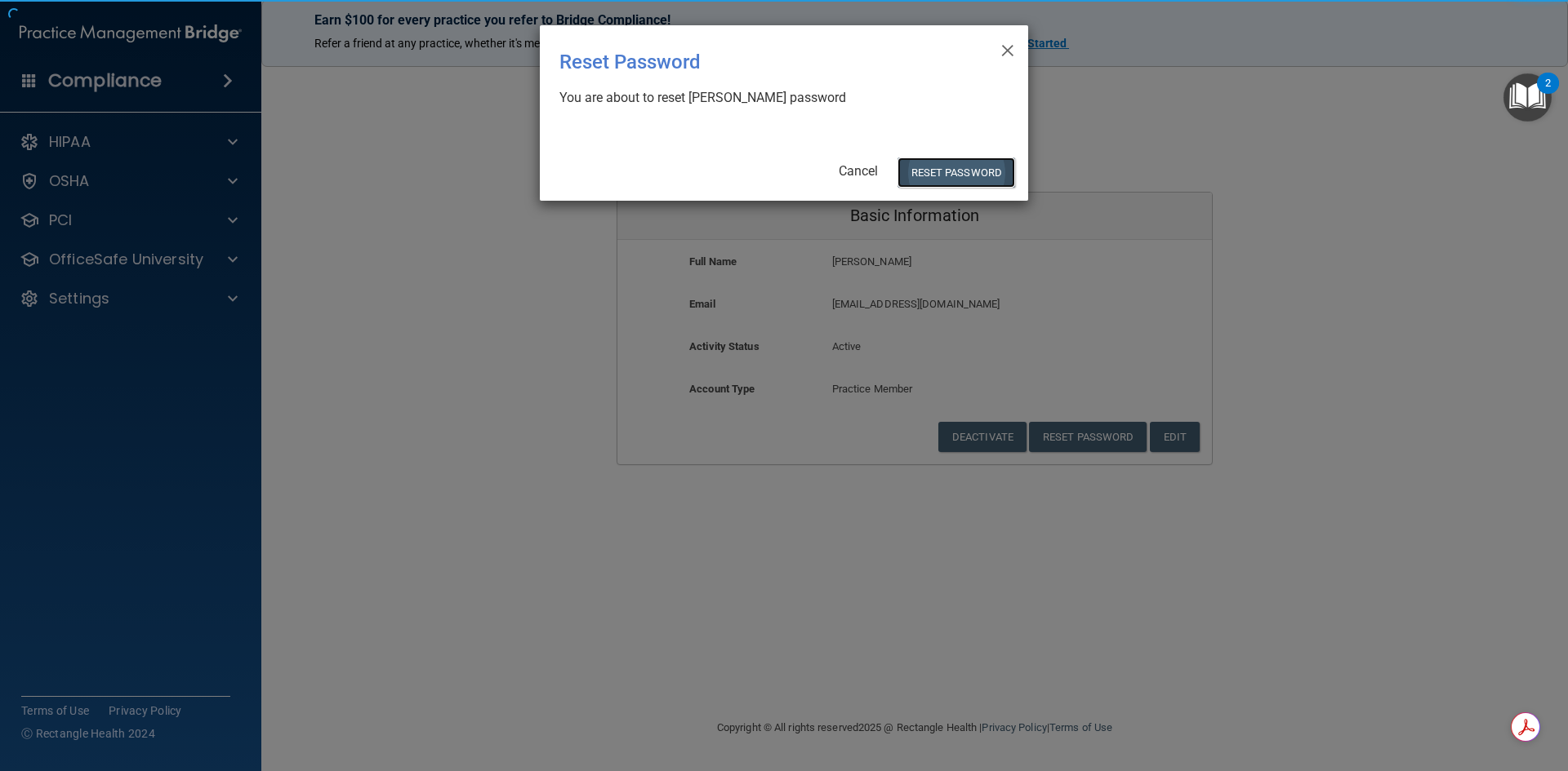
click at [939, 171] on button "Reset Password" at bounding box center [956, 173] width 117 height 30
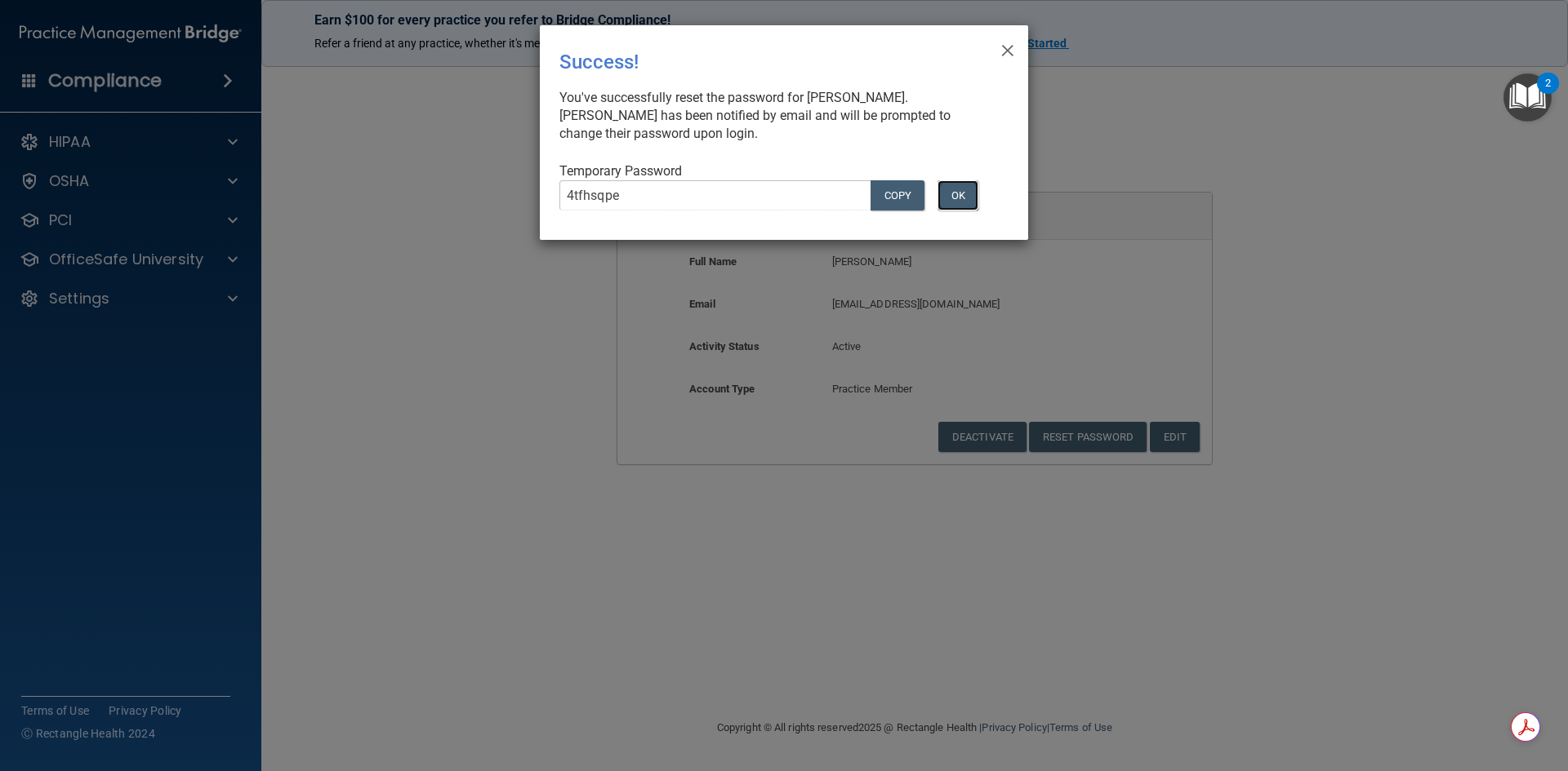
click at [940, 206] on button "OK" at bounding box center [958, 195] width 41 height 30
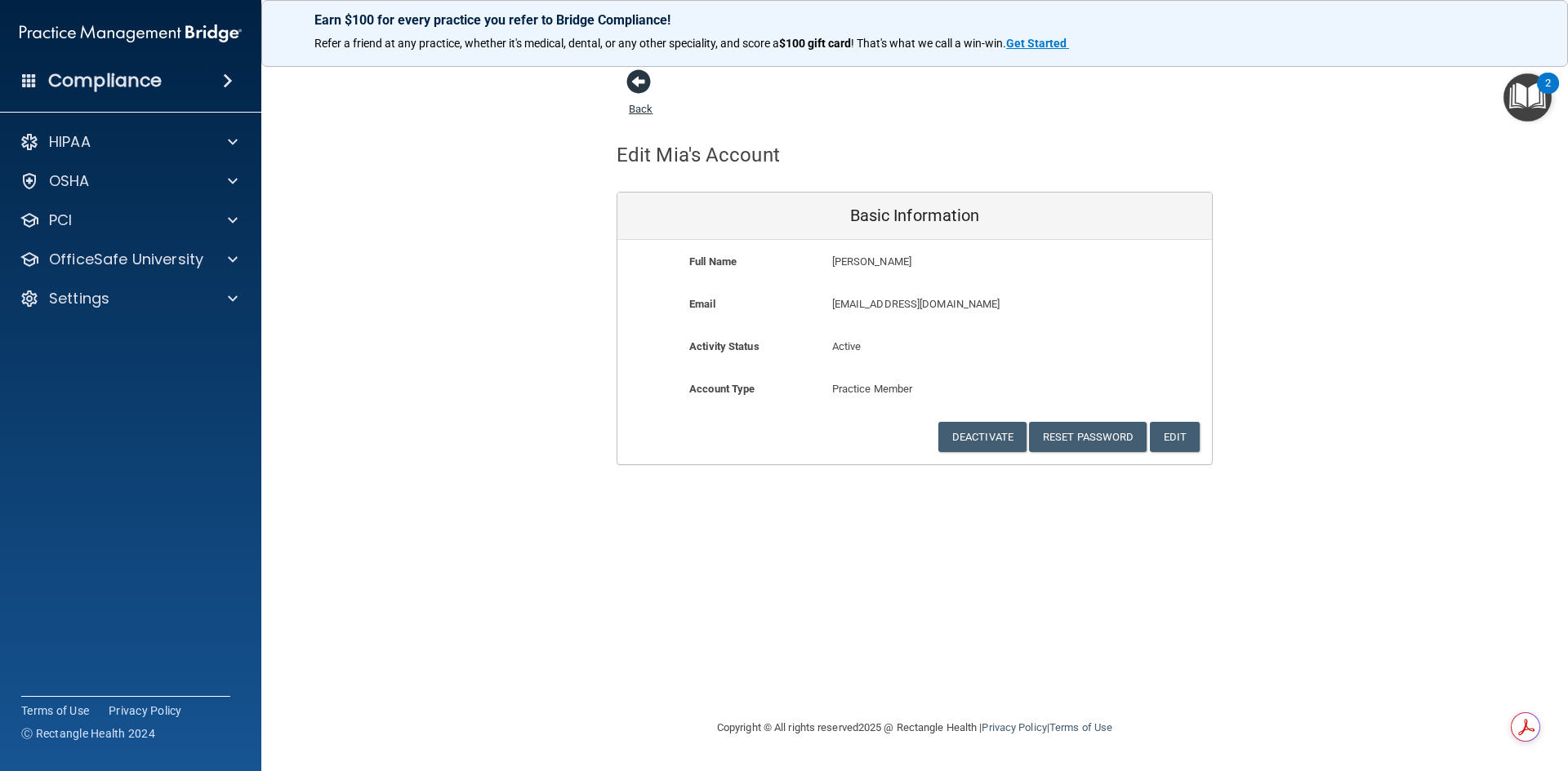
click at [638, 90] on span at bounding box center [639, 81] width 25 height 25
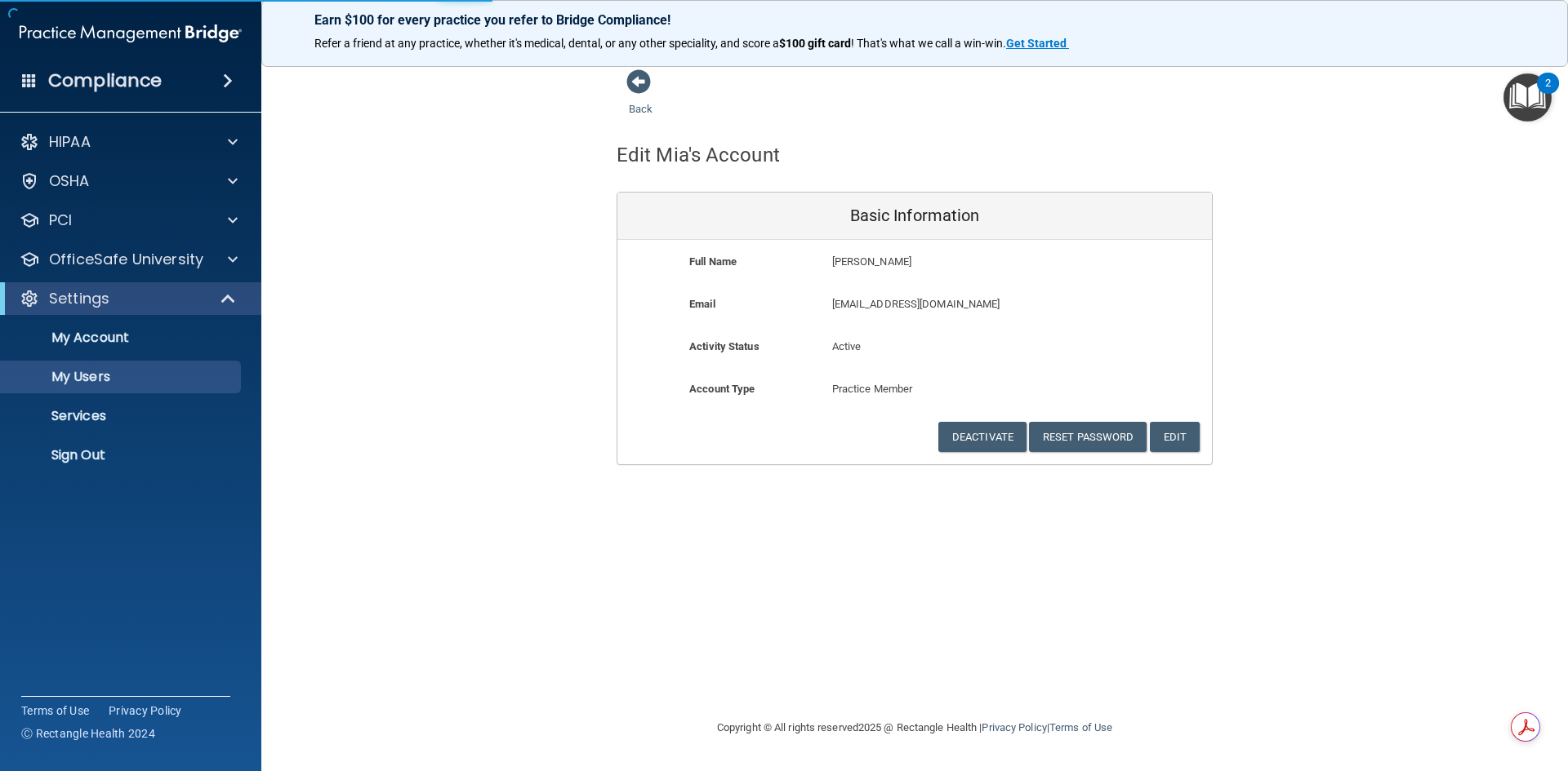
select select "20"
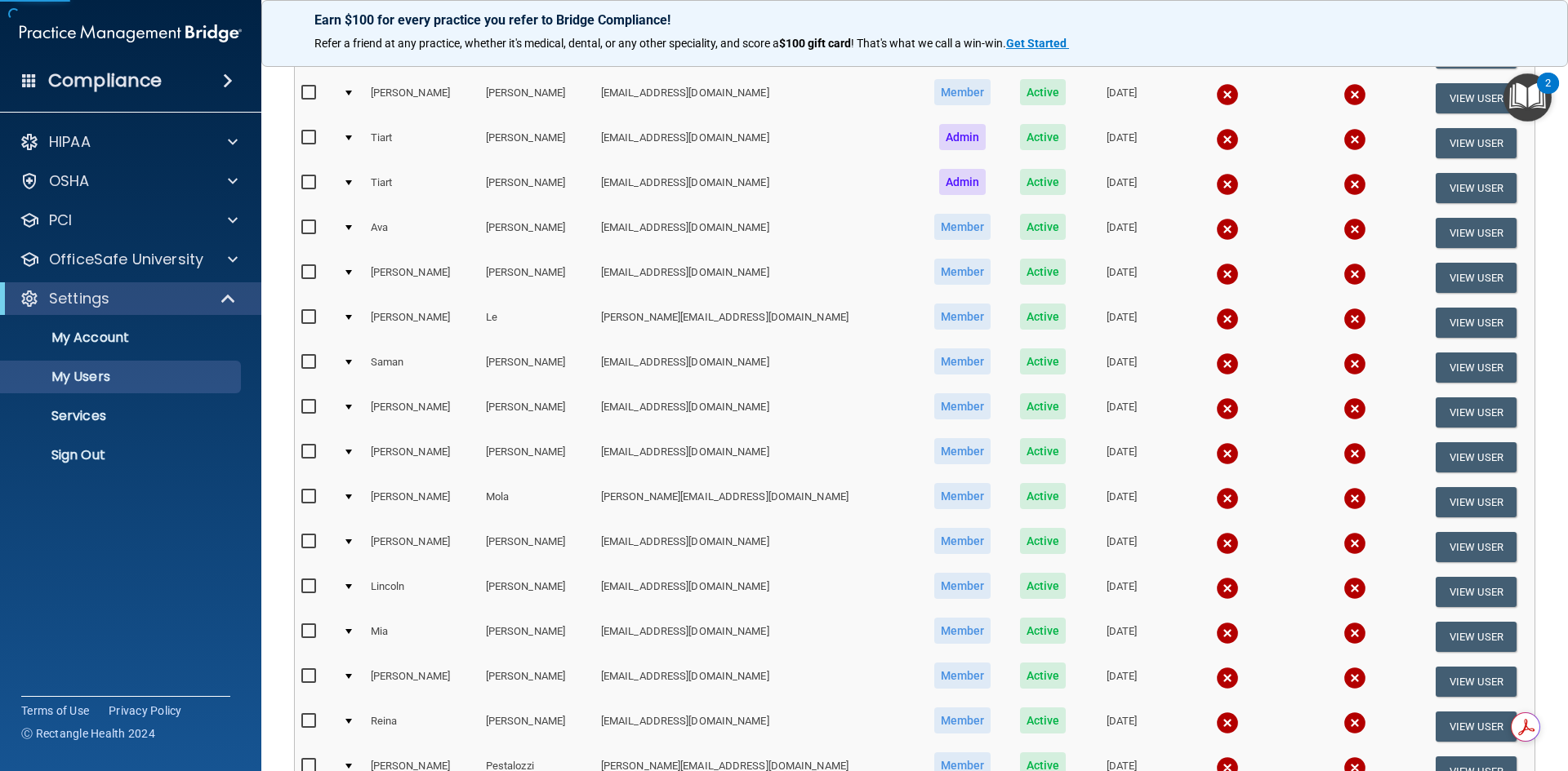
scroll to position [490, 0]
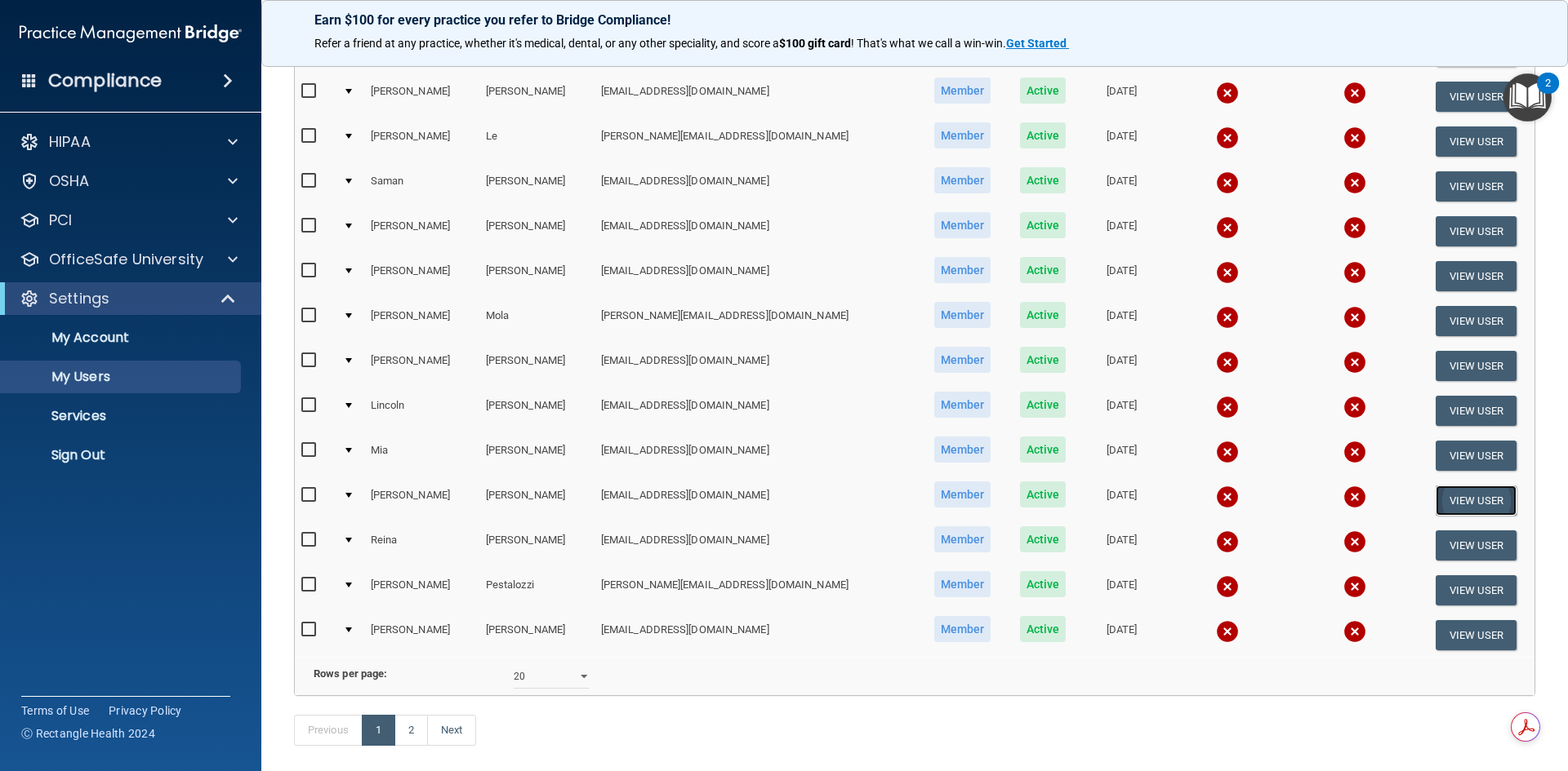
click at [1491, 506] on button "View User" at bounding box center [1476, 500] width 81 height 30
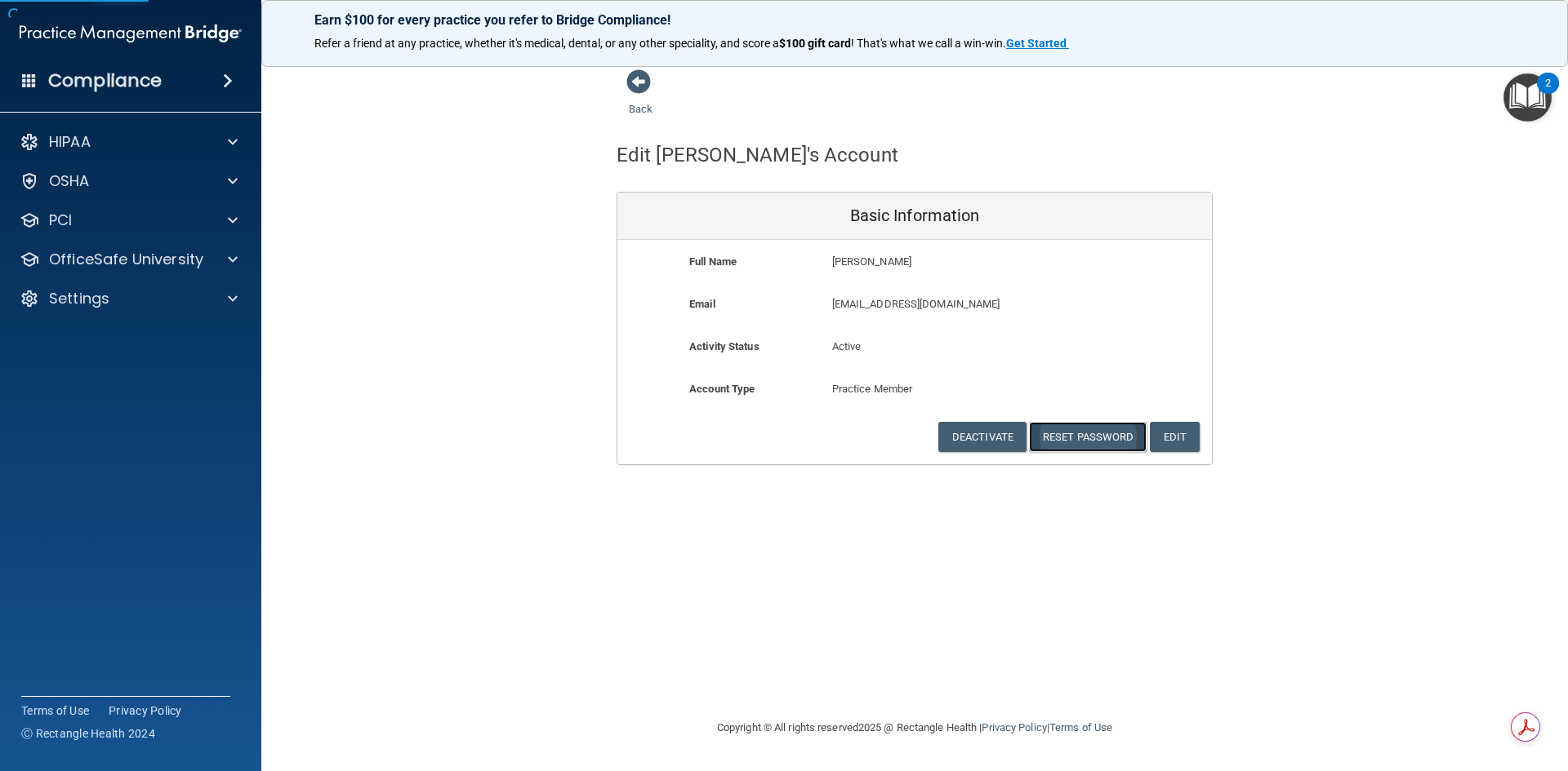
click at [1094, 439] on button "Reset Password" at bounding box center [1088, 437] width 117 height 30
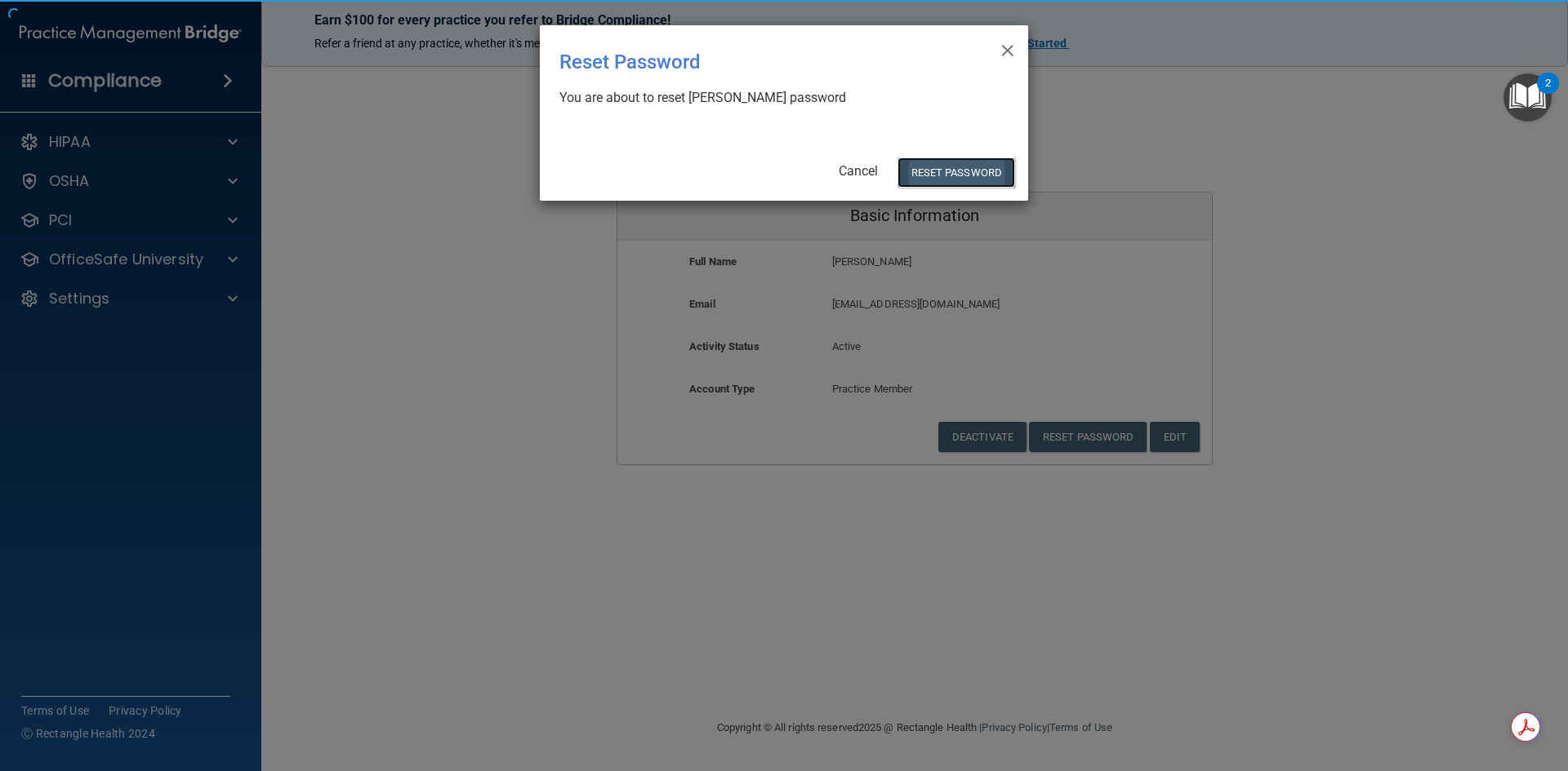
click at [936, 163] on button "Reset Password" at bounding box center [956, 173] width 117 height 30
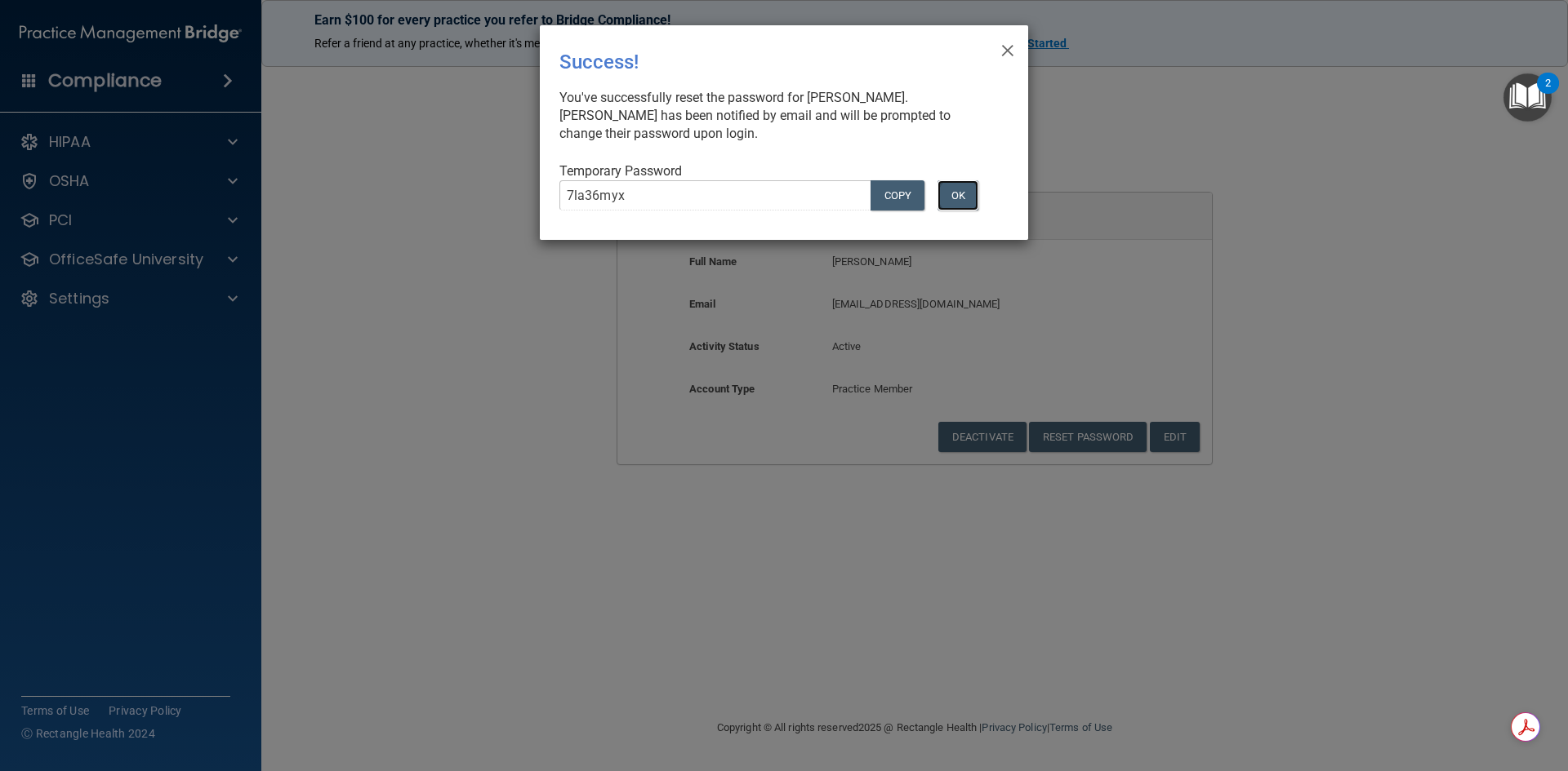
click at [967, 192] on button "OK" at bounding box center [958, 195] width 41 height 30
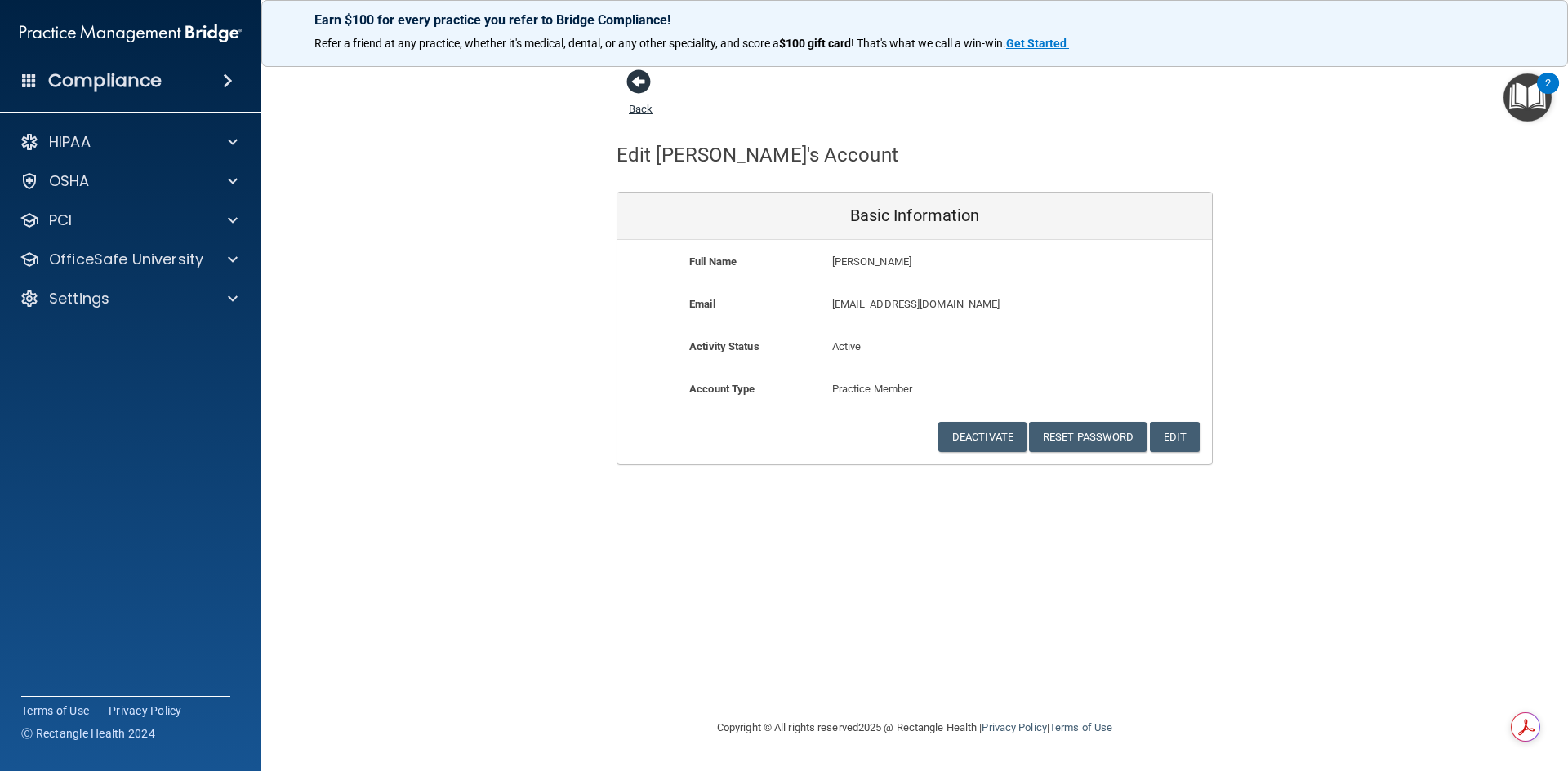
click at [635, 88] on span at bounding box center [639, 81] width 25 height 25
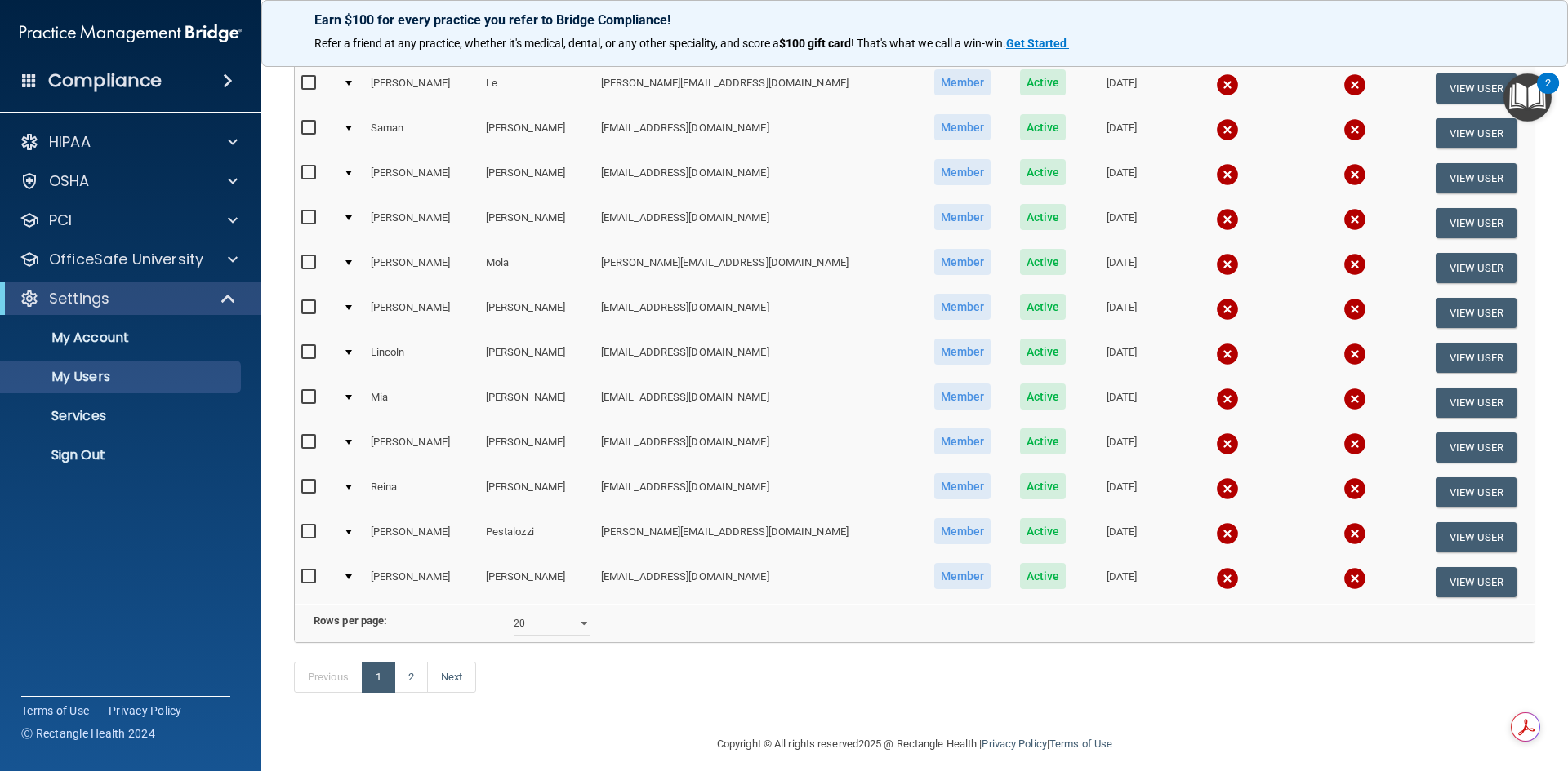
scroll to position [571, 0]
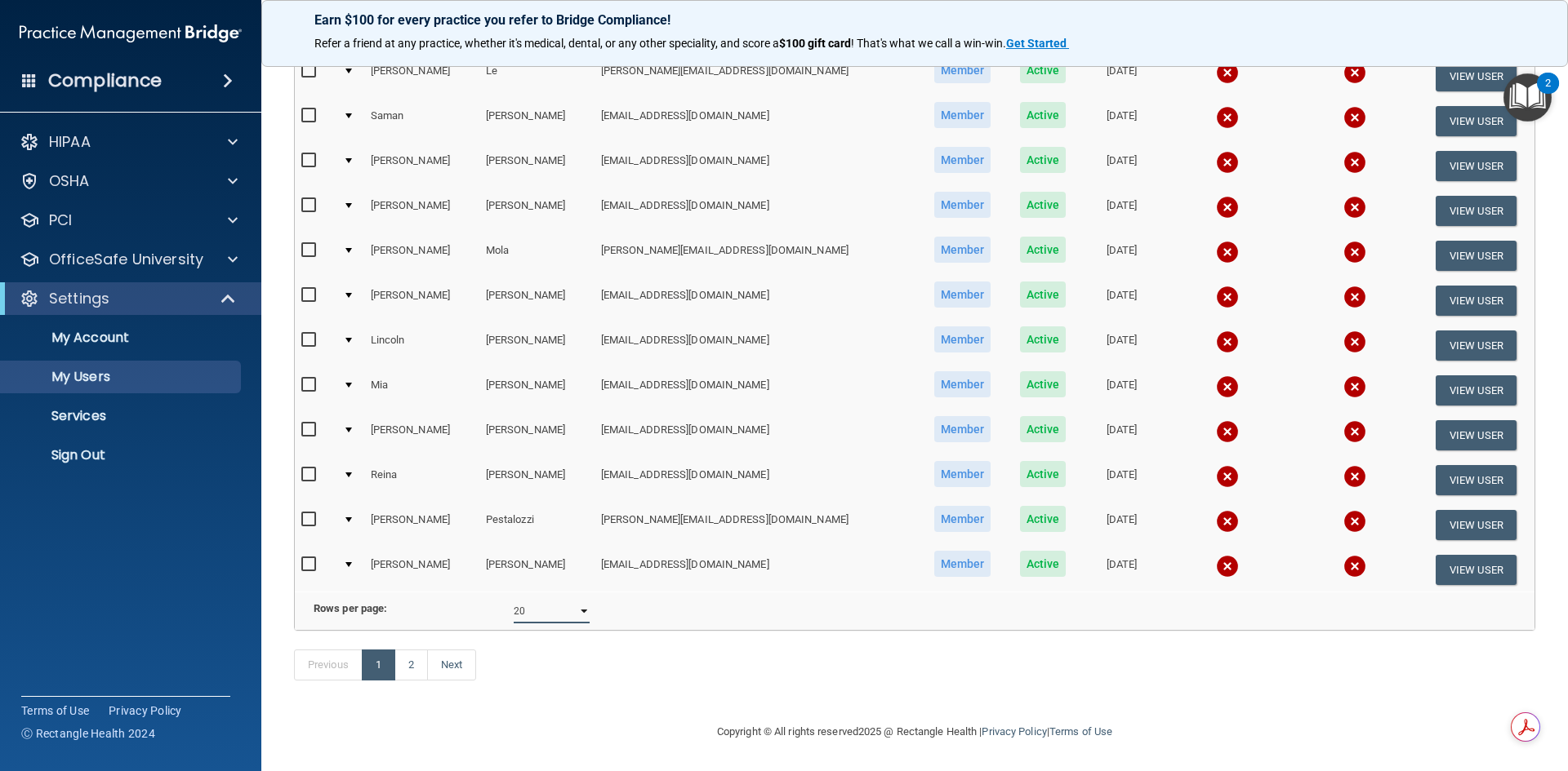
click at [578, 604] on select "10 20 30 40 all" at bounding box center [551, 612] width 76 height 25
select select "27"
click at [514, 599] on select "10 20 30 40 all" at bounding box center [551, 612] width 76 height 25
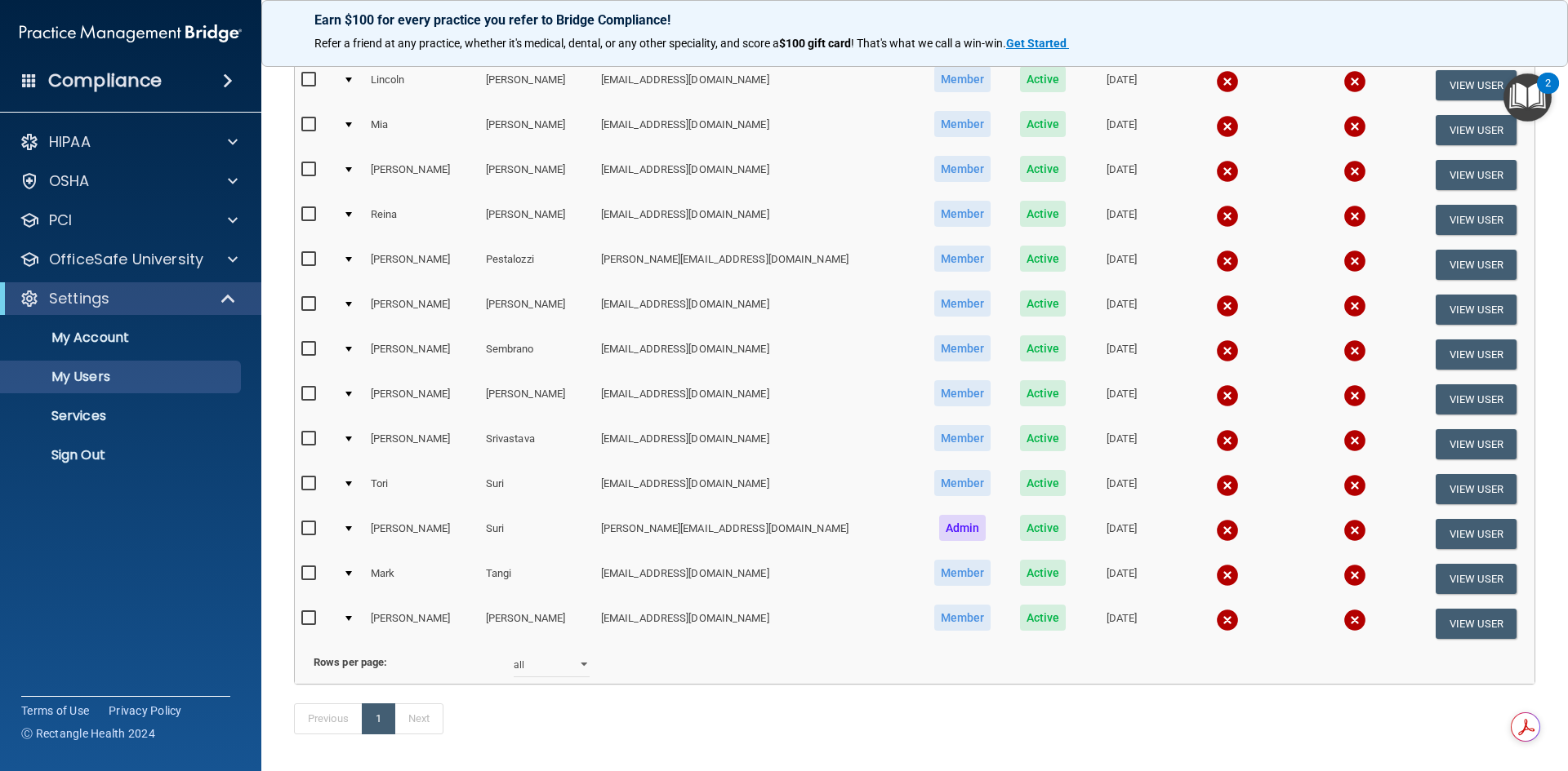
scroll to position [817, 0]
click at [1470, 356] on button "View User" at bounding box center [1476, 354] width 81 height 30
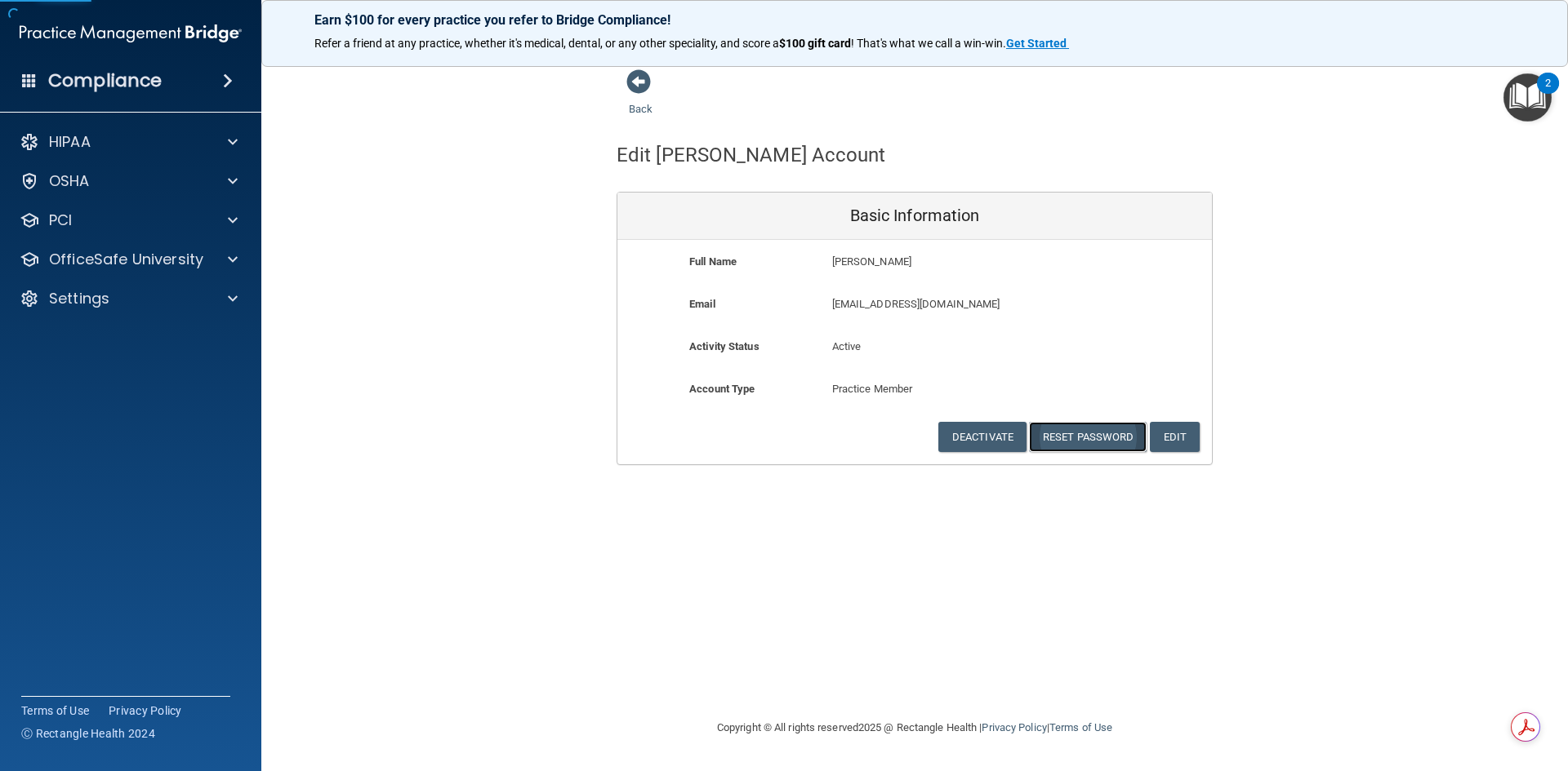
click at [1118, 436] on button "Reset Password" at bounding box center [1088, 437] width 117 height 30
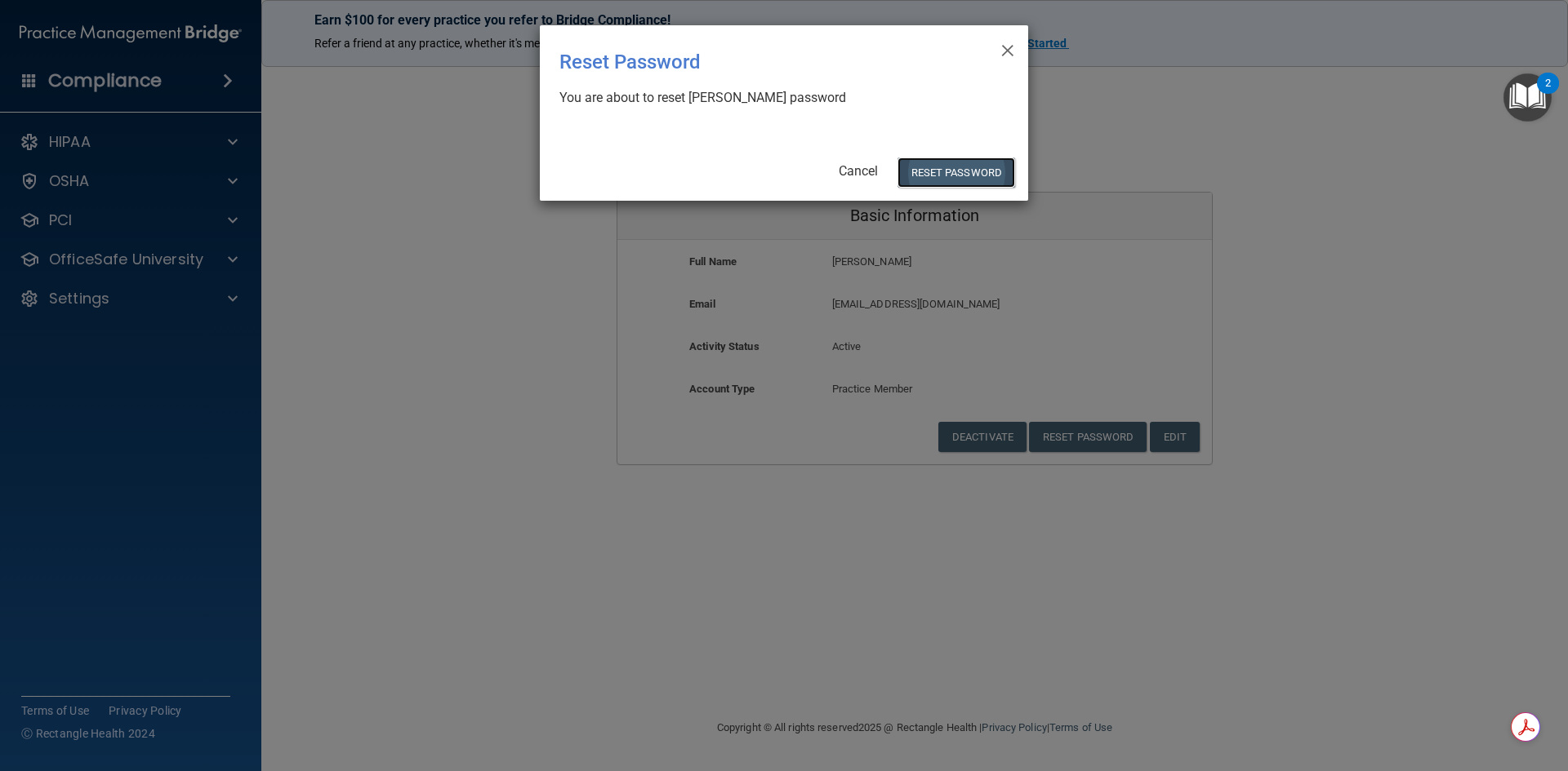
click at [957, 181] on button "Reset Password" at bounding box center [956, 173] width 117 height 30
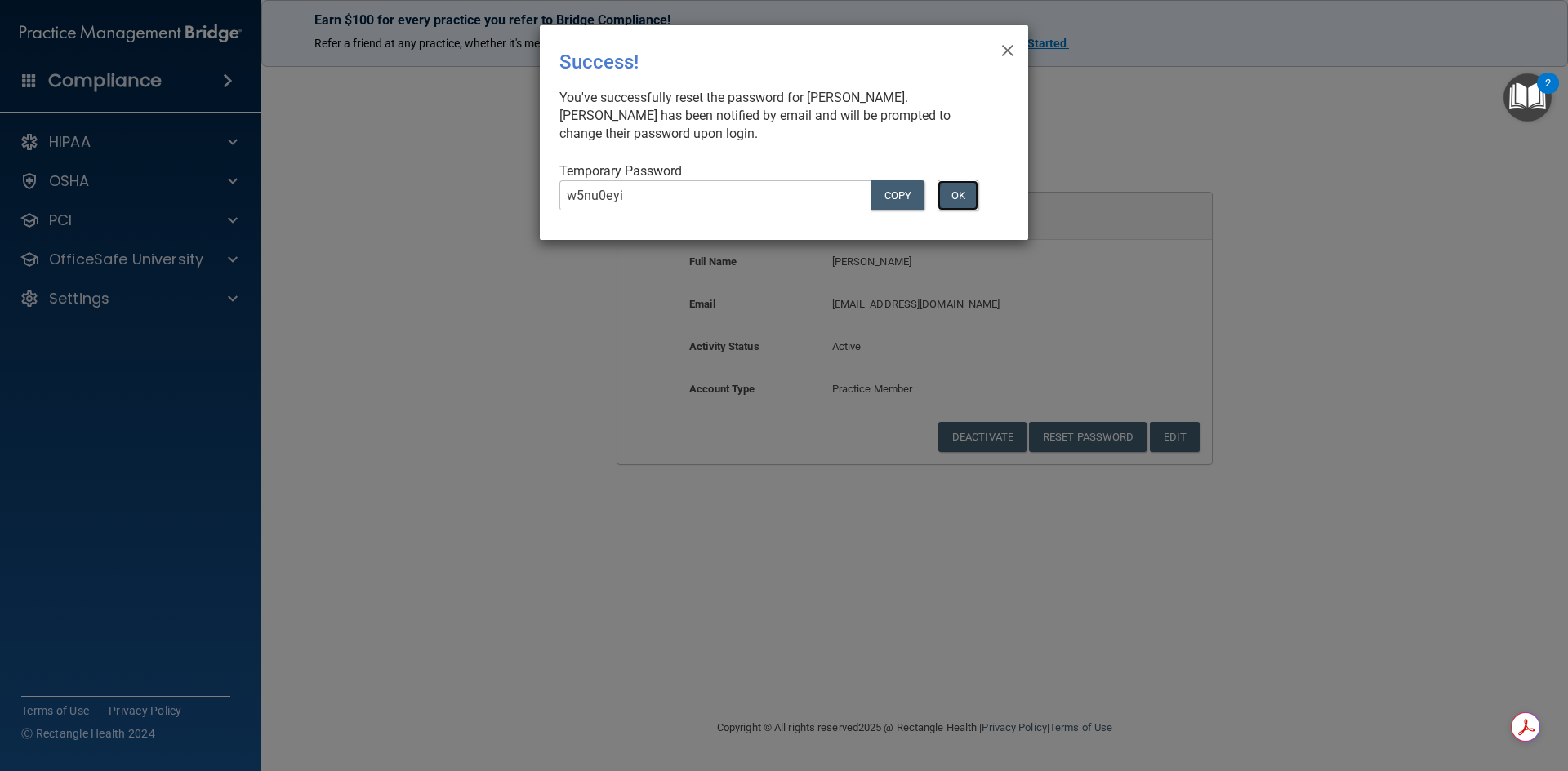
click at [954, 193] on button "OK" at bounding box center [958, 195] width 41 height 30
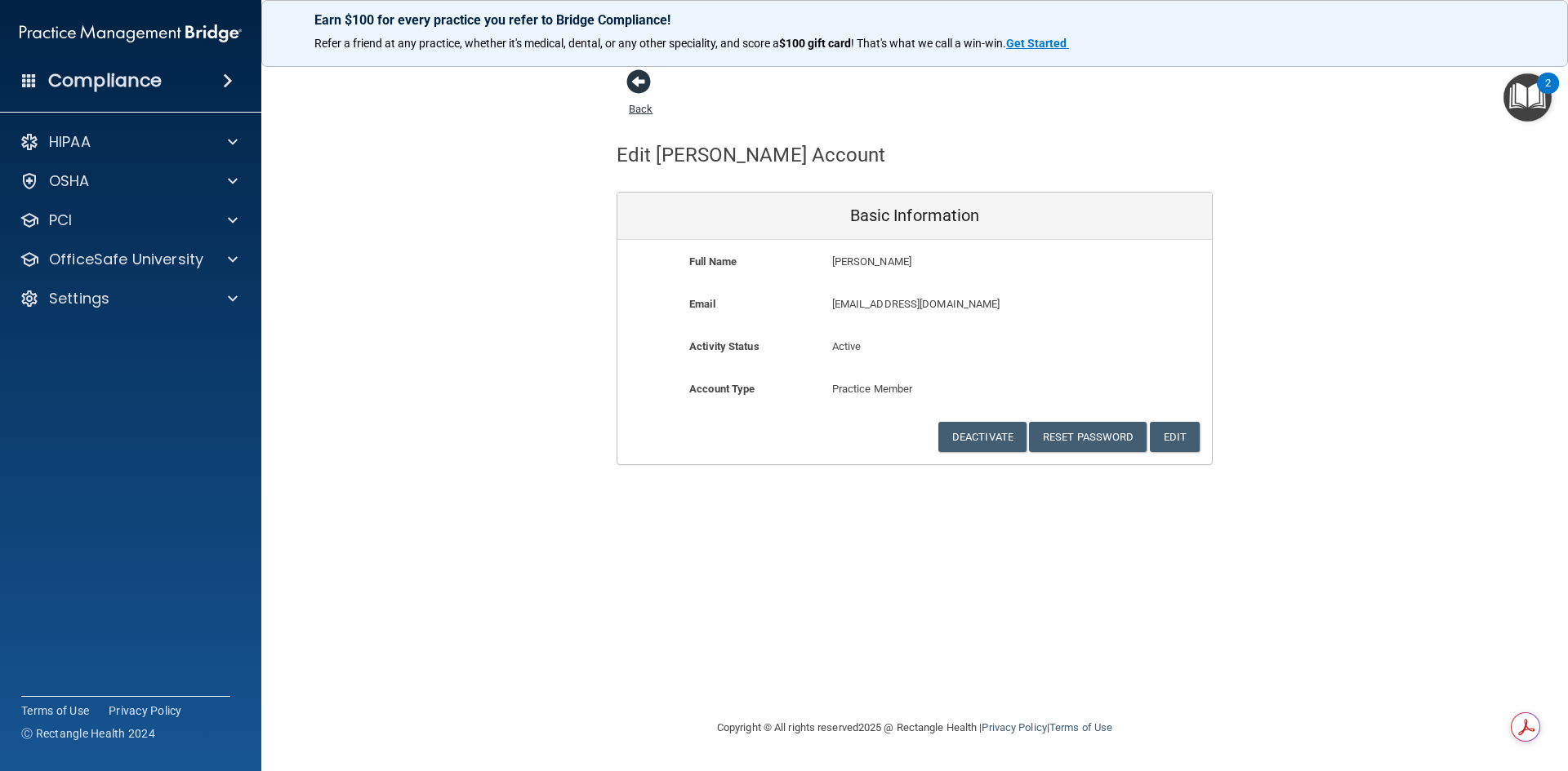
click at [636, 75] on span at bounding box center [639, 81] width 25 height 25
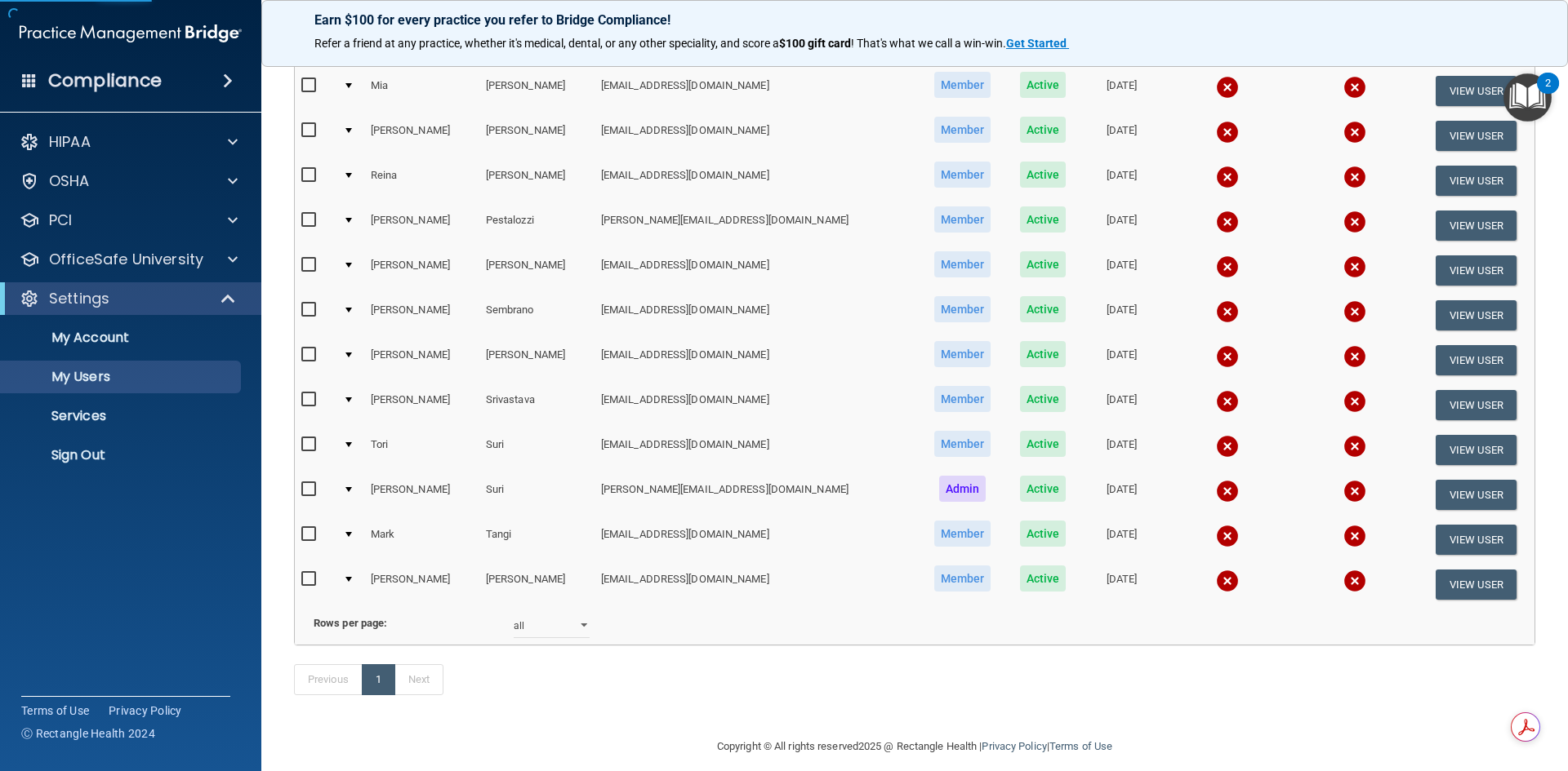
scroll to position [894, 0]
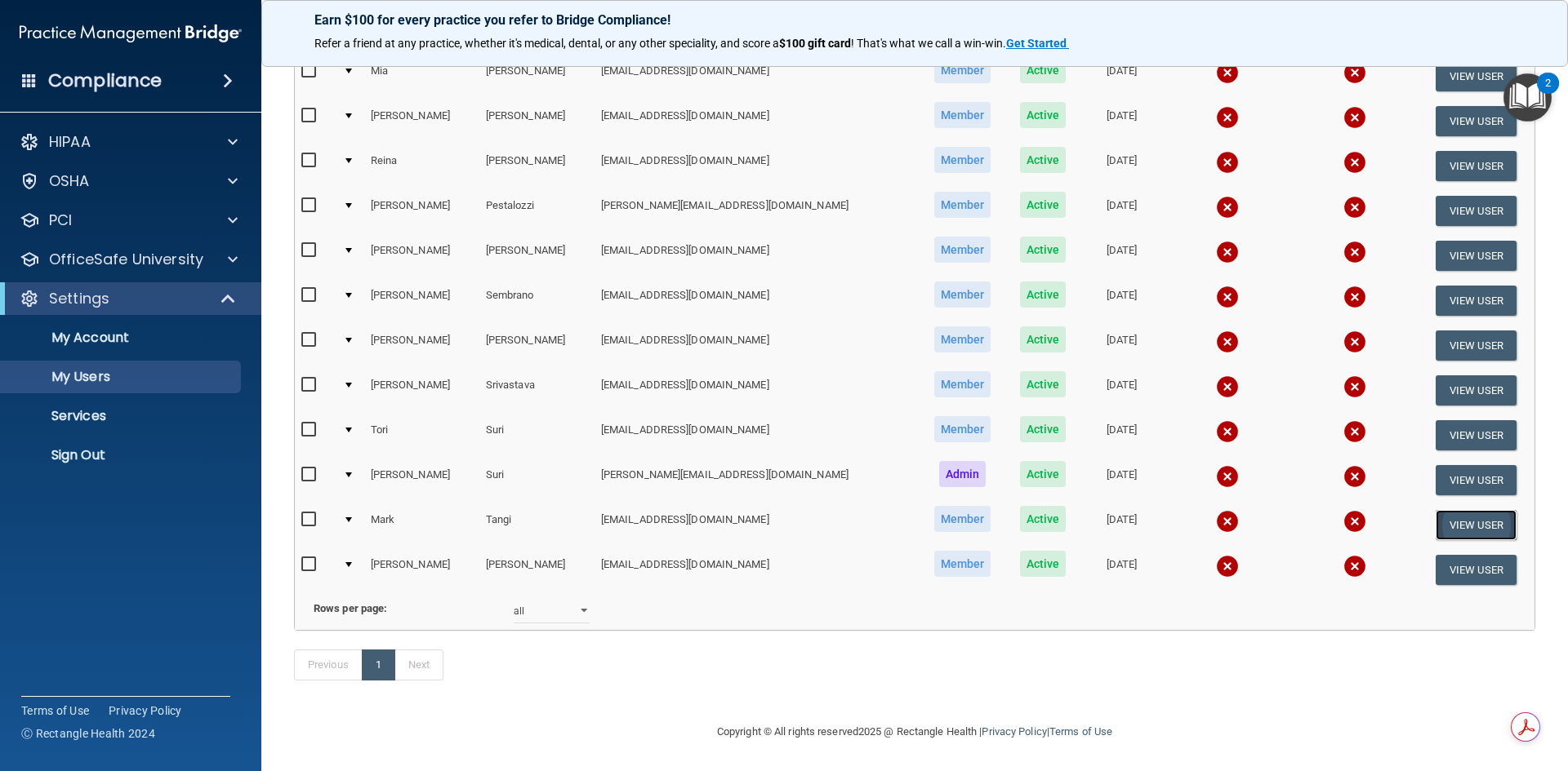
click at [1451, 510] on button "View User" at bounding box center [1476, 525] width 81 height 30
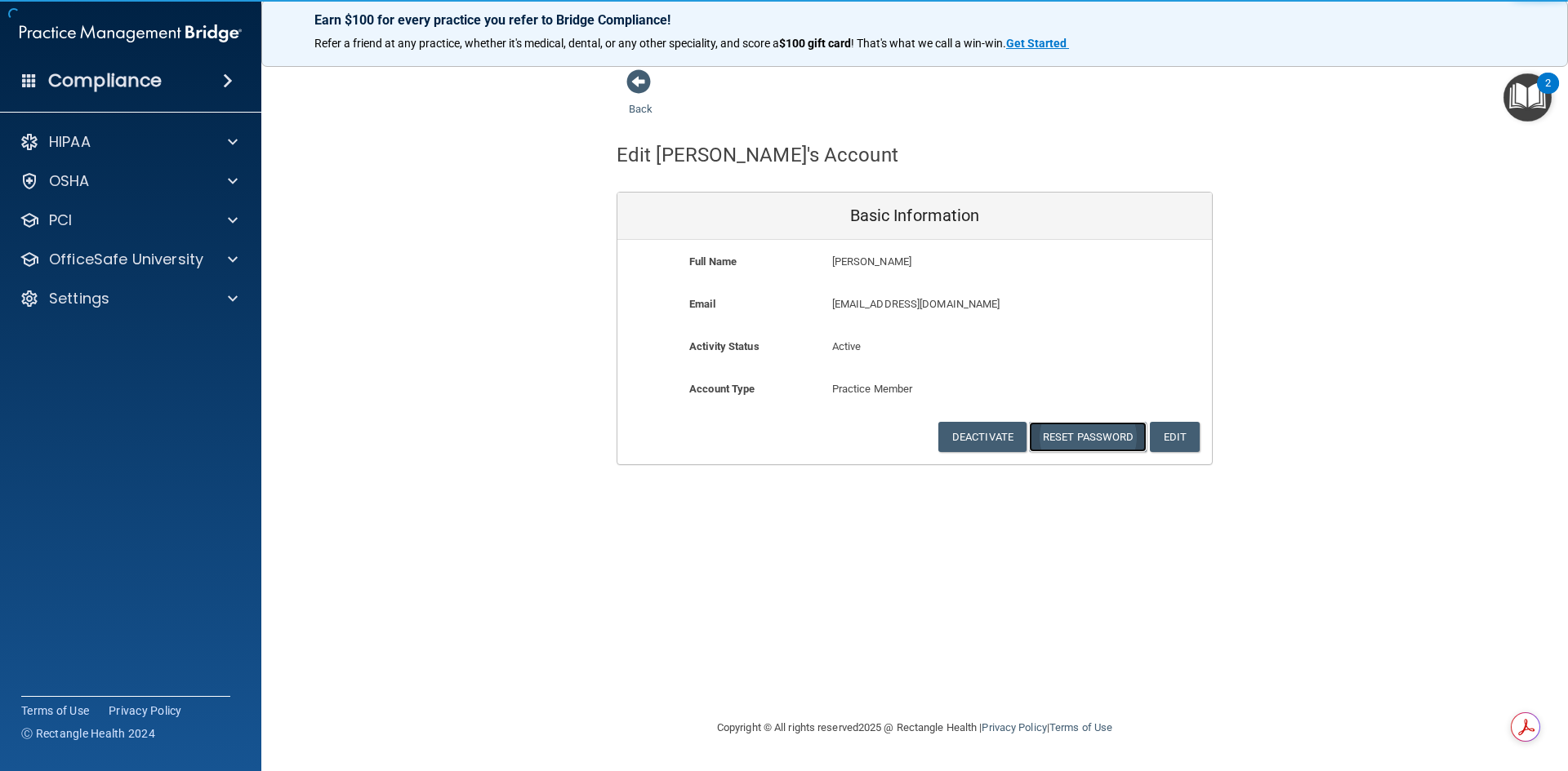
click at [1074, 442] on button "Reset Password" at bounding box center [1088, 437] width 117 height 30
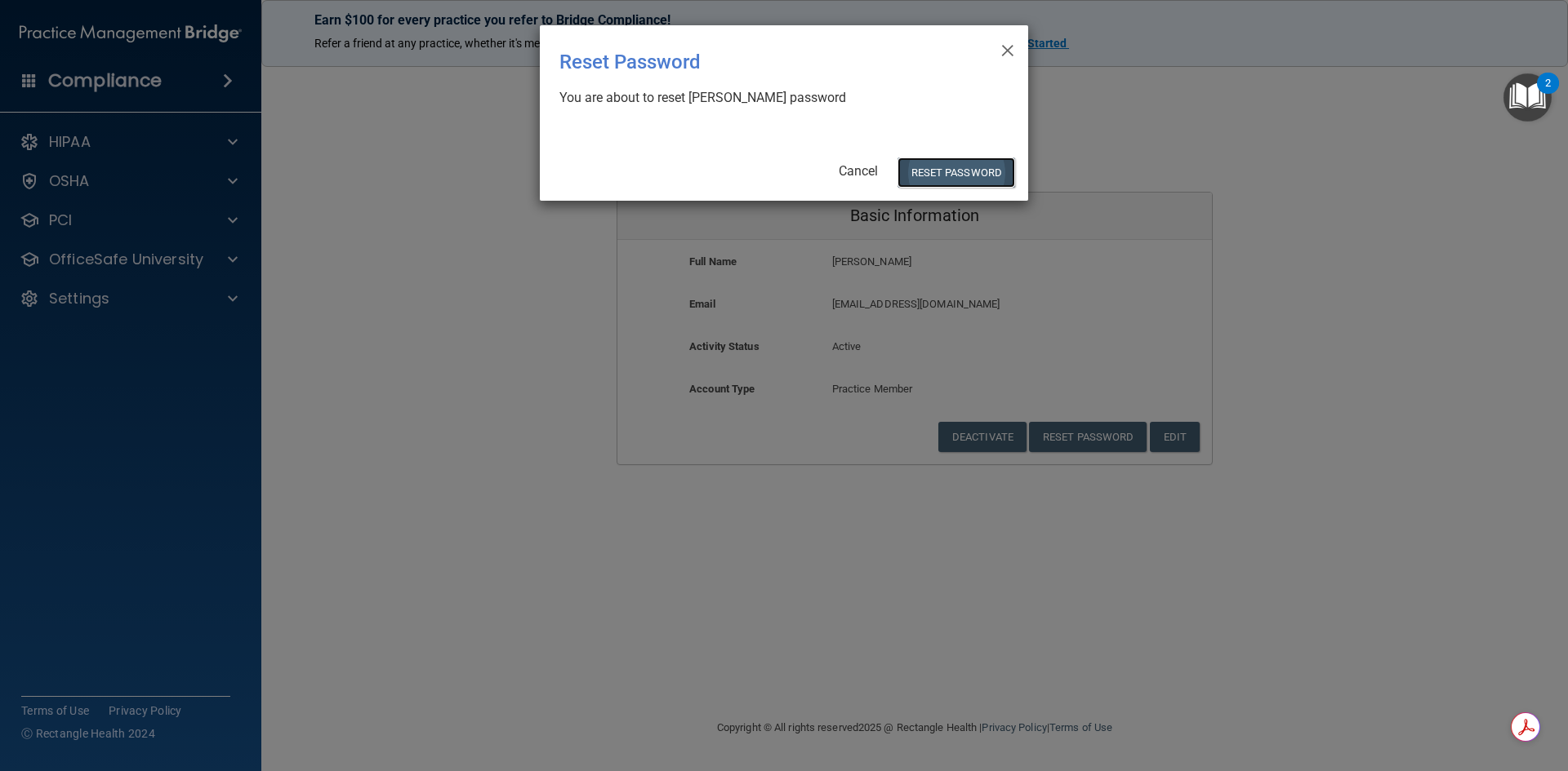
click at [960, 184] on button "Reset Password" at bounding box center [956, 173] width 117 height 30
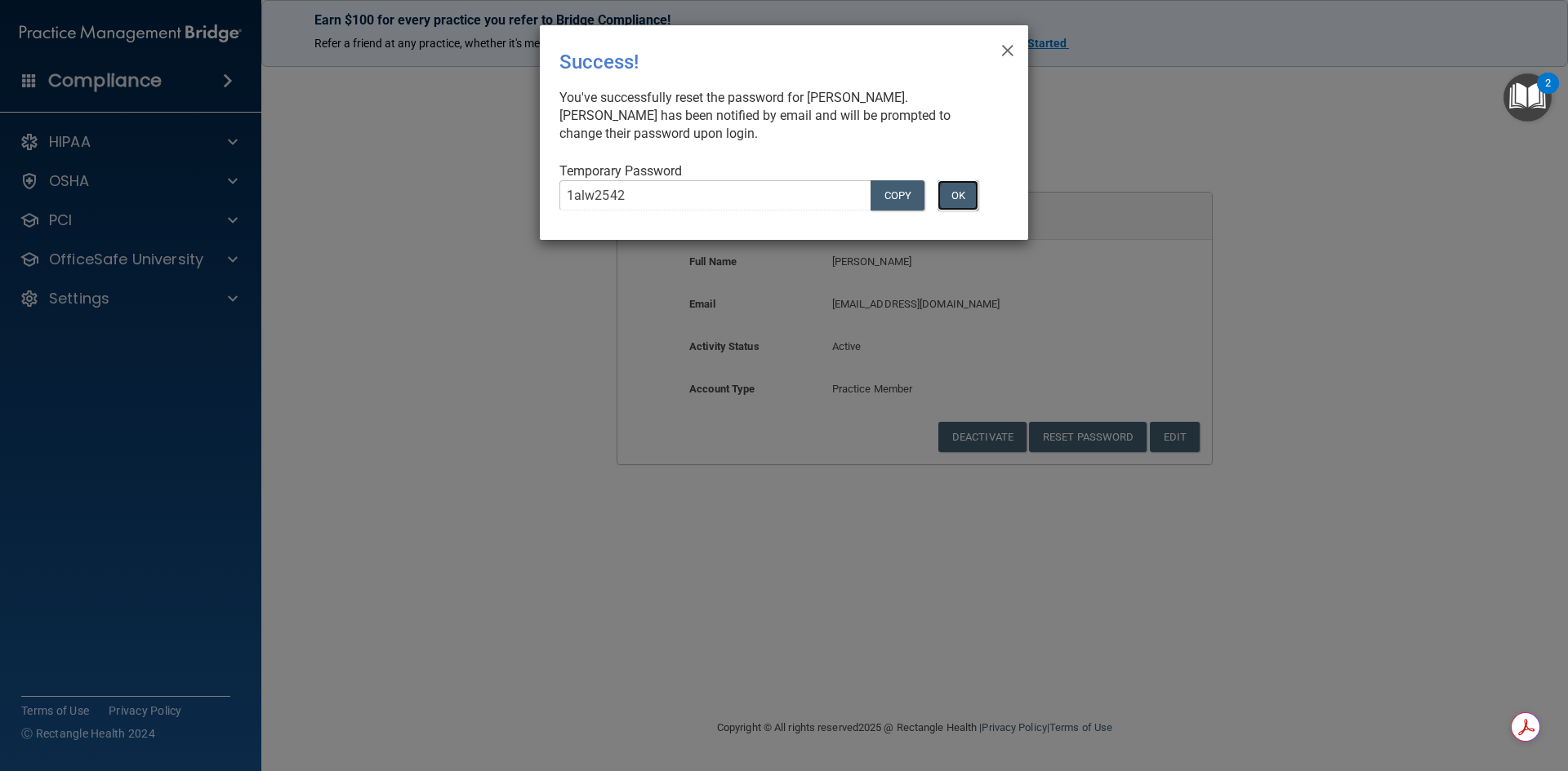
click at [953, 199] on button "OK" at bounding box center [958, 195] width 41 height 30
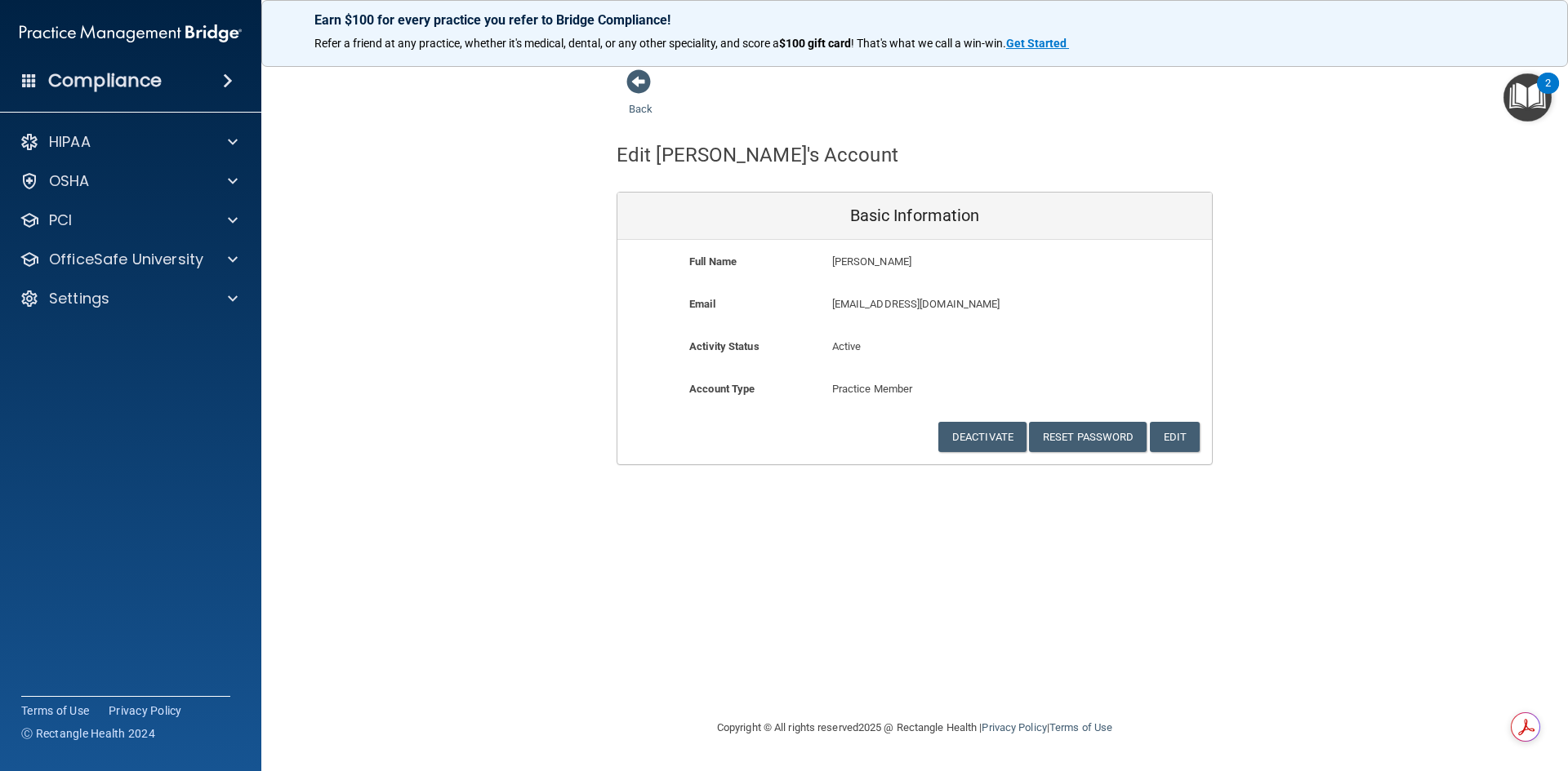
click at [644, 96] on div "Back" at bounding box center [666, 94] width 100 height 51
drag, startPoint x: 644, startPoint y: 96, endPoint x: 633, endPoint y: 92, distance: 11.7
click at [643, 96] on div "Back" at bounding box center [666, 94] width 100 height 51
click at [633, 92] on span at bounding box center [639, 81] width 25 height 25
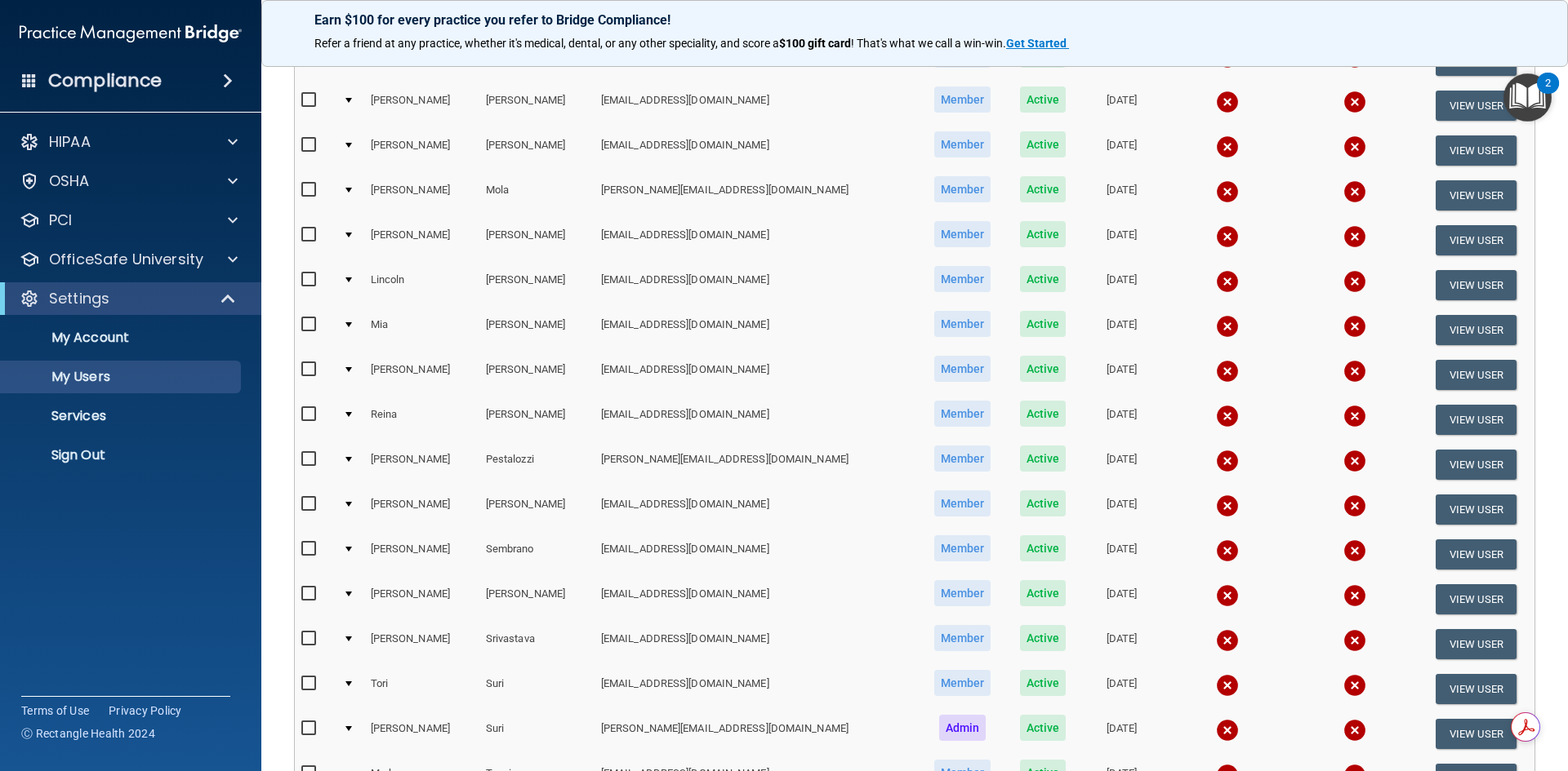
scroll to position [653, 0]
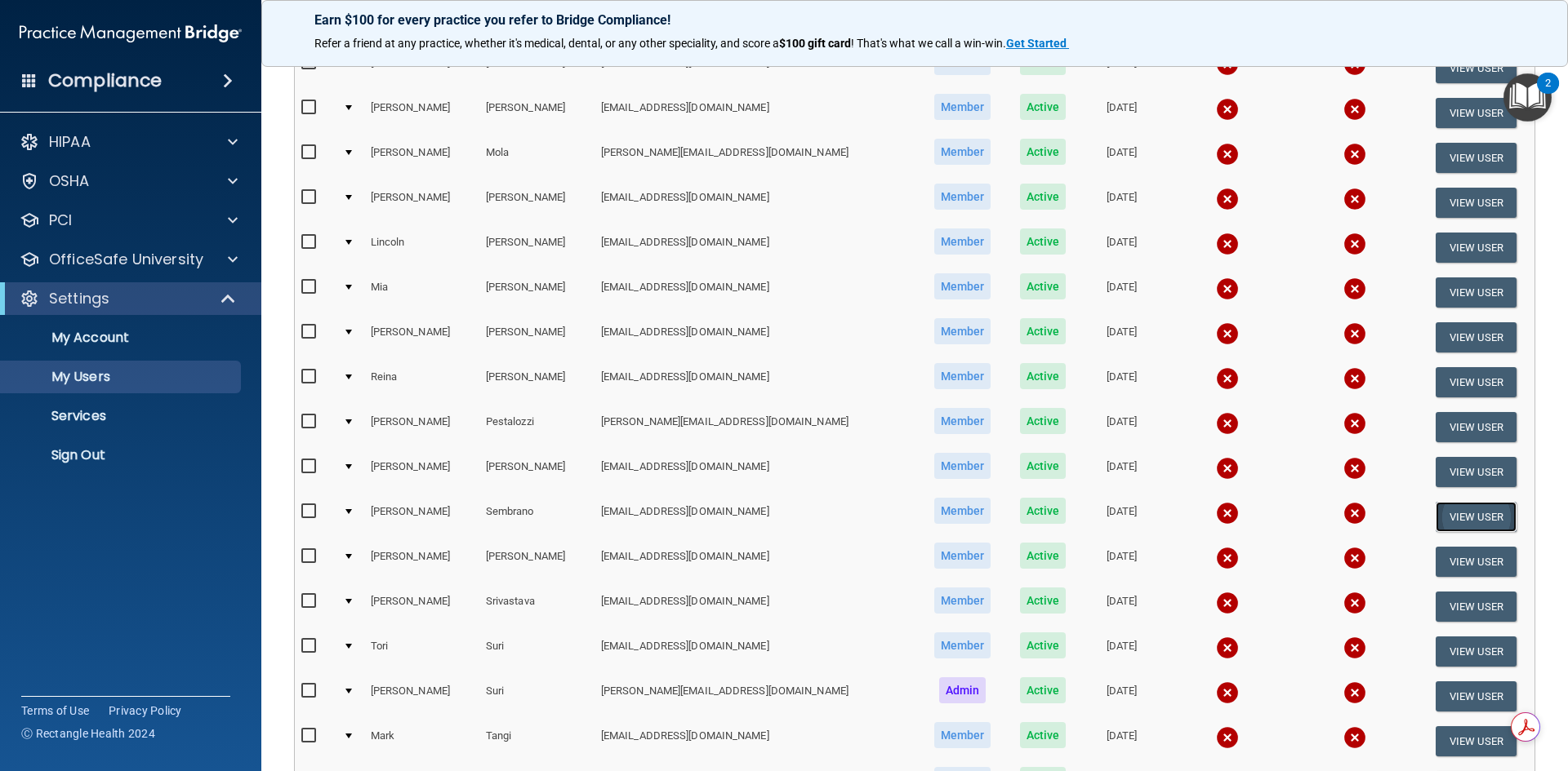
click at [1456, 518] on button "View User" at bounding box center [1476, 517] width 81 height 30
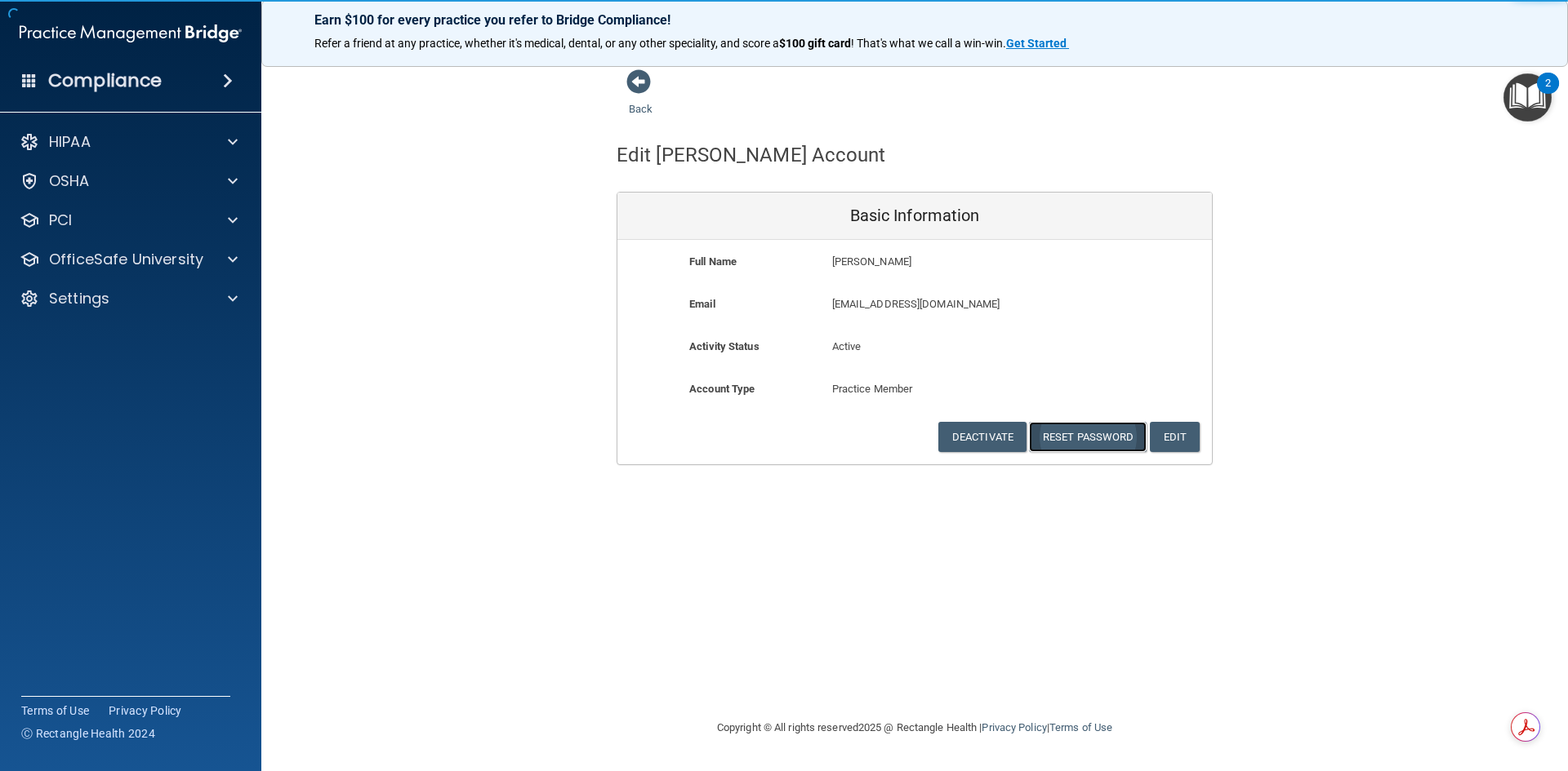
click at [1094, 440] on button "Reset Password" at bounding box center [1088, 437] width 117 height 30
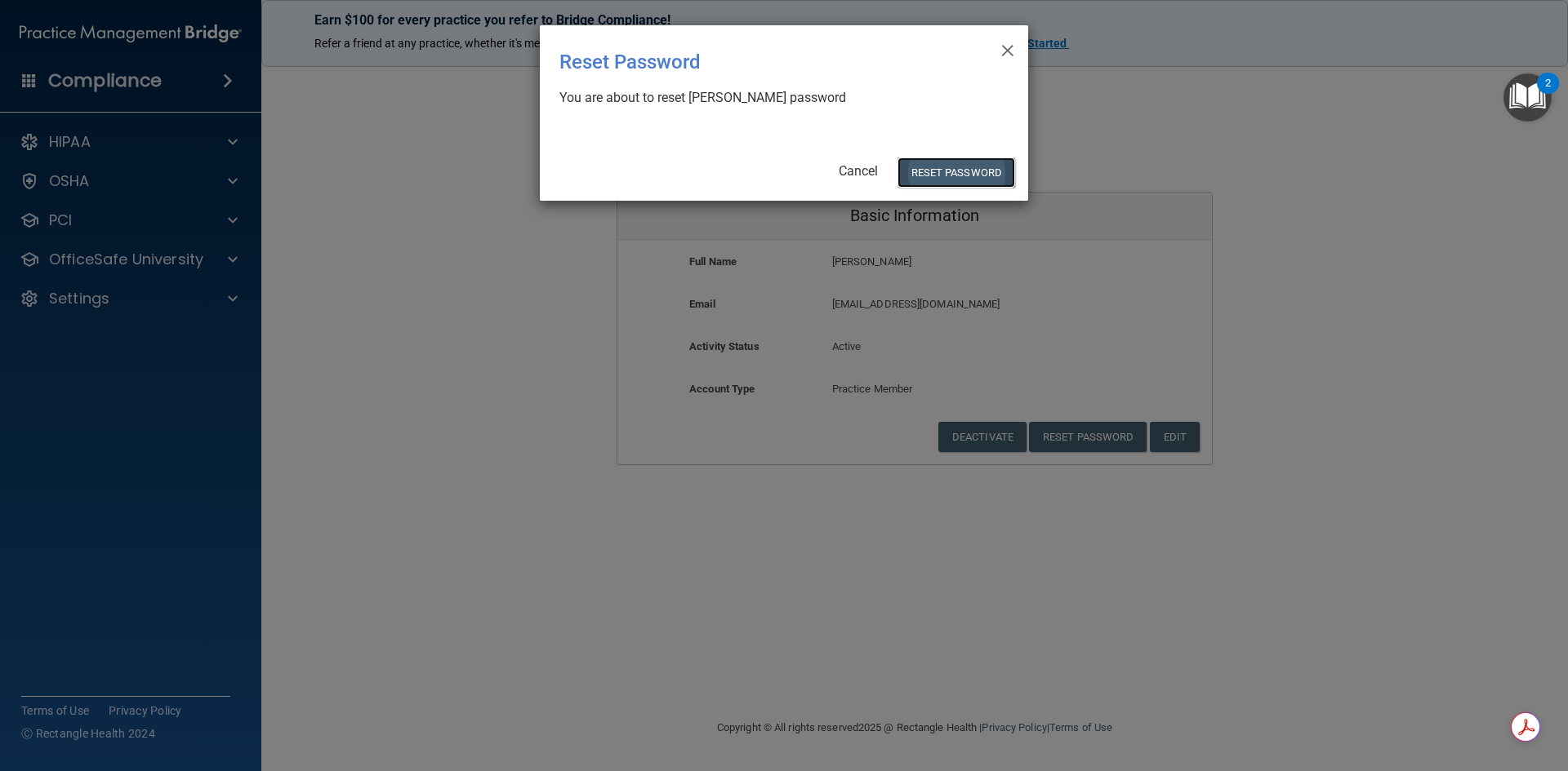
click at [930, 179] on button "Reset Password" at bounding box center [956, 173] width 117 height 30
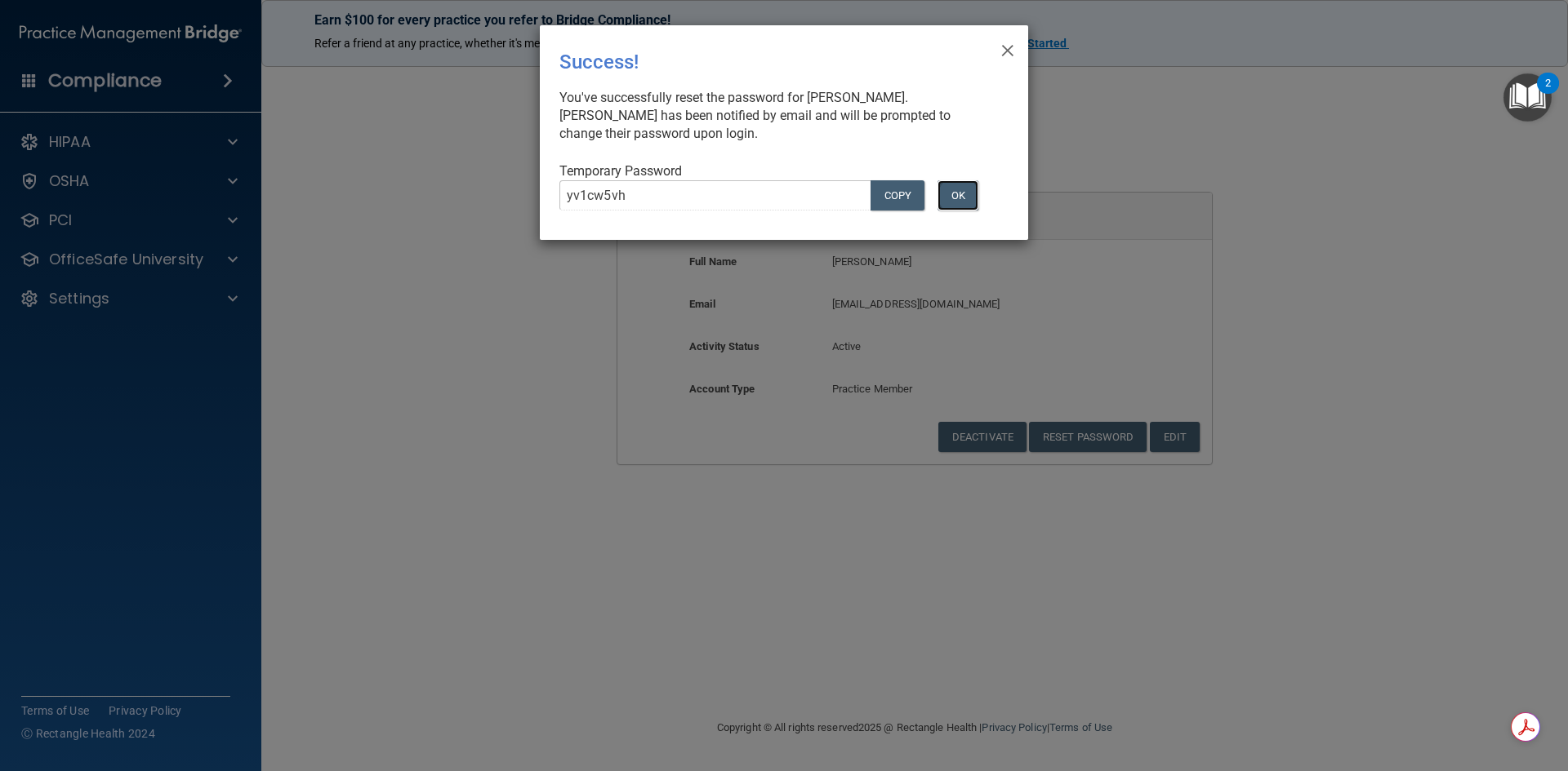
click at [961, 186] on button "OK" at bounding box center [958, 195] width 41 height 30
